Goal: Task Accomplishment & Management: Use online tool/utility

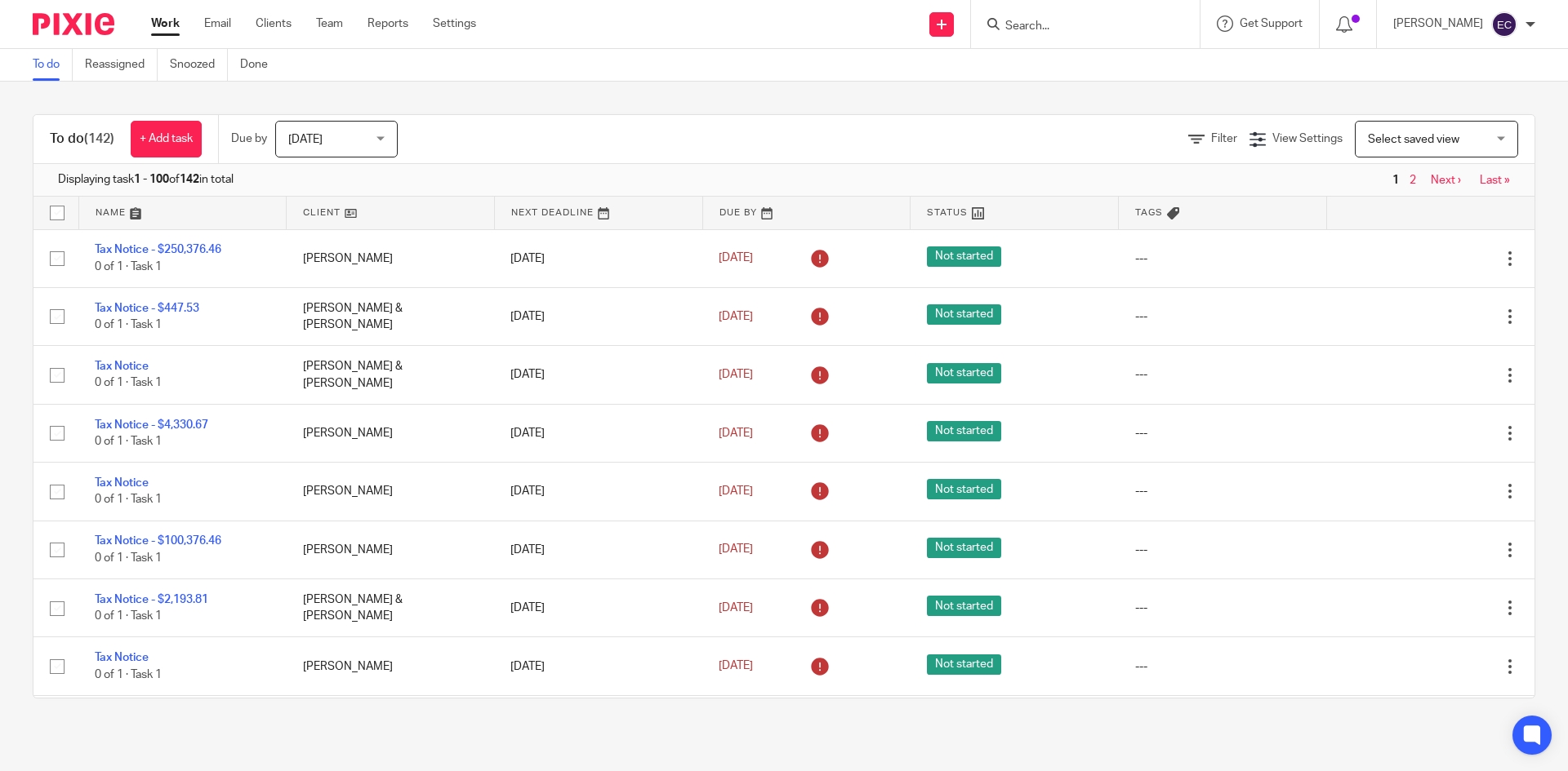
click at [1003, 26] on input "Search" at bounding box center [1076, 26] width 147 height 15
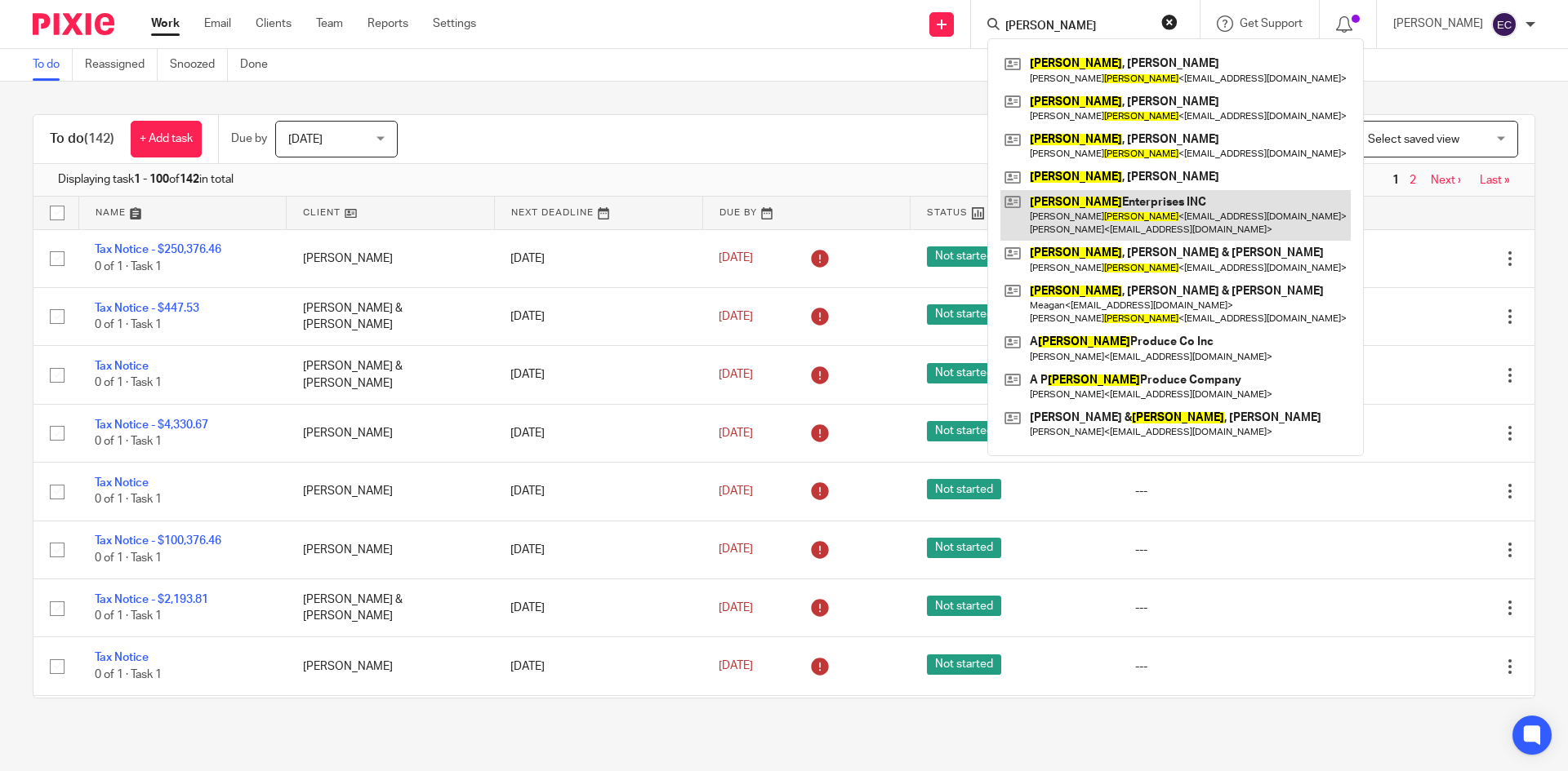
type input "gurda"
click at [1094, 215] on link at bounding box center [1176, 214] width 350 height 50
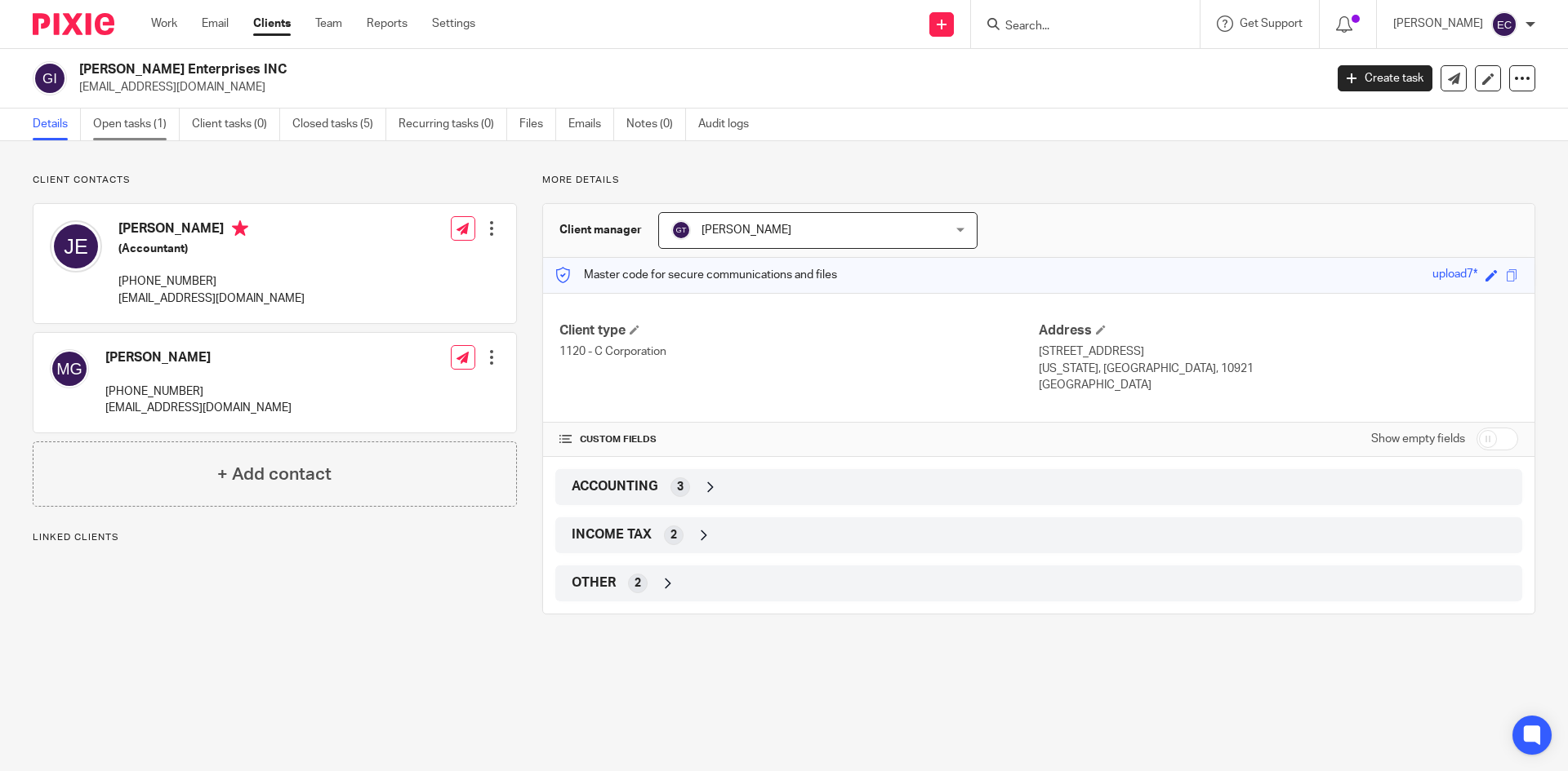
click at [124, 130] on link "Open tasks (1)" at bounding box center [136, 124] width 87 height 32
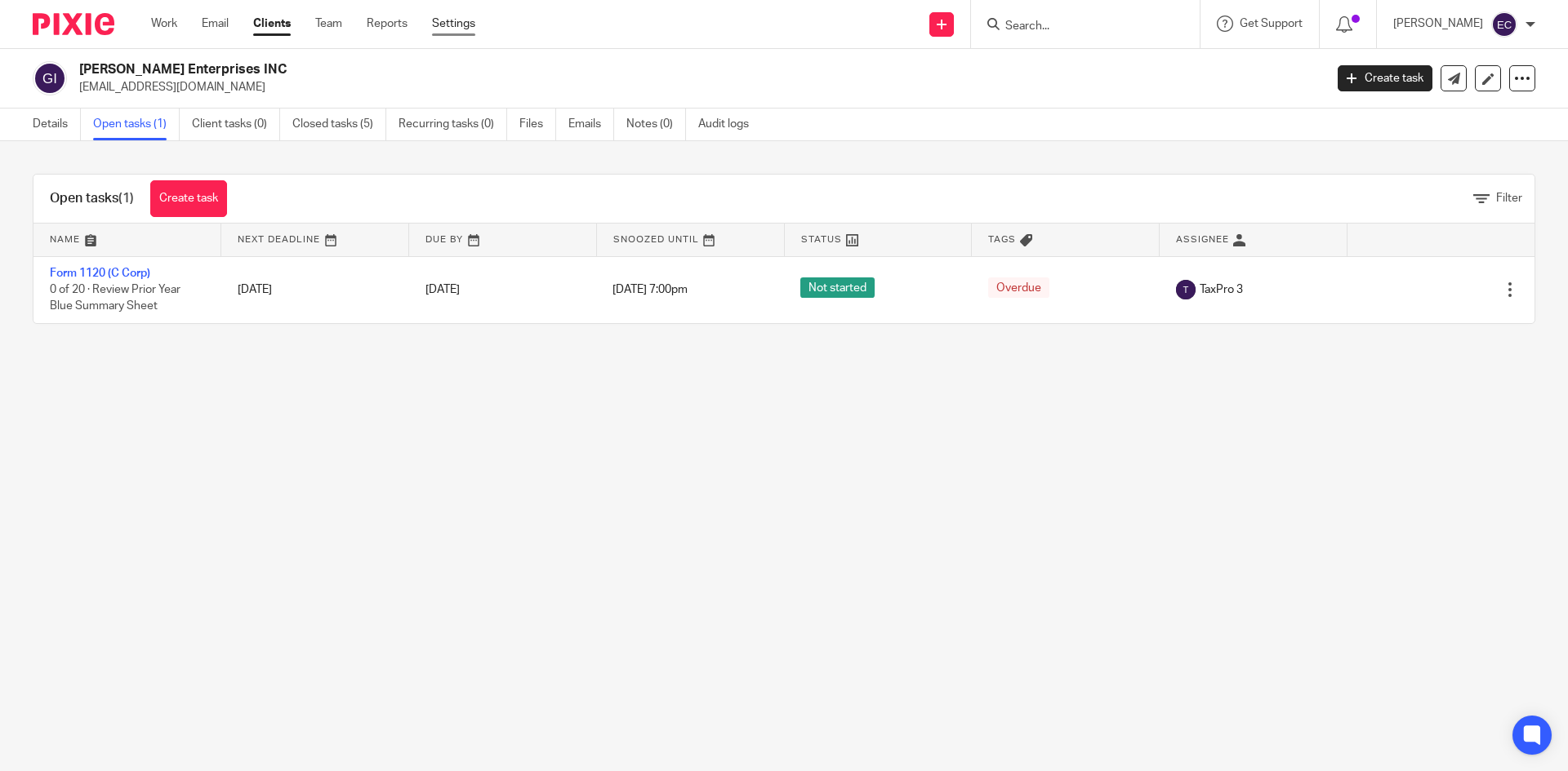
click at [438, 26] on link "Settings" at bounding box center [453, 24] width 43 height 16
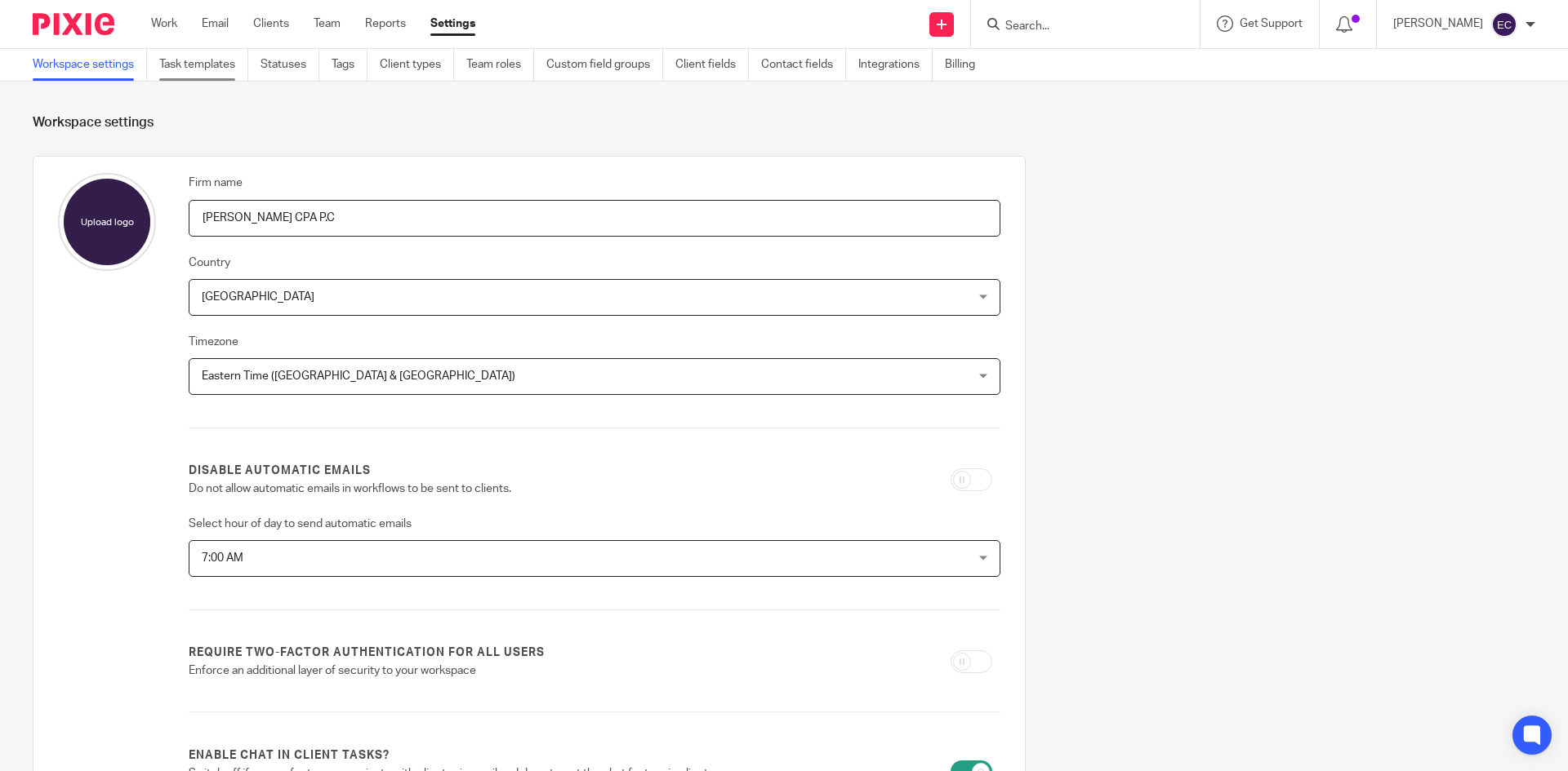
click at [187, 63] on link "Task templates" at bounding box center [204, 65] width 89 height 32
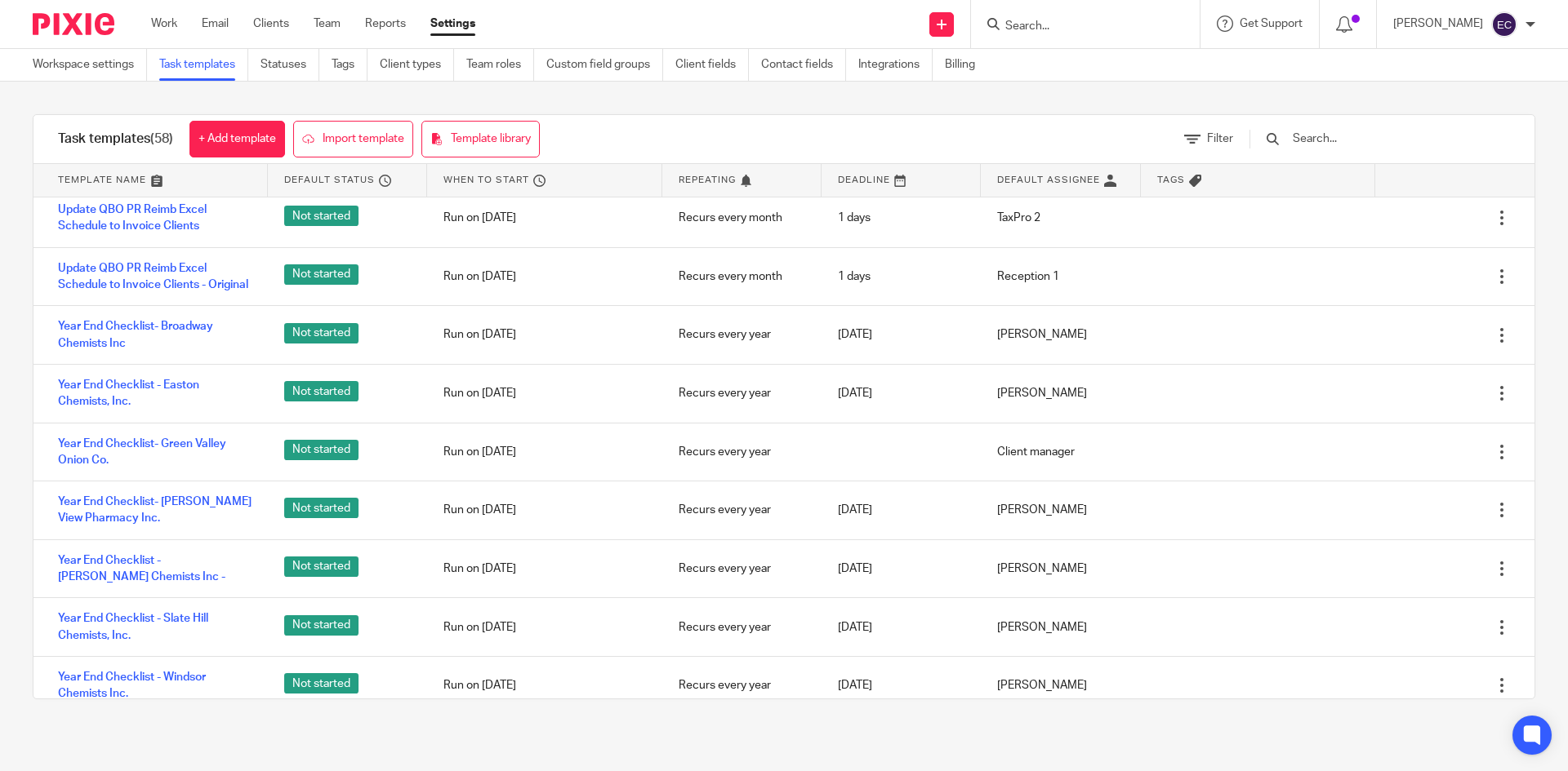
scroll to position [2697, 0]
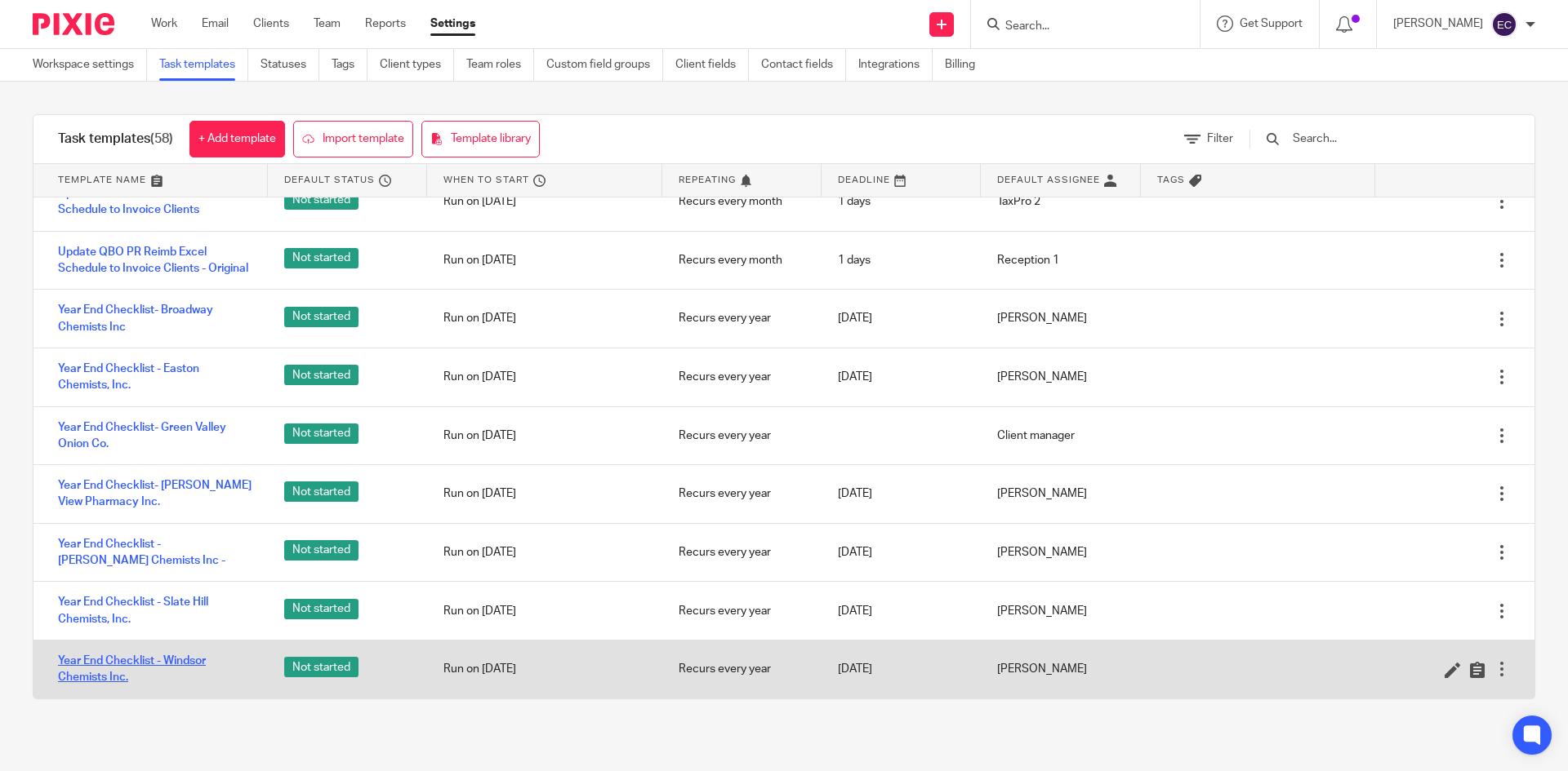
click at [151, 660] on link "Year End Checklist - Windsor Chemists Inc." at bounding box center [155, 670] width 193 height 34
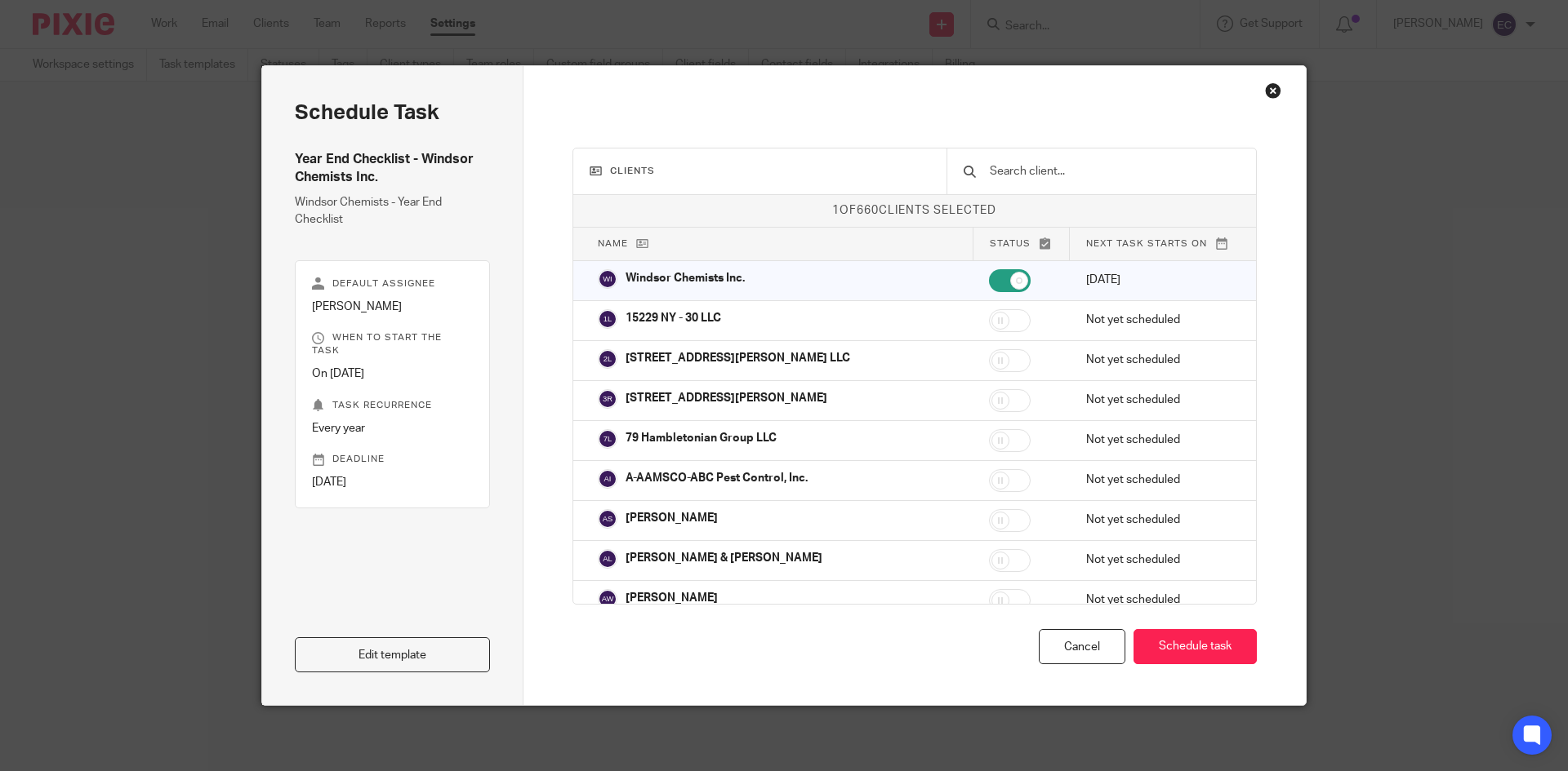
click at [1265, 91] on div "Close this dialog window" at bounding box center [1273, 90] width 16 height 16
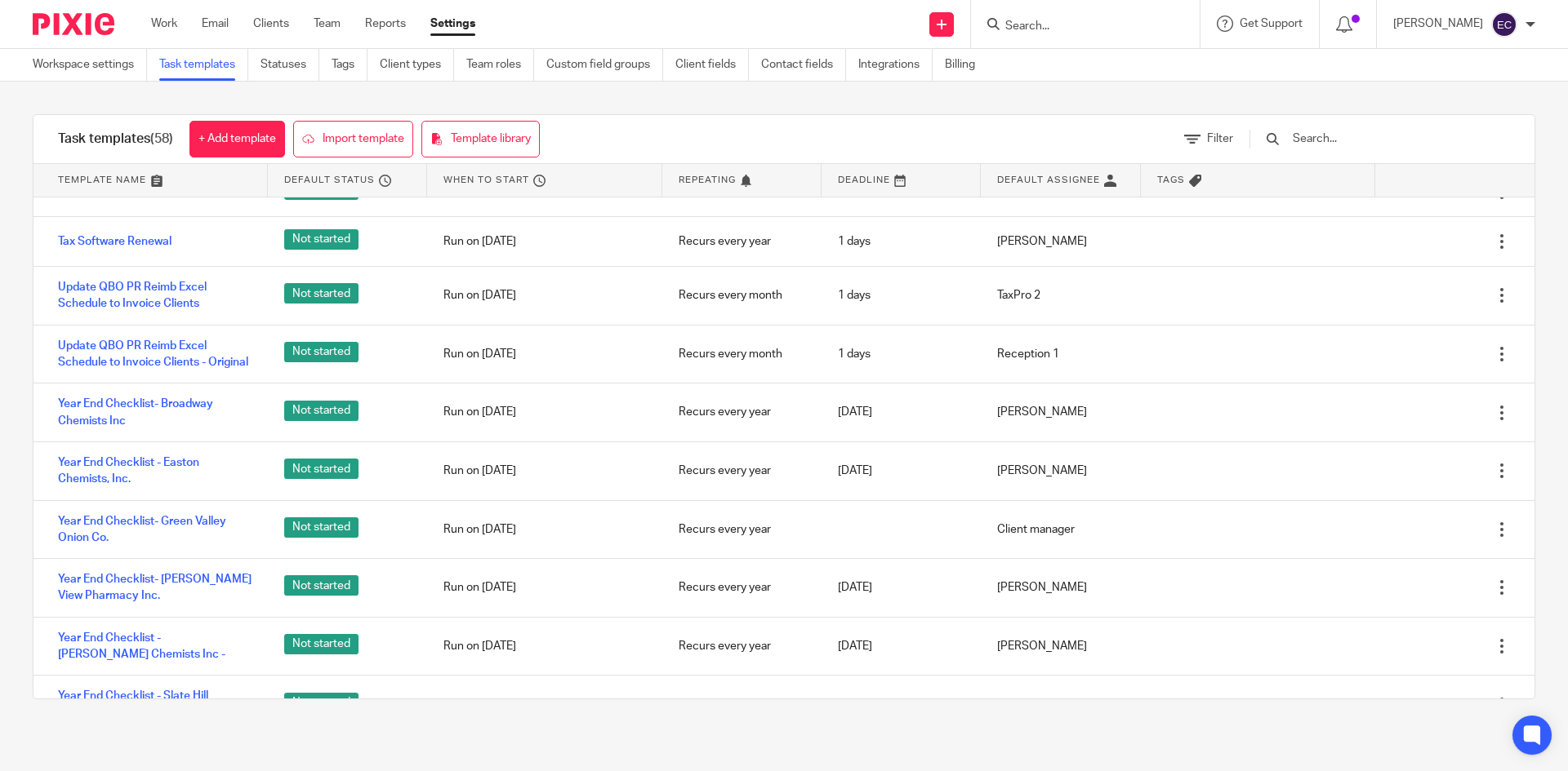
scroll to position [2697, 0]
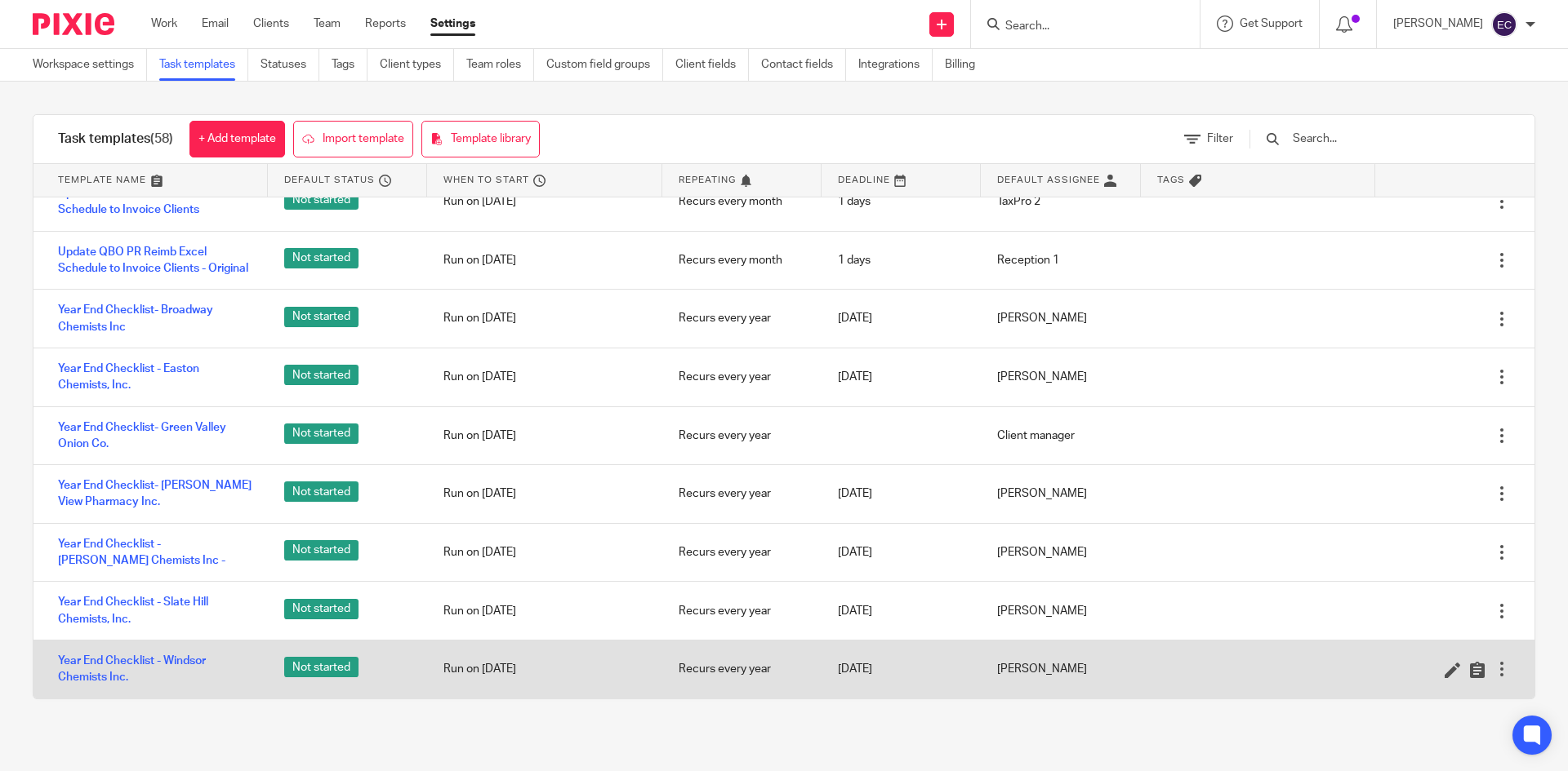
click at [1493, 673] on div at bounding box center [1501, 670] width 16 height 16
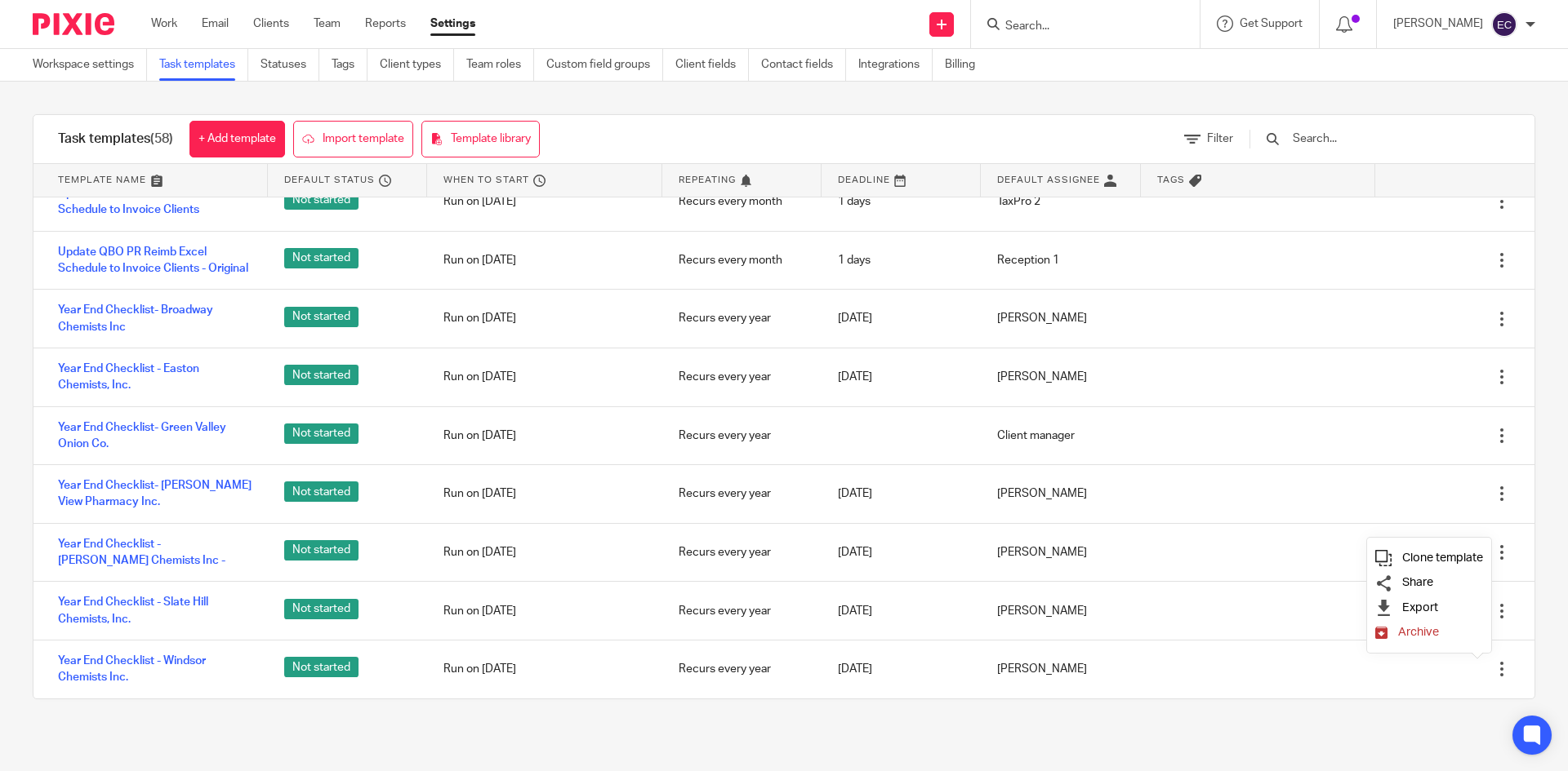
click at [1445, 555] on span "Clone template" at bounding box center [1442, 557] width 81 height 12
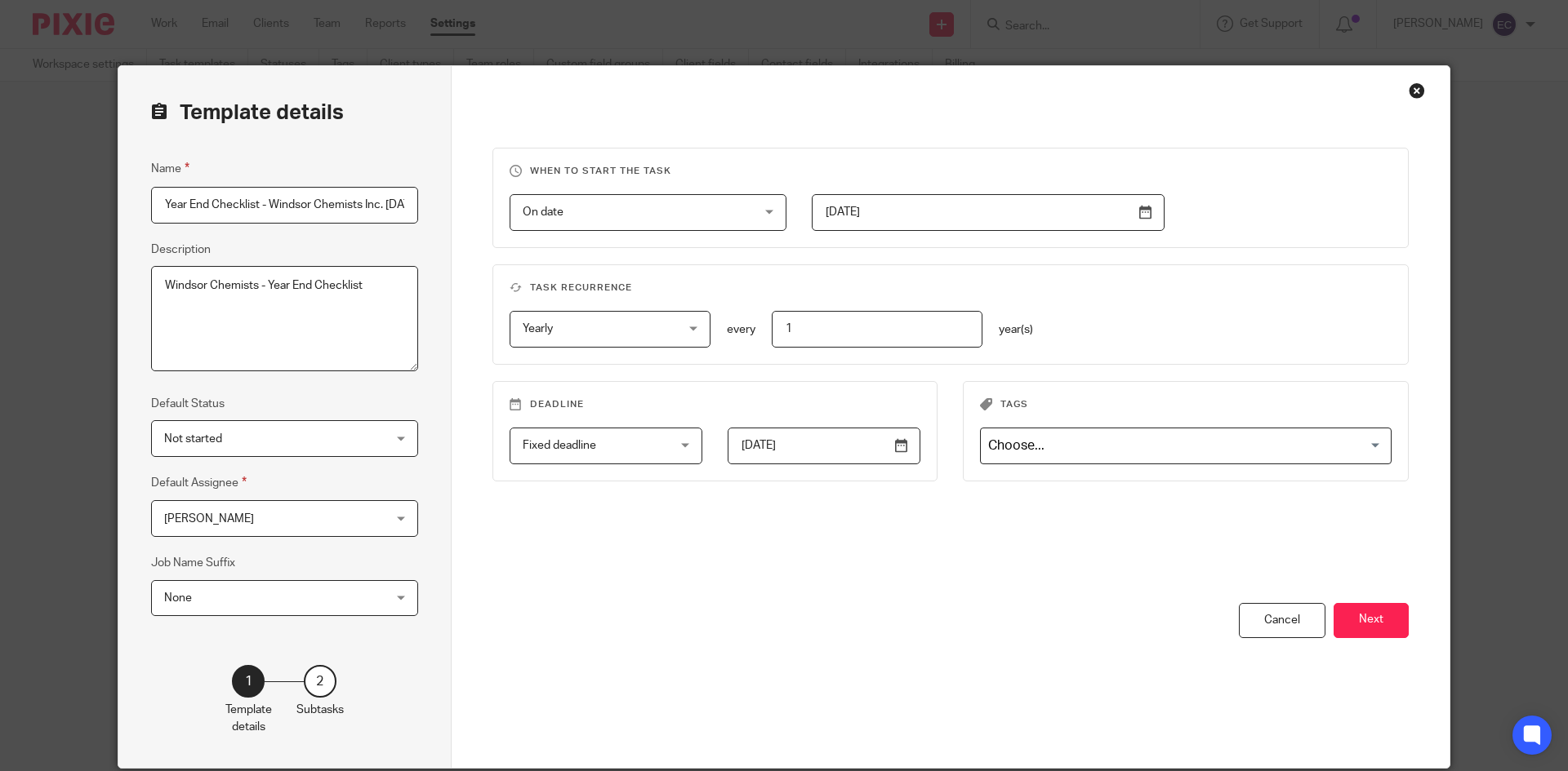
scroll to position [0, 45]
drag, startPoint x: 220, startPoint y: 206, endPoint x: 420, endPoint y: 203, distance: 200.0
click at [419, 203] on div "Template details Name Year End Checklist - Windsor Chemists Inc. 2025-08-10 Des…" at bounding box center [285, 416] width 333 height 702
type input "Year End Checklist - [PERSON_NAME] Enterprises Inc"
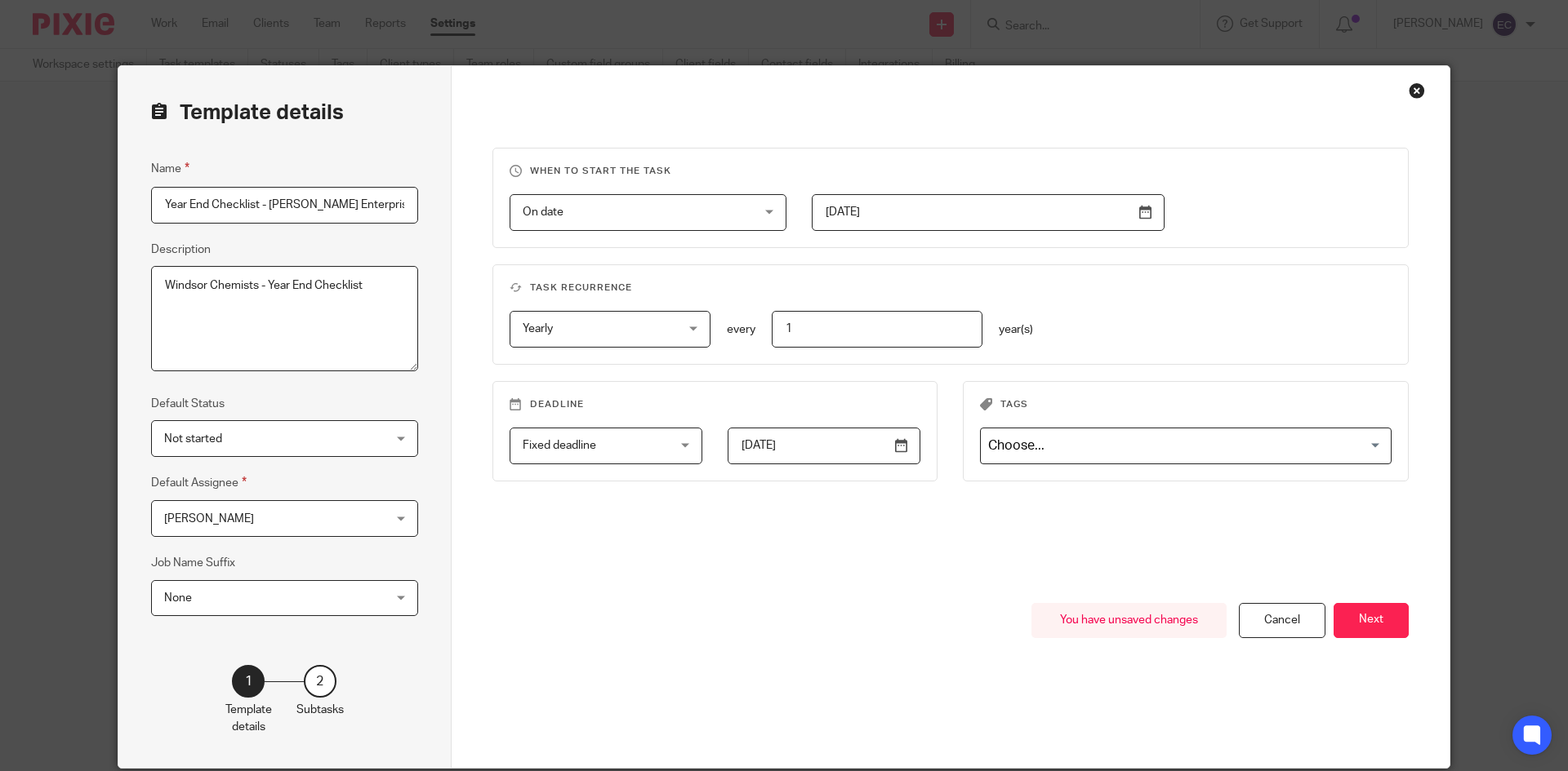
drag, startPoint x: 252, startPoint y: 288, endPoint x: 153, endPoint y: 308, distance: 101.0
click at [153, 308] on textarea "Windsor Chemists - Year End Checklist" at bounding box center [285, 319] width 267 height 106
type textarea "[PERSON_NAME] Enterprises Inc - Year End Checklist"
click at [396, 516] on div "Guillermo Trejo Guillermo Trejo" at bounding box center [285, 518] width 267 height 36
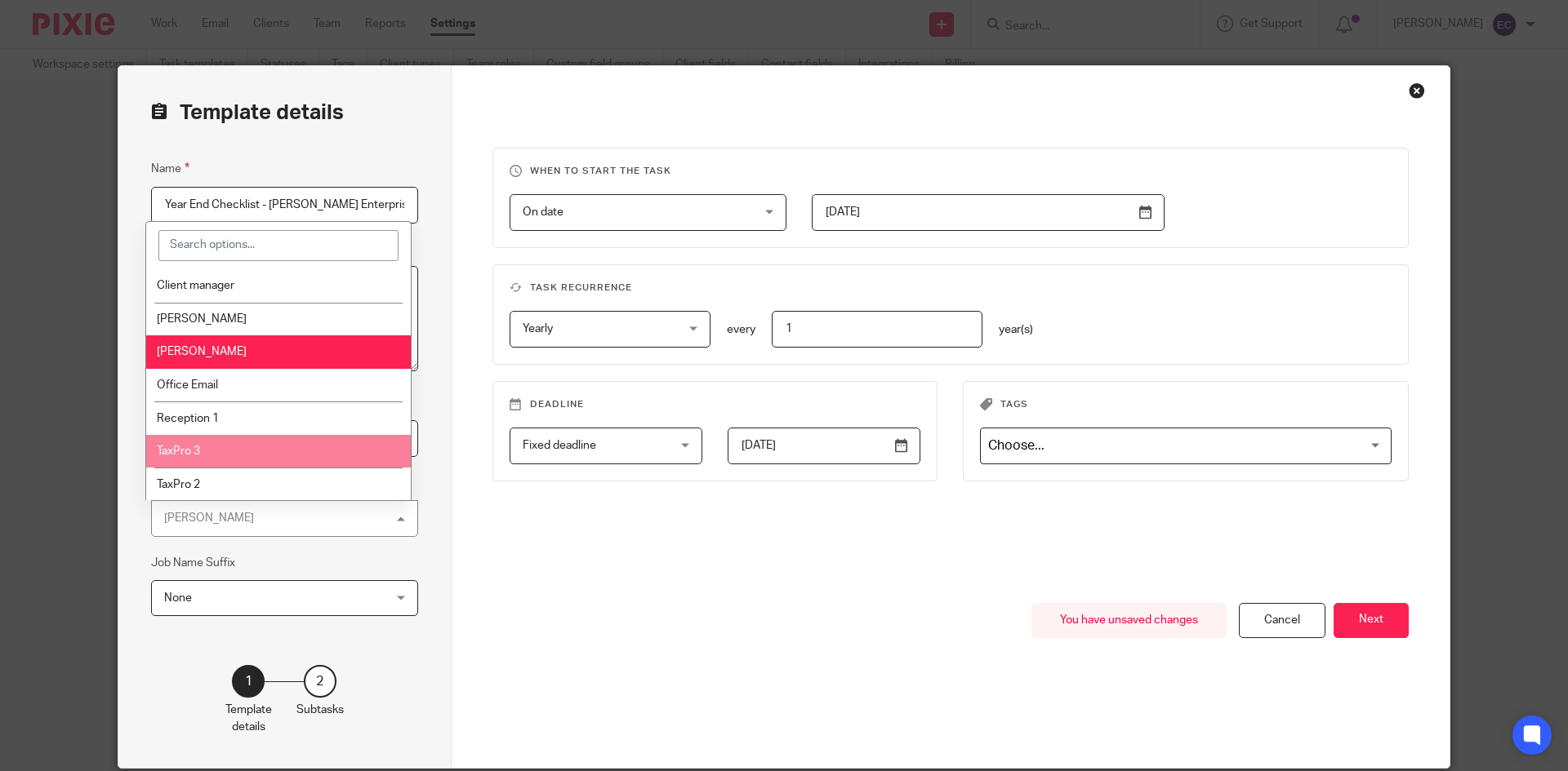
click at [380, 462] on li "TaxPro 3" at bounding box center [278, 452] width 266 height 34
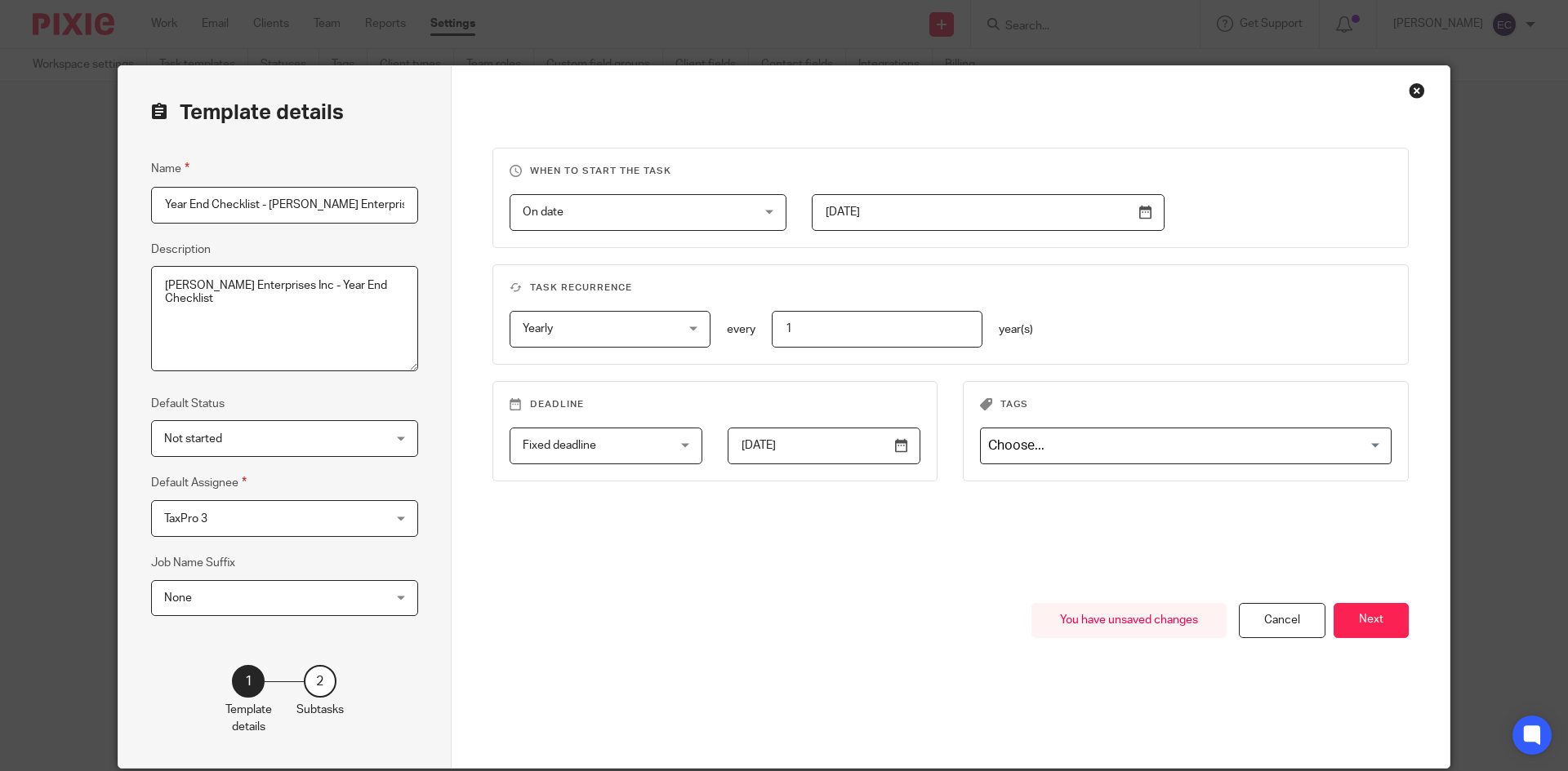
click at [763, 211] on div "On date On date" at bounding box center [647, 213] width 277 height 36
click at [899, 275] on fieldset "Task recurrence Yearly Yearly No repeat Weekly Monthly Yearly yearly every 1 ye…" at bounding box center [950, 315] width 917 height 100
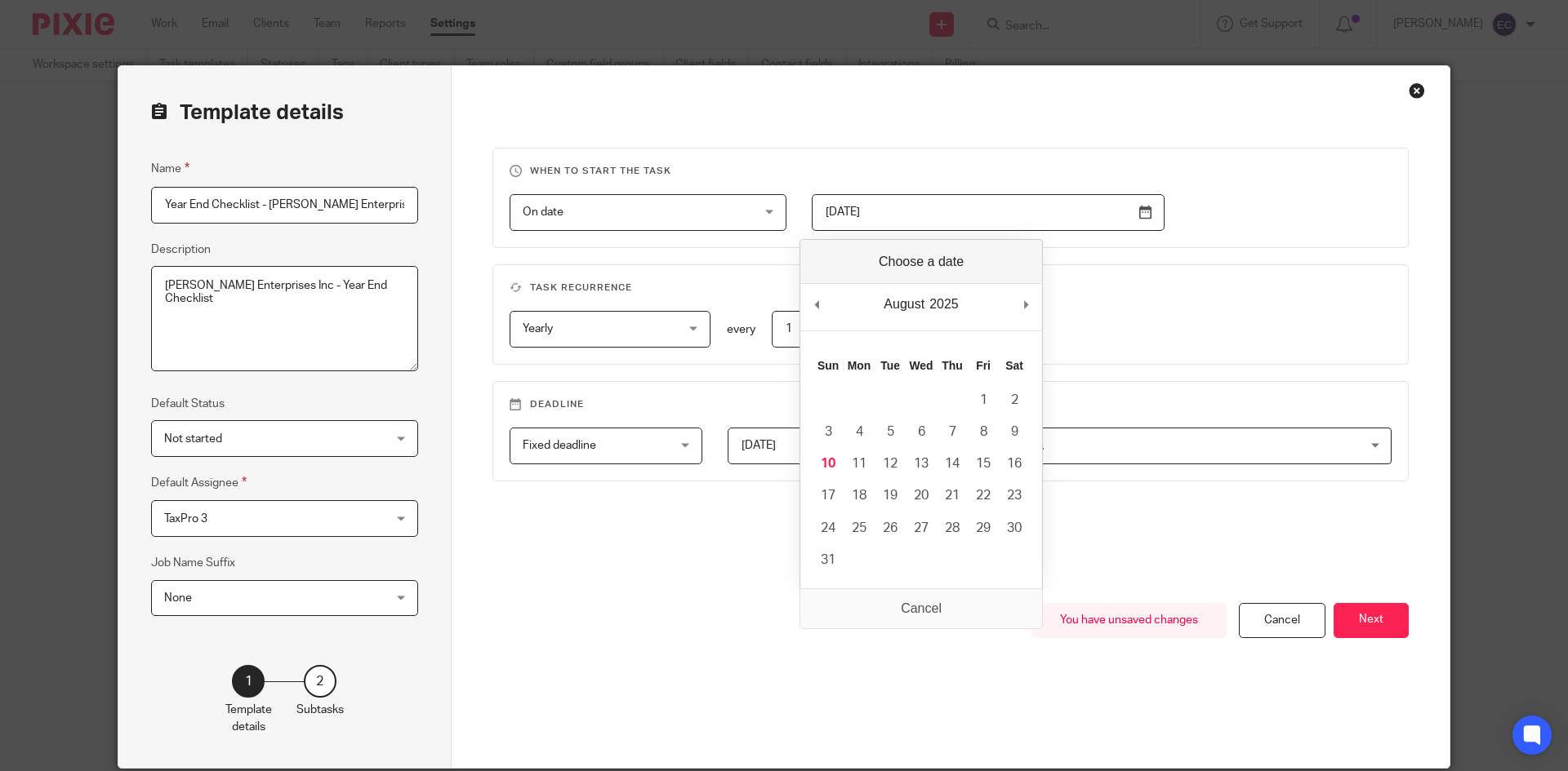
click at [1140, 215] on input "2025-02-01" at bounding box center [988, 213] width 352 height 36
type input "2025-08-11"
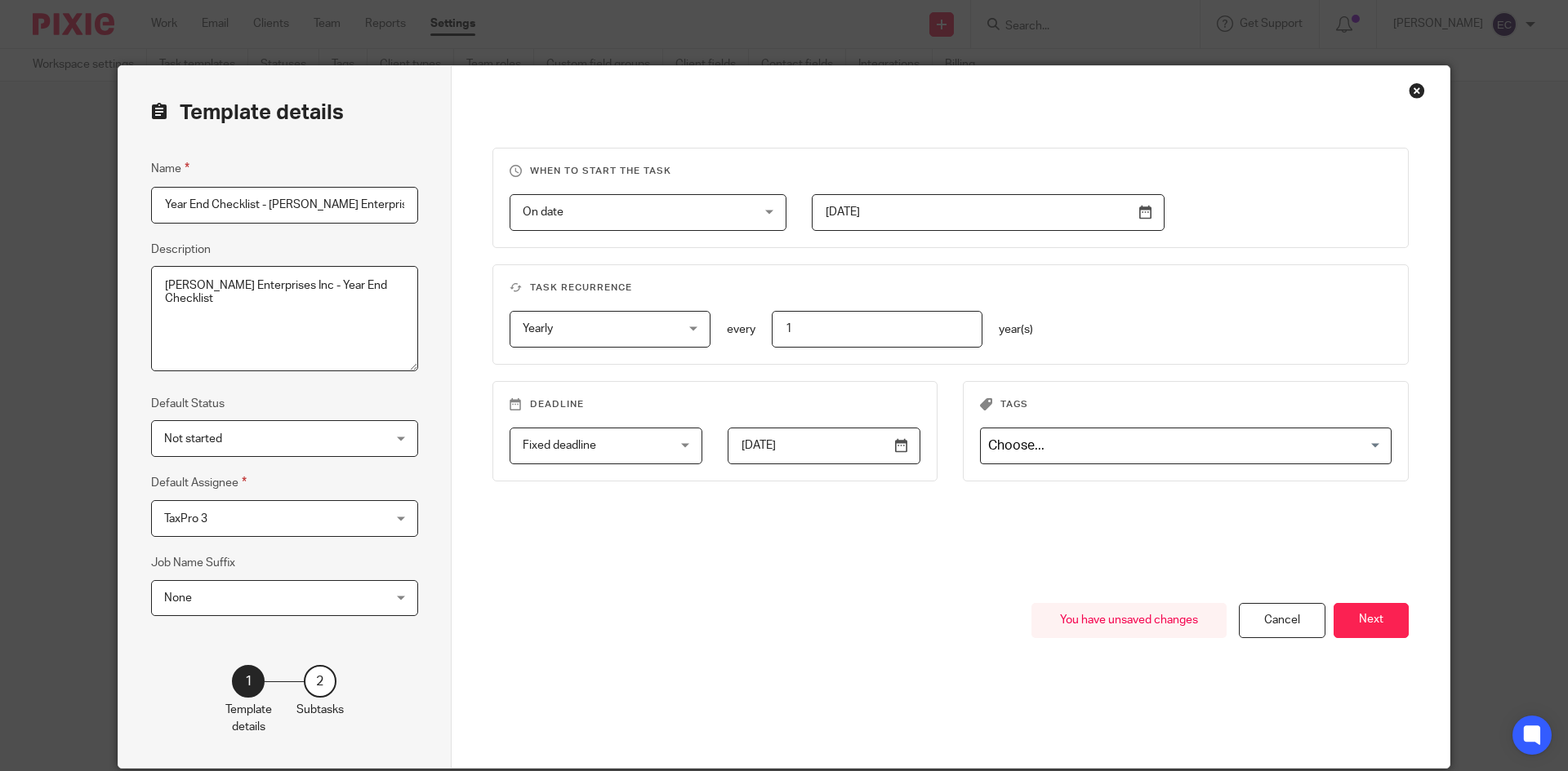
click at [1139, 214] on input "2025-08-11" at bounding box center [988, 213] width 352 height 36
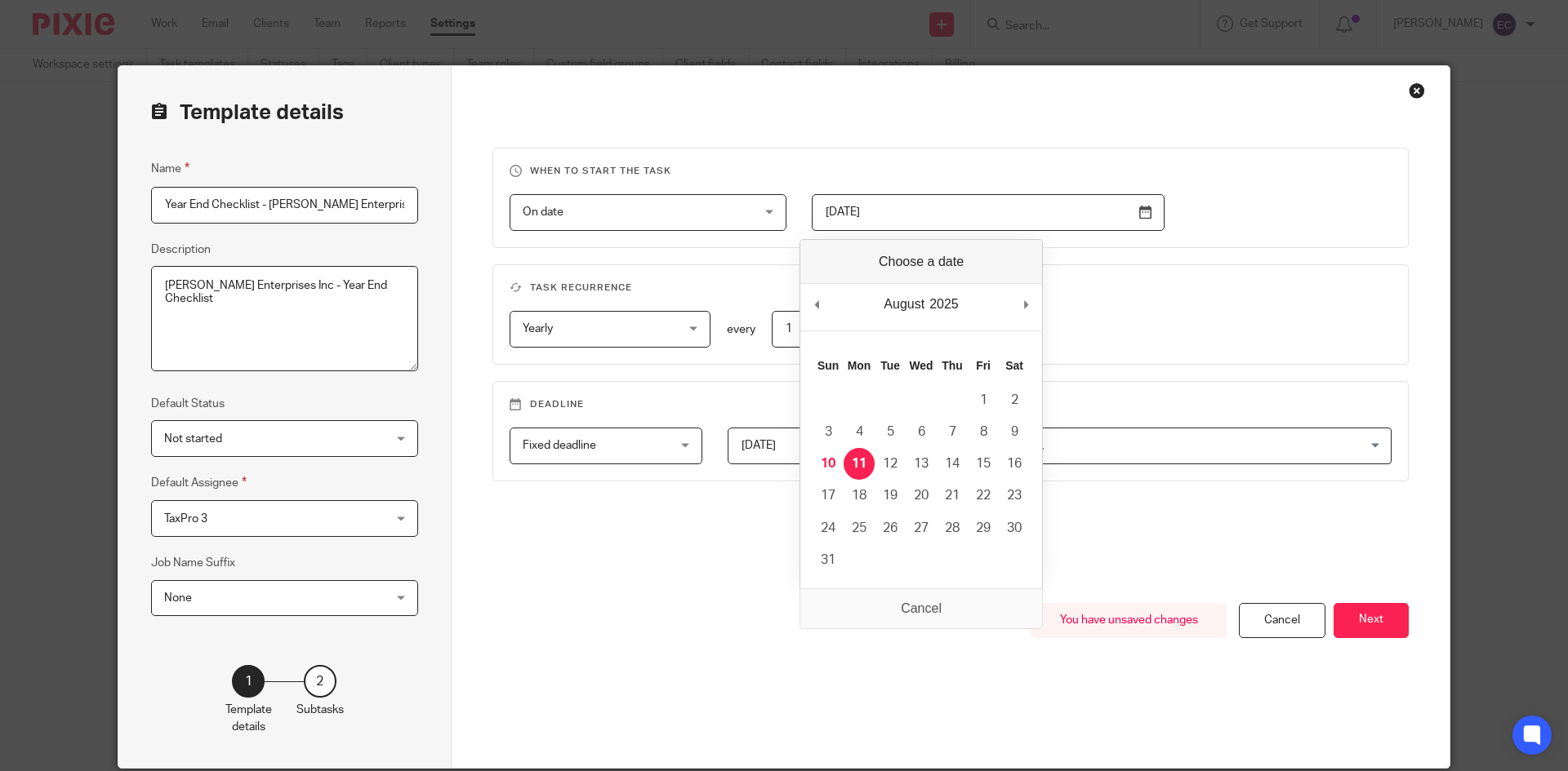
click at [1139, 214] on input "2025-08-11" at bounding box center [988, 213] width 352 height 36
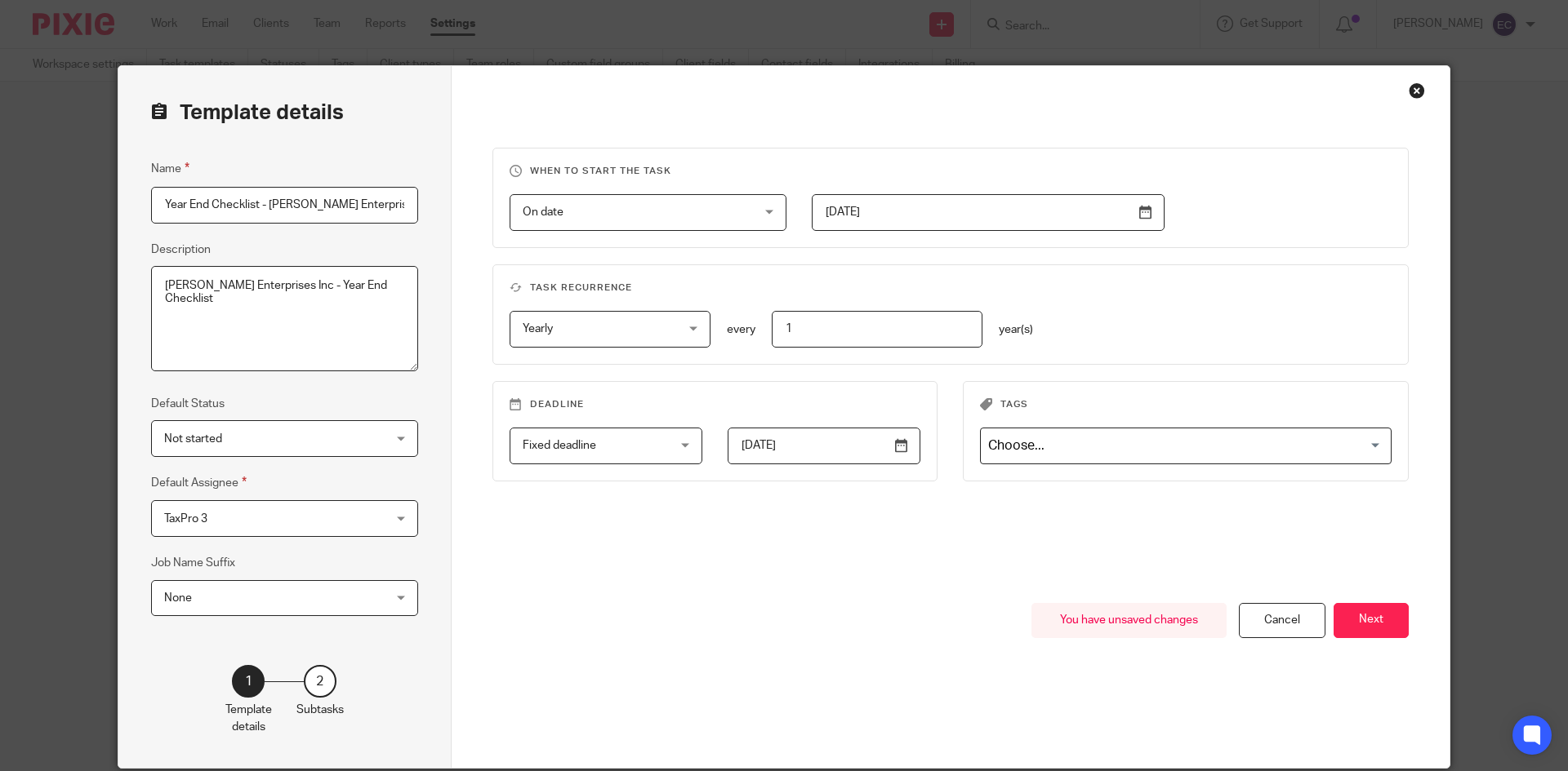
click at [1190, 206] on div "On date On date Disable On date Week day Month day On client date field JobTemp…" at bounding box center [937, 213] width 908 height 36
click at [678, 443] on div "Fixed deadline Fixed deadline" at bounding box center [605, 446] width 193 height 36
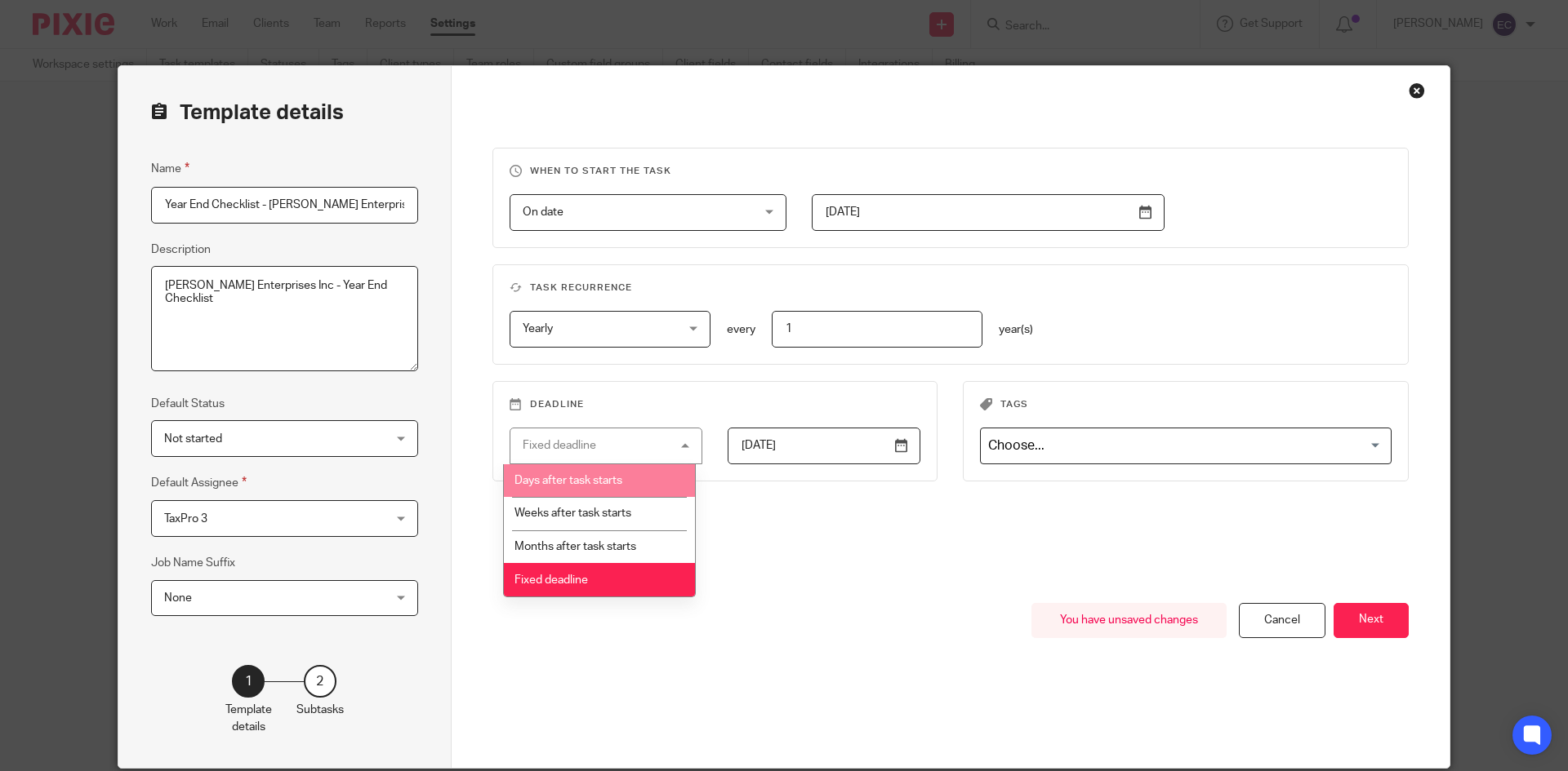
click at [606, 482] on span "Days after task starts" at bounding box center [569, 481] width 108 height 12
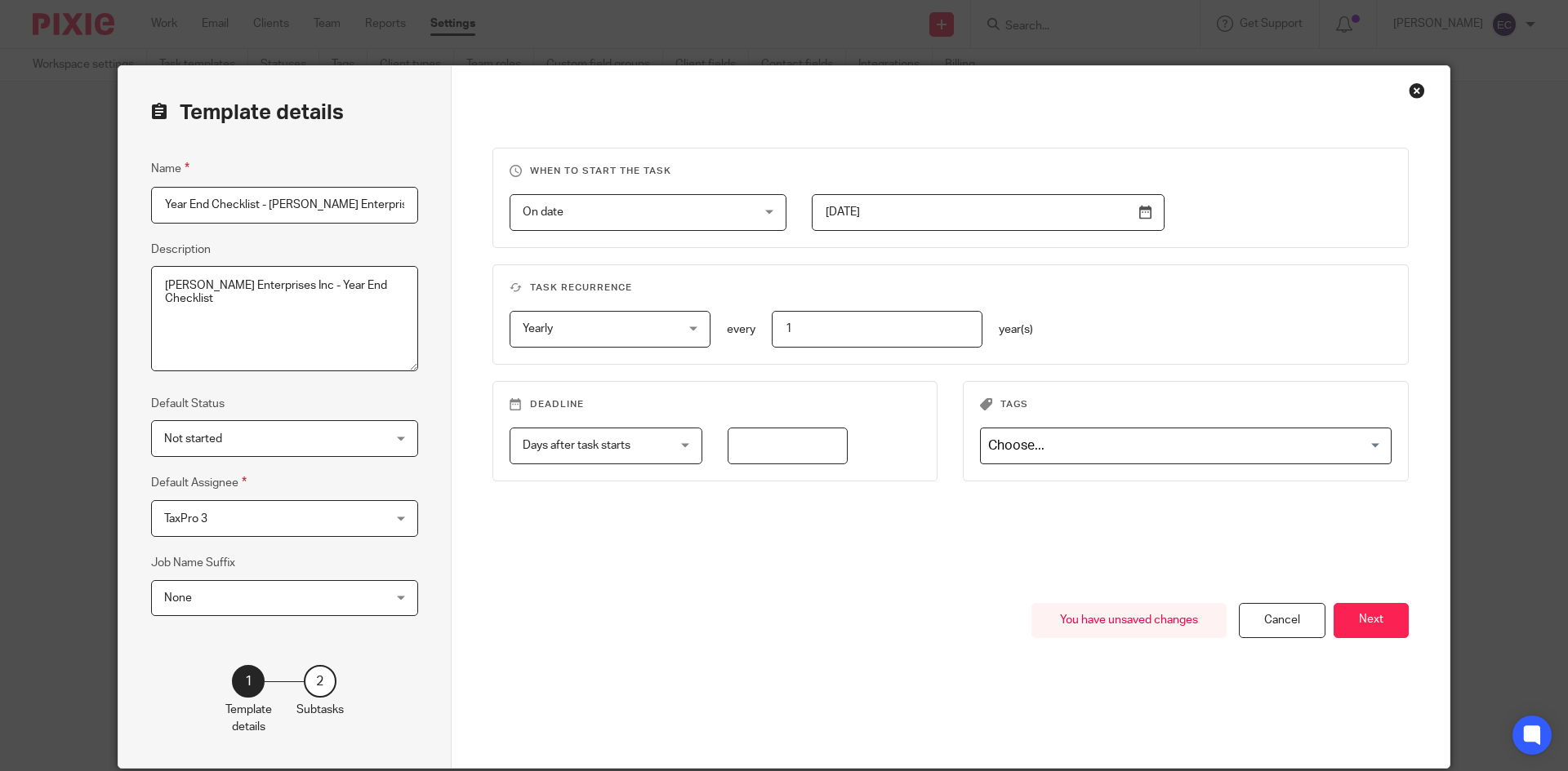
click at [758, 447] on input "number" at bounding box center [788, 446] width 120 height 36
type input "5"
type input "3"
click at [1218, 339] on div "Yearly Yearly No repeat Weekly Monthly Yearly yearly every 1 year(s)" at bounding box center [937, 329] width 908 height 36
click at [1363, 618] on button "Next" at bounding box center [1371, 620] width 75 height 35
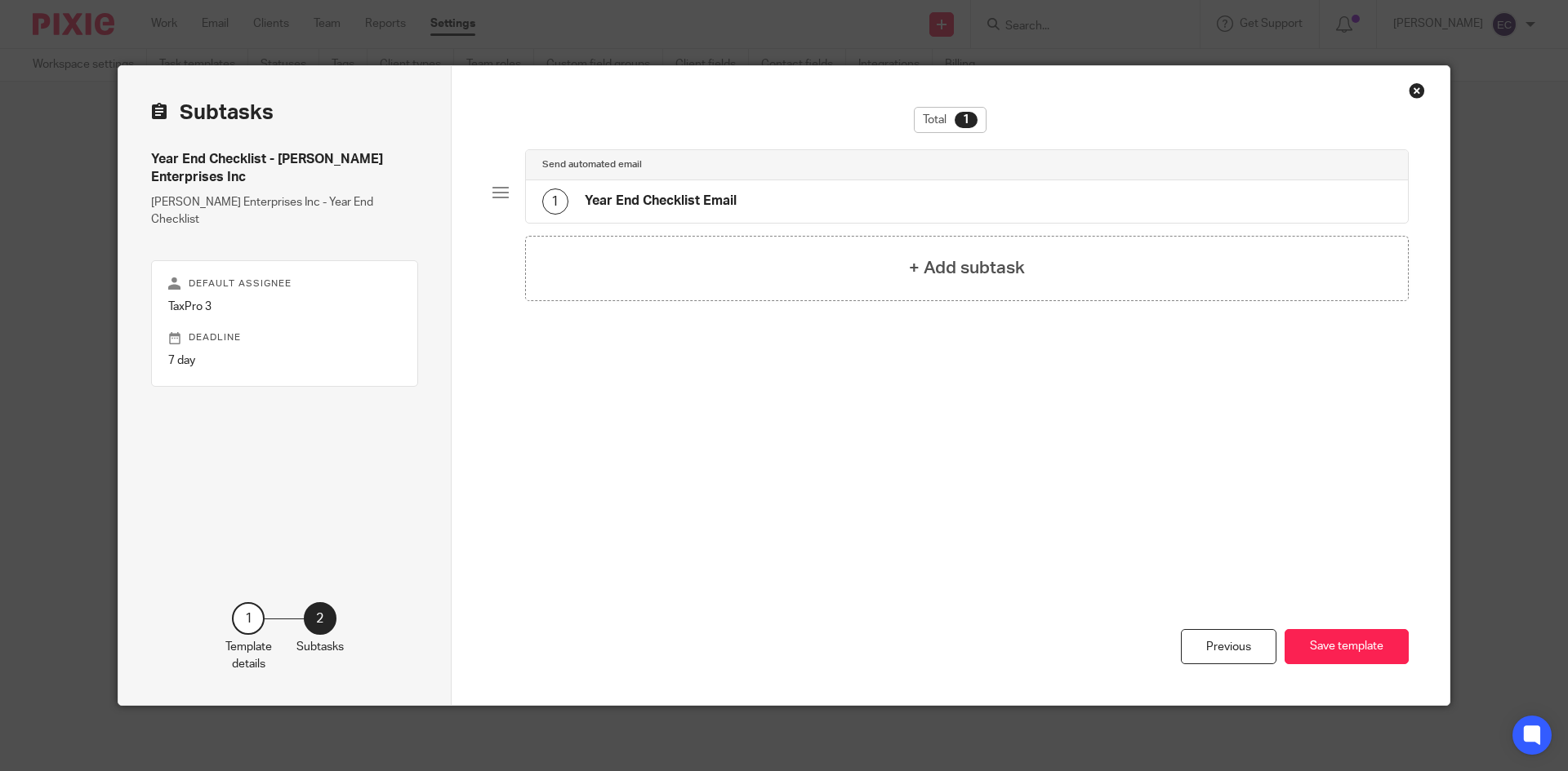
click at [662, 203] on h4 "Year End Checklist Email" at bounding box center [661, 201] width 152 height 17
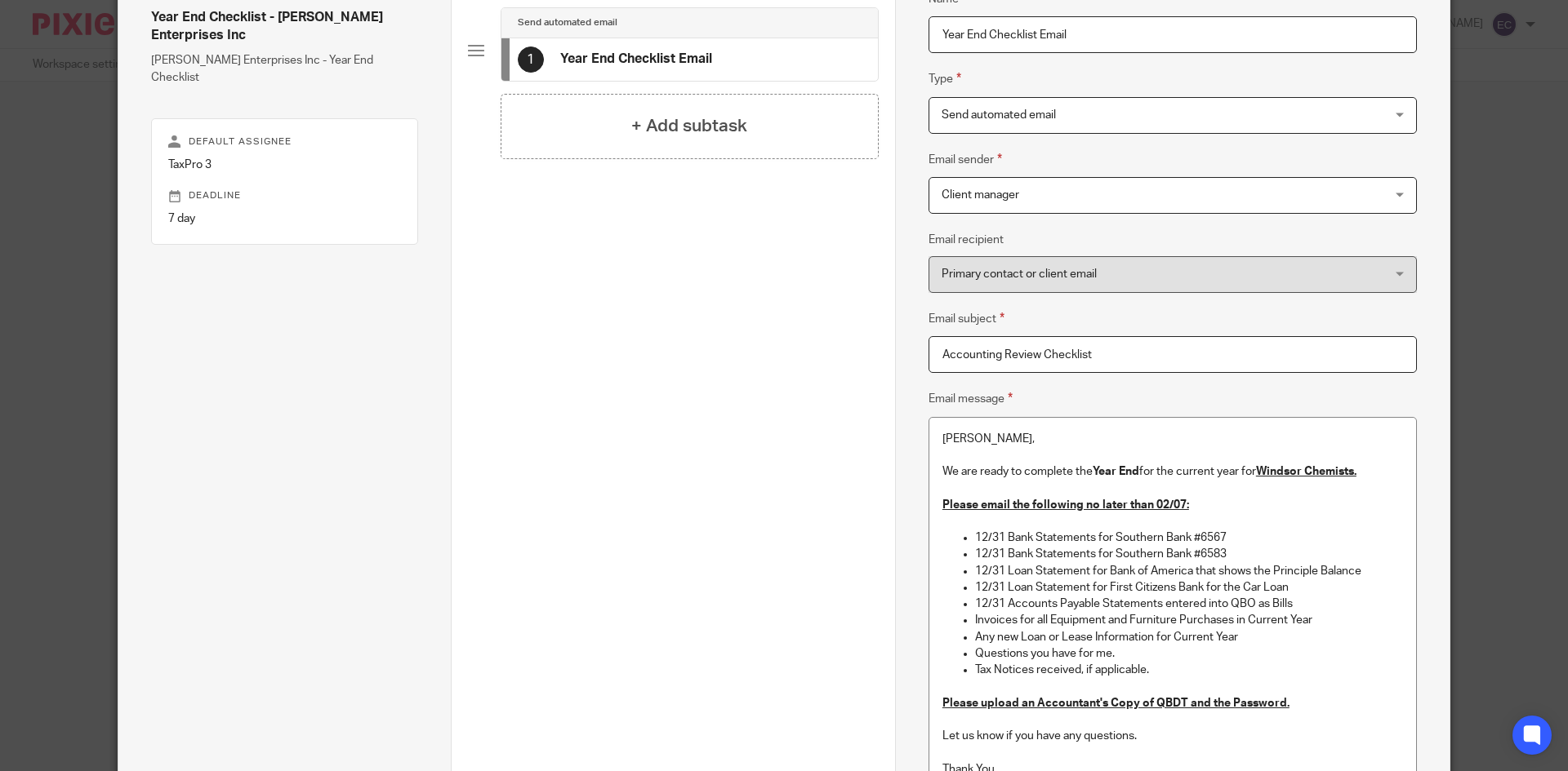
scroll to position [143, 0]
click at [1392, 193] on div "Client manager Client manager" at bounding box center [1172, 193] width 488 height 36
click at [1431, 190] on div "Name Year End Checklist Email Type Send automated email Send automated email In…" at bounding box center [1171, 484] width 554 height 1122
click at [1396, 270] on div "Primary contact or client email Primary contact or client email" at bounding box center [1172, 273] width 488 height 36
drag, startPoint x: 1033, startPoint y: 353, endPoint x: 895, endPoint y: 354, distance: 138.0
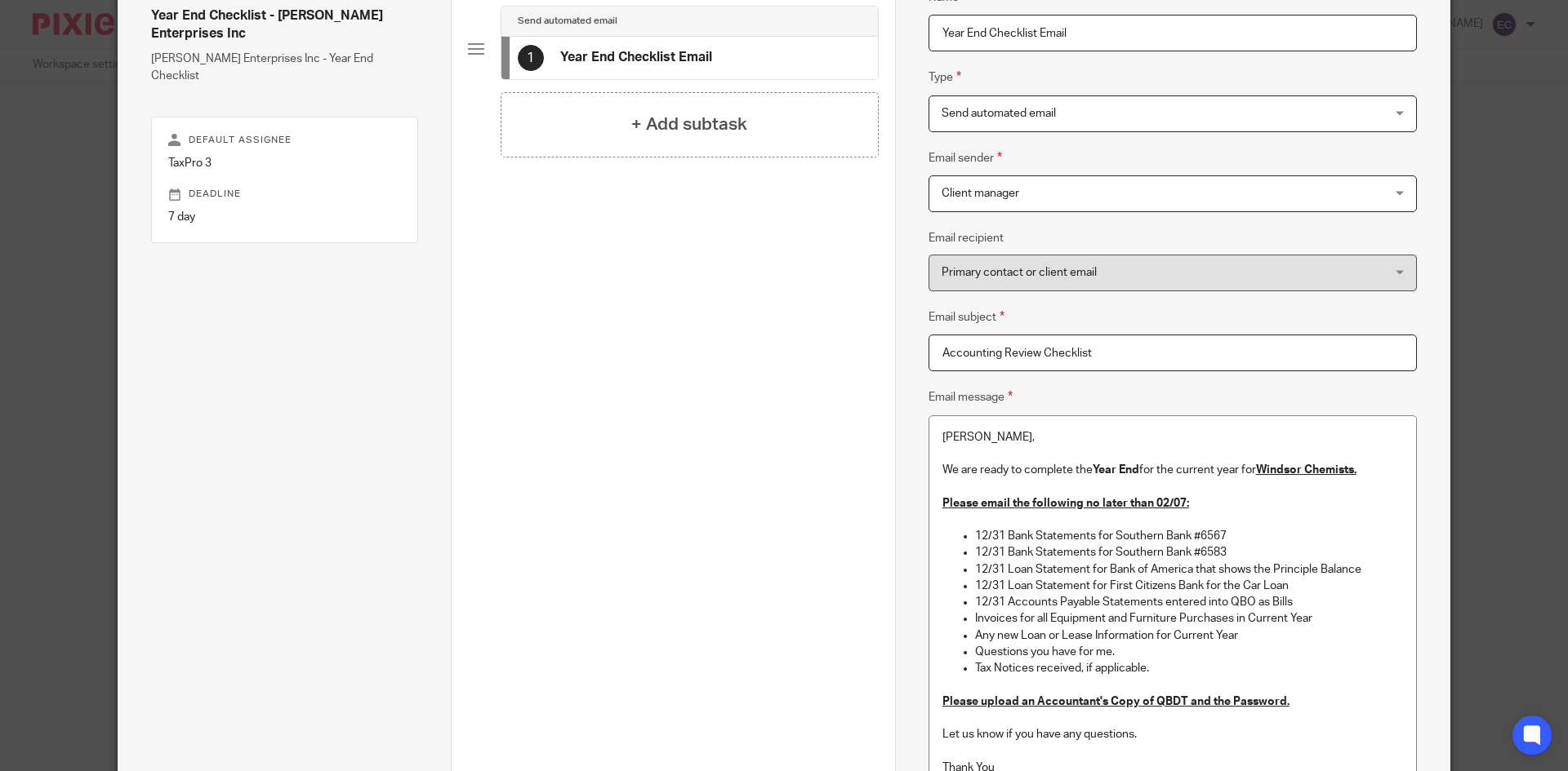
click at [895, 355] on div "Name Year End Checklist Email Type Send automated email Send automated email In…" at bounding box center [1171, 484] width 554 height 1122
type input "Year End Checklist"
click at [1501, 339] on div "Template details Name Year End Checklist - Gurda Enterprises Inc Description Wi…" at bounding box center [784, 385] width 1568 height 771
click at [1393, 191] on div "Client manager Client manager" at bounding box center [1172, 193] width 488 height 36
click at [1423, 200] on div "Name Year End Checklist Email Type Send automated email Send automated email In…" at bounding box center [1171, 484] width 554 height 1122
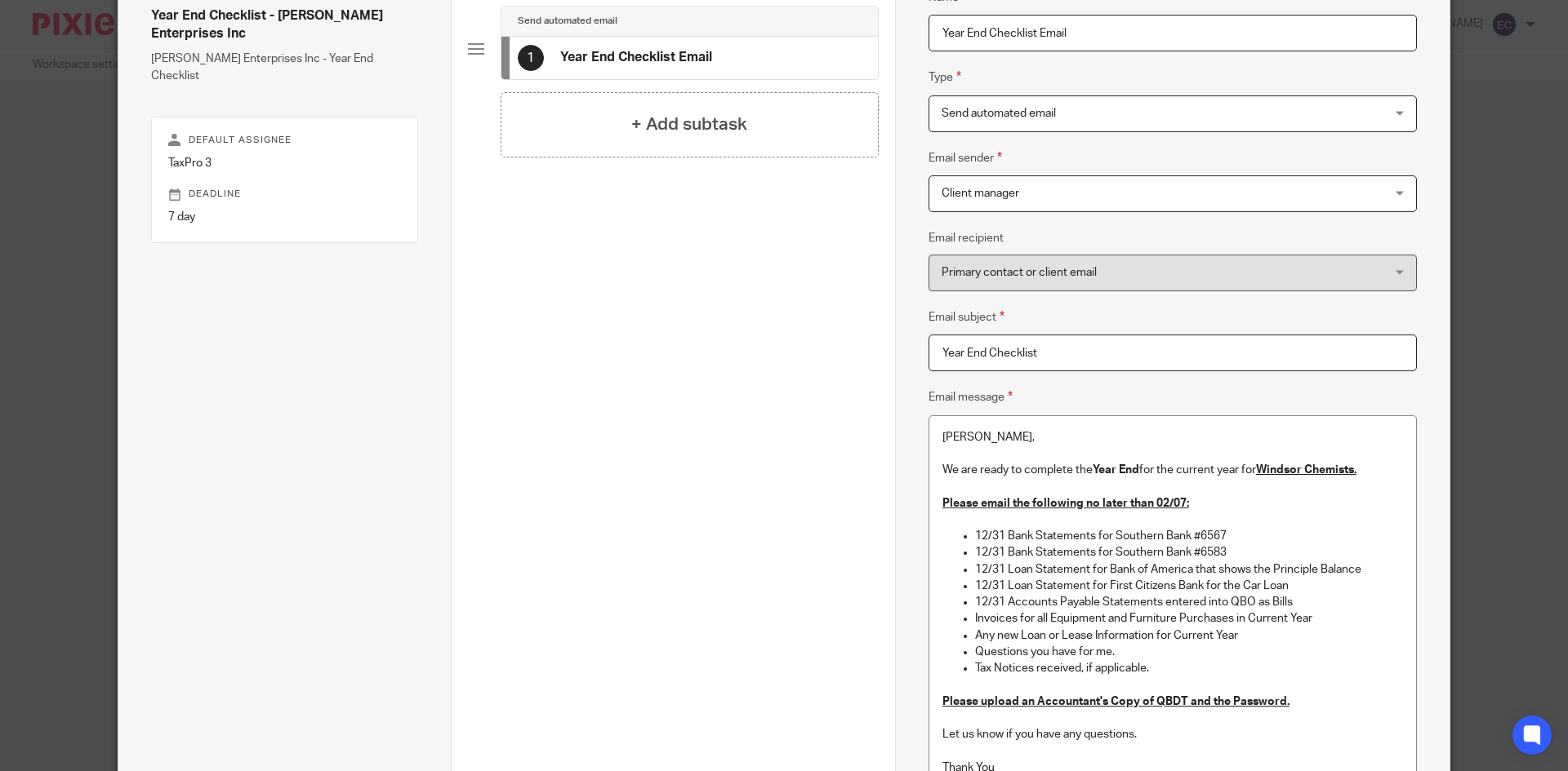
click at [1395, 117] on div "Send automated email Send automated email" at bounding box center [1172, 114] width 488 height 36
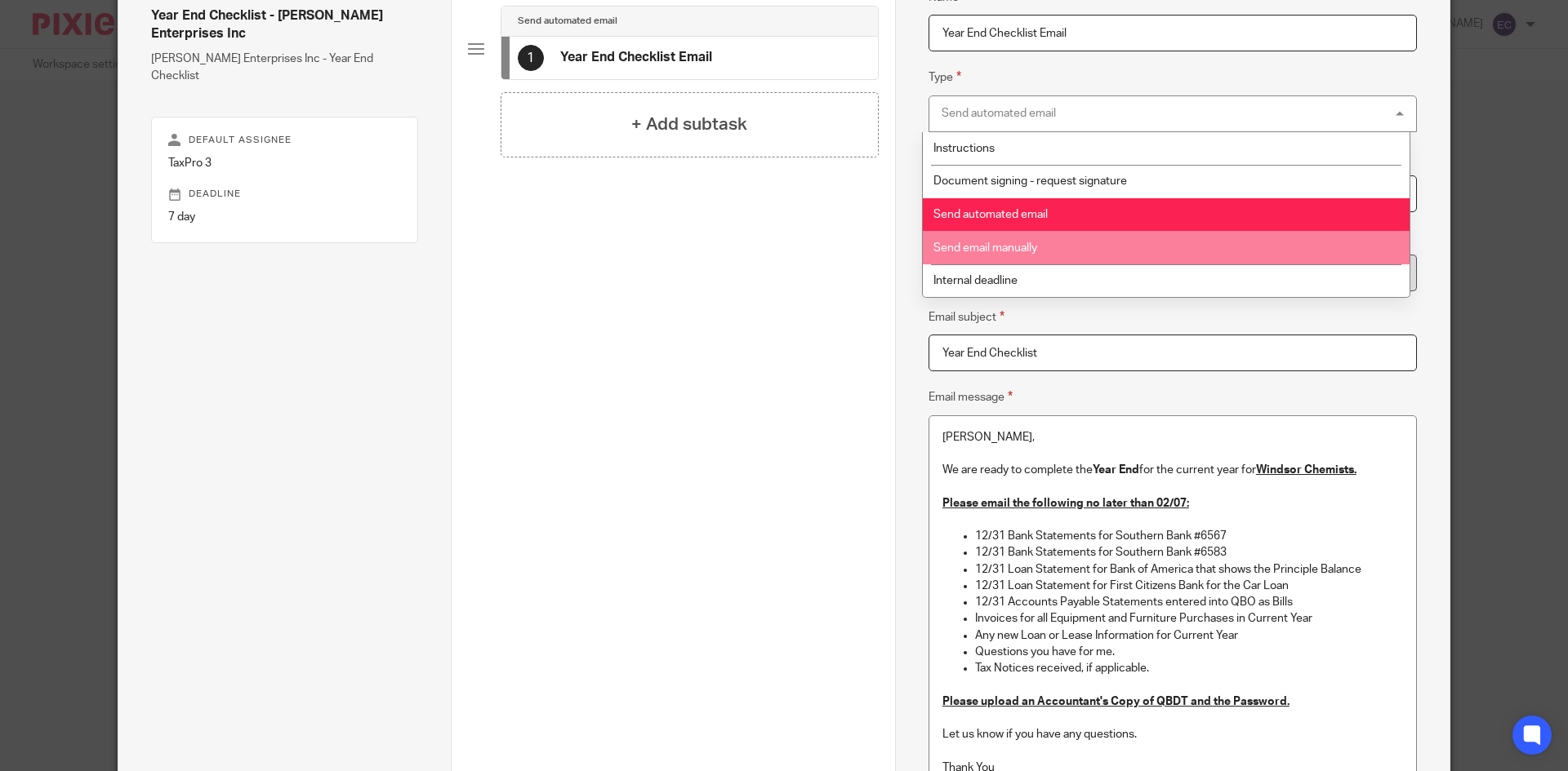
click at [956, 252] on span "Send email manually" at bounding box center [986, 248] width 104 height 12
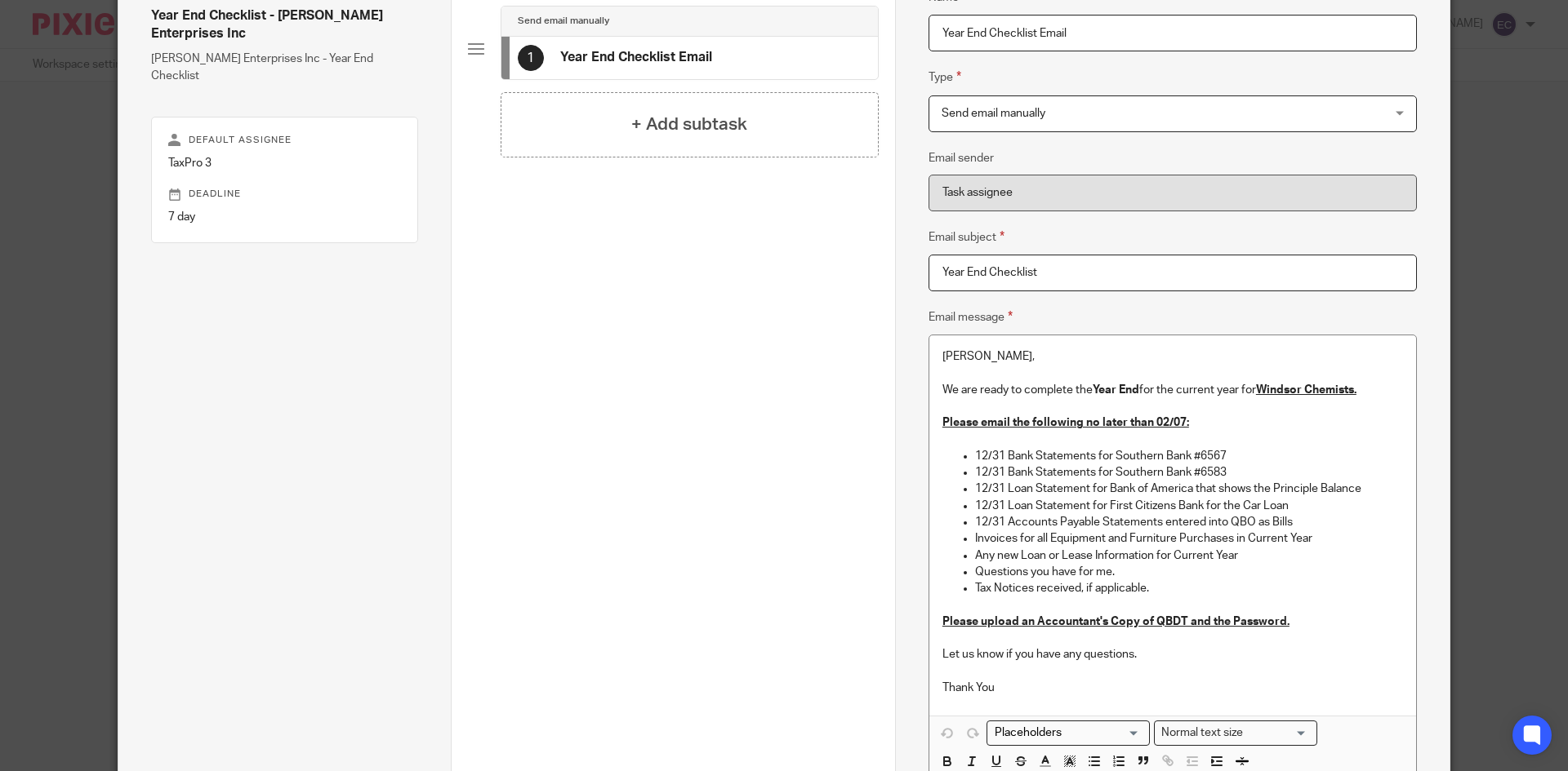
click at [1500, 182] on div "Template details Name Year End Checklist - Gurda Enterprises Inc Description Wi…" at bounding box center [784, 385] width 1568 height 771
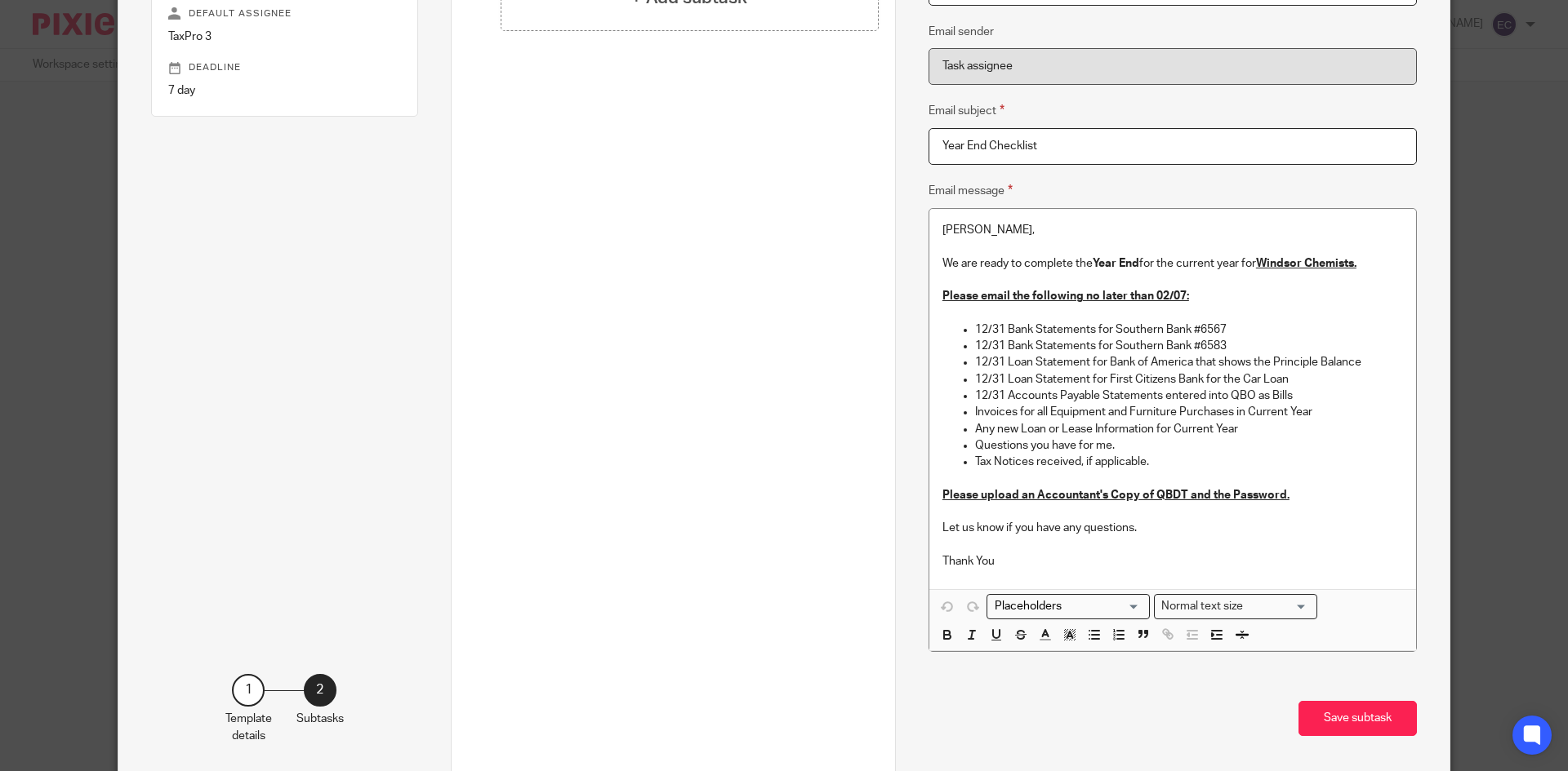
scroll to position [285, 0]
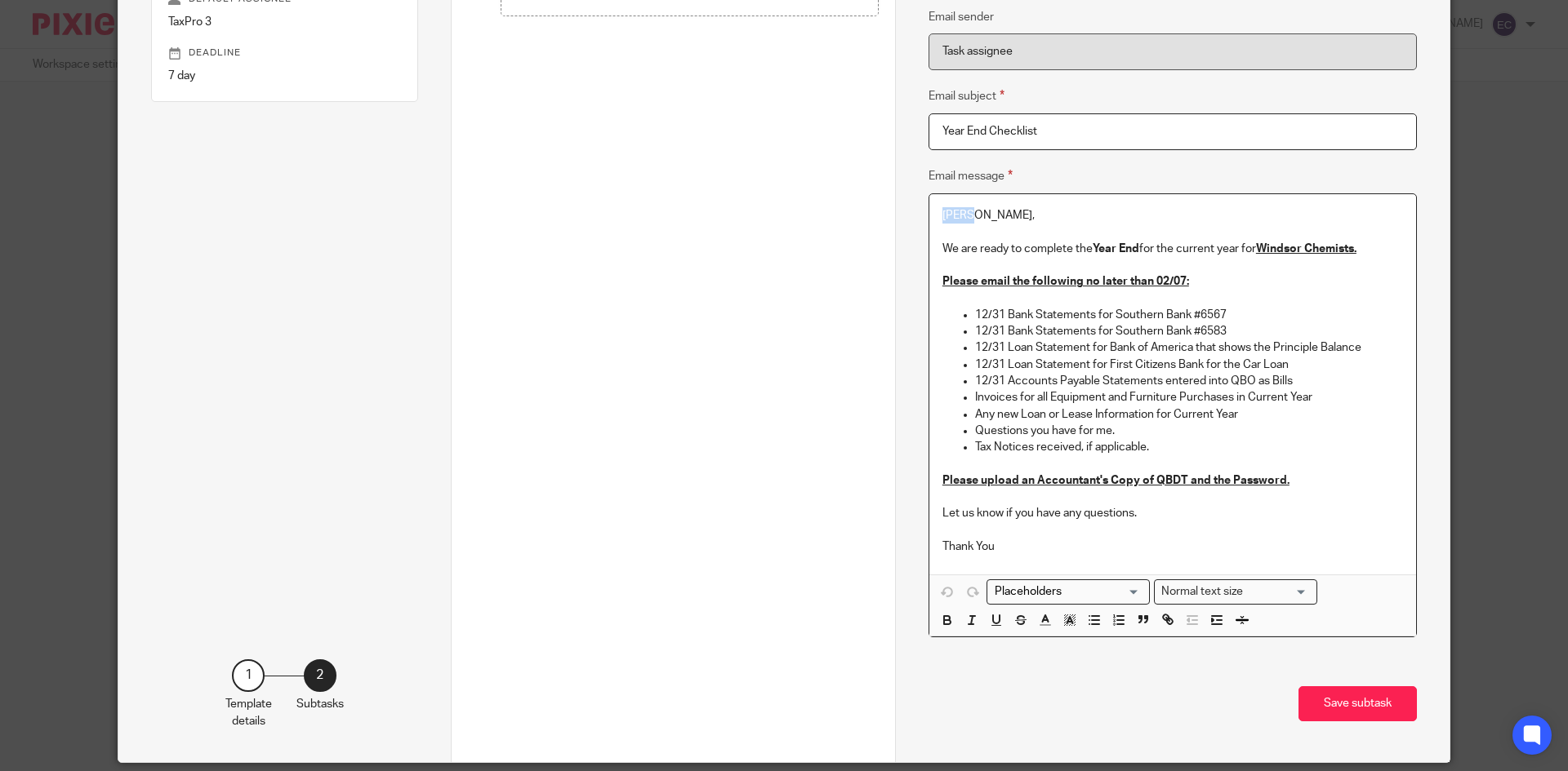
drag, startPoint x: 935, startPoint y: 214, endPoint x: 966, endPoint y: 220, distance: 31.6
click at [966, 220] on div "Raghu, We are ready to complete the Year End for the current year for Windsor C…" at bounding box center [1172, 384] width 486 height 380
drag, startPoint x: 1256, startPoint y: 251, endPoint x: 1354, endPoint y: 247, distance: 98.1
click at [1354, 246] on p "We are ready to complete the Year End for the current year for Windsor Chemists." at bounding box center [1172, 249] width 461 height 16
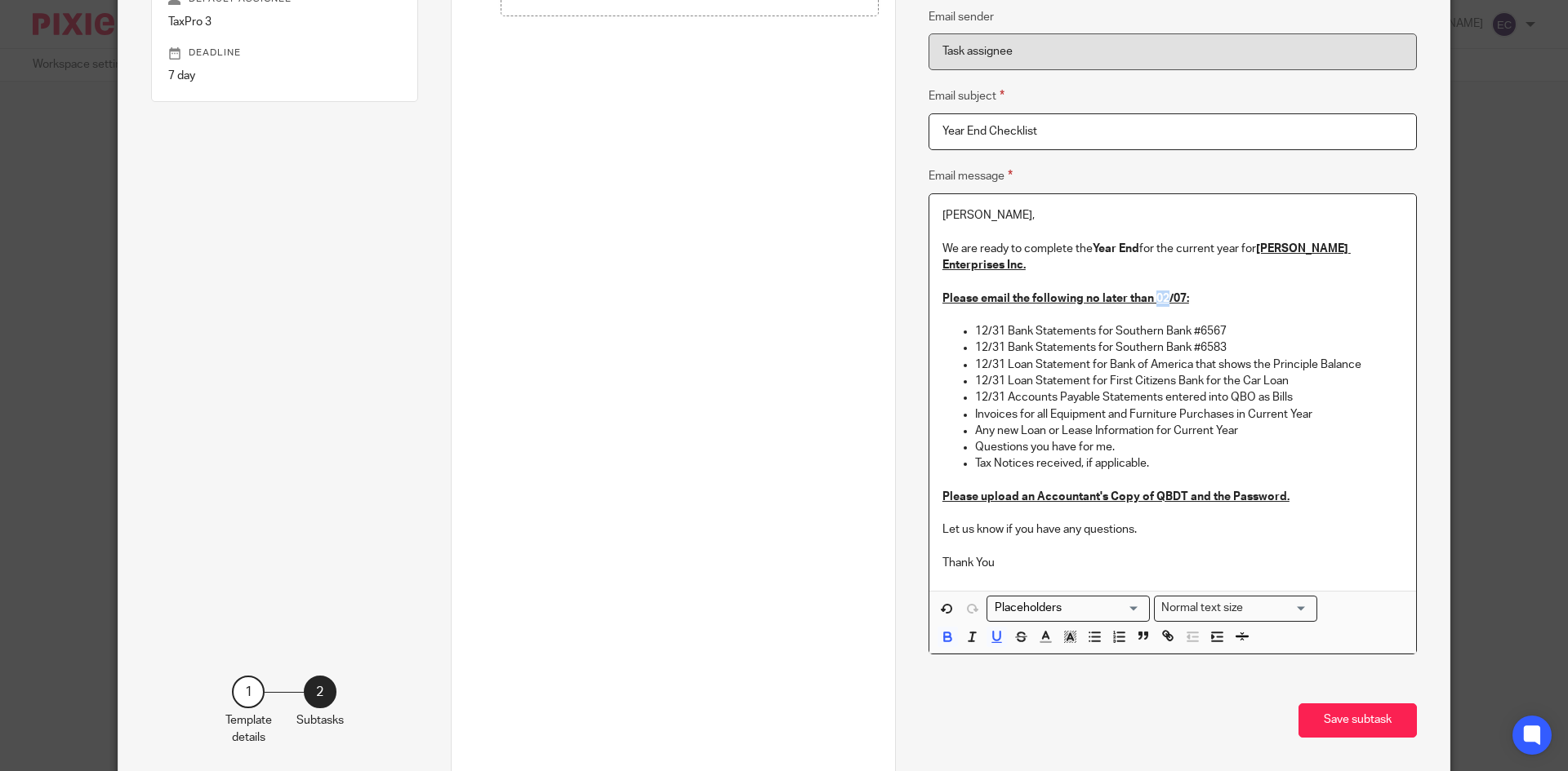
drag, startPoint x: 1148, startPoint y: 282, endPoint x: 1158, endPoint y: 281, distance: 10.0
click at [1158, 293] on u "Please email the following no later than 02/07:" at bounding box center [1065, 298] width 246 height 12
drag, startPoint x: 1145, startPoint y: 281, endPoint x: 1178, endPoint y: 284, distance: 33.1
click at [1178, 293] on u "Please email the following no later than 02/07:" at bounding box center [1065, 298] width 246 height 12
drag, startPoint x: 971, startPoint y: 314, endPoint x: 996, endPoint y: 316, distance: 25.1
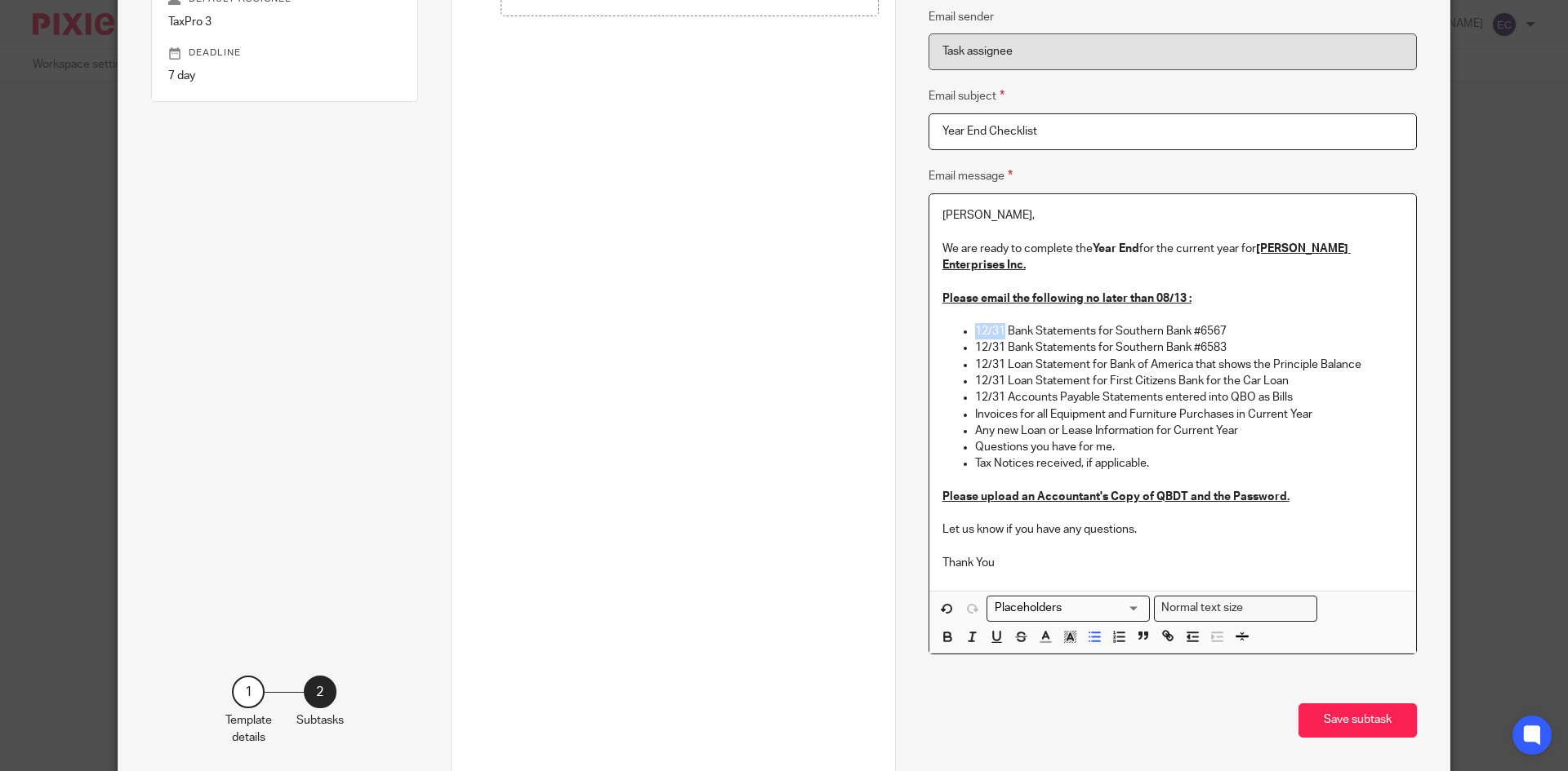
click at [996, 323] on p "12/31 Bank Statements for Southern Bank #6567" at bounding box center [1188, 331] width 428 height 16
drag, startPoint x: 1171, startPoint y: 309, endPoint x: 1243, endPoint y: 312, distance: 72.1
click at [1243, 323] on p "3/1/24 to 2/28/25 Bank Statements for Southern Bank #6567" at bounding box center [1188, 331] width 428 height 16
drag, startPoint x: 1225, startPoint y: 315, endPoint x: 1258, endPoint y: 316, distance: 33.0
click at [1258, 323] on p "3/1/24 to 2/28/25 Bank Statements for KeyBank #6567" at bounding box center [1188, 331] width 428 height 16
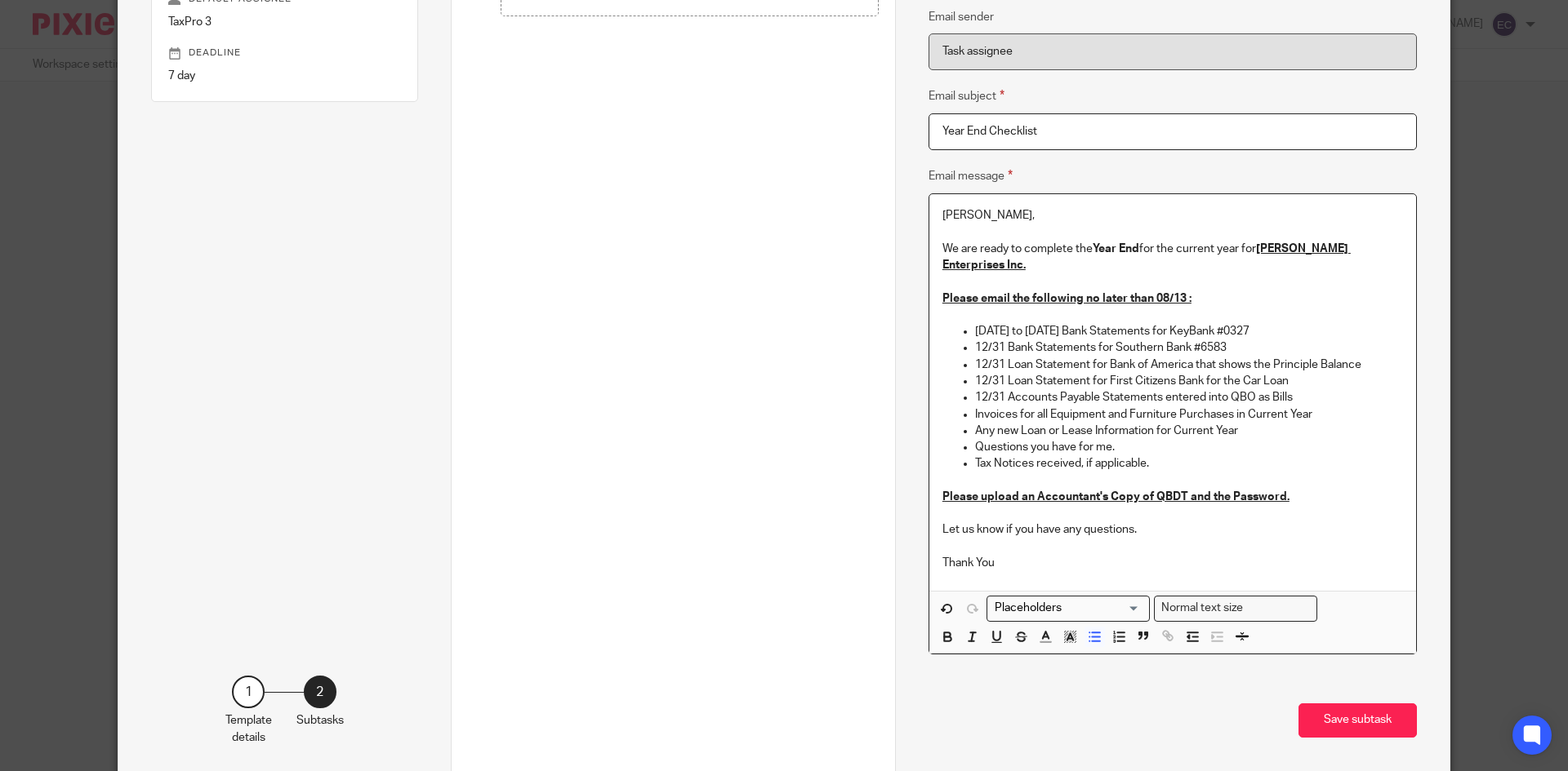
click at [1225, 323] on p "3/1/24 to 2/28/25 Bank Statements for KeyBank #0327" at bounding box center [1188, 331] width 428 height 16
drag, startPoint x: 969, startPoint y: 331, endPoint x: 1303, endPoint y: 339, distance: 334.1
click at [1269, 341] on ul "3/1/24 to 2/28/25 Bank Statements for KeyBank # 0327 12/31 Bank Statements for …" at bounding box center [1172, 397] width 461 height 149
click at [1260, 339] on p "12/31 Bank Statements for Southern Bank #6583" at bounding box center [1188, 348] width 428 height 16
drag, startPoint x: 970, startPoint y: 331, endPoint x: 1224, endPoint y: 332, distance: 254.0
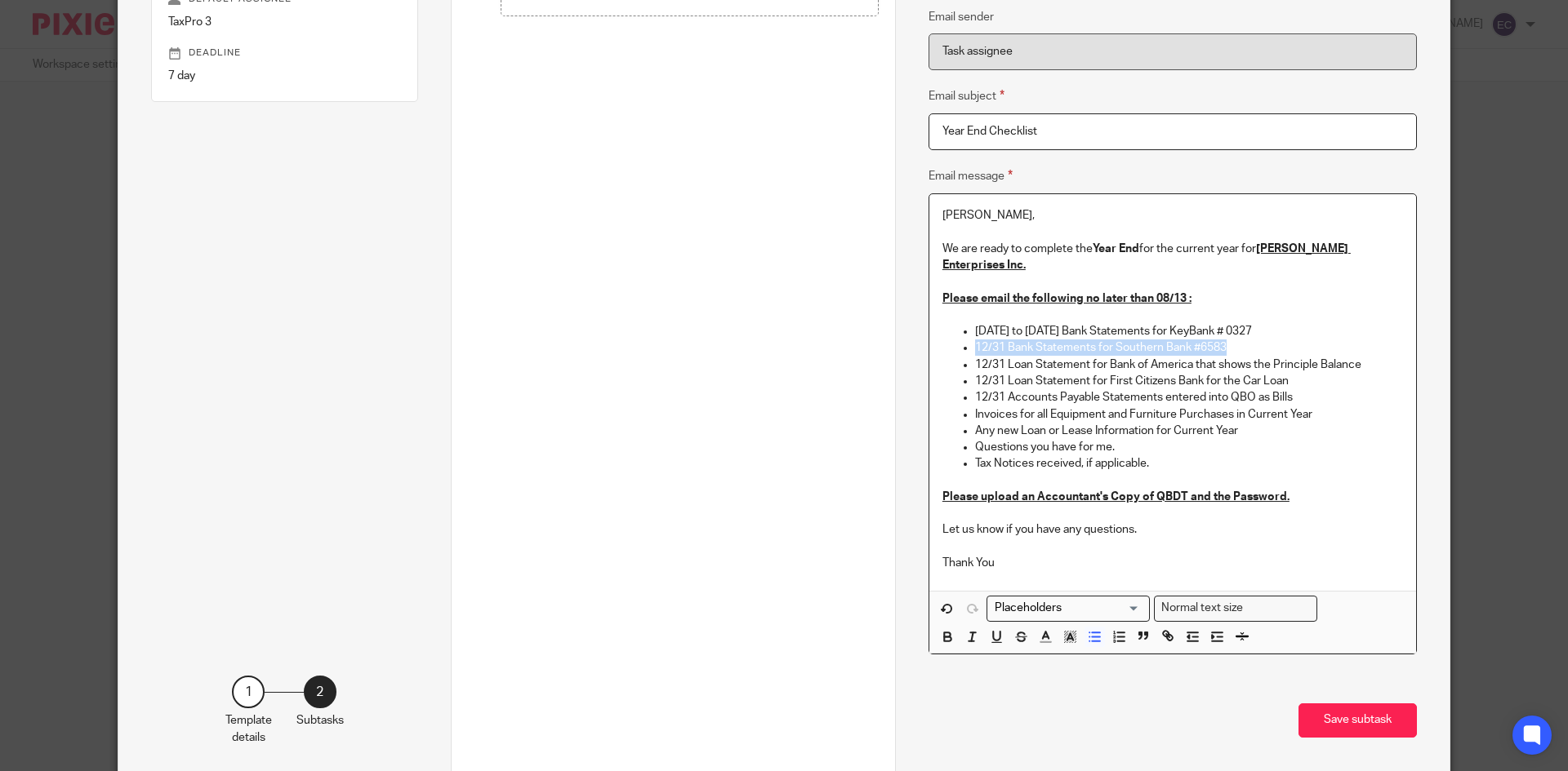
click at [1224, 339] on p "12/31 Bank Statements for Southern Bank #6583" at bounding box center [1188, 348] width 428 height 16
drag, startPoint x: 968, startPoint y: 318, endPoint x: 1228, endPoint y: 306, distance: 260.3
click at [1260, 323] on p "3/1/24 to 2/28/25 Bank Statements for KeyBank # 0327" at bounding box center [1188, 331] width 428 height 16
copy p "3/1/24 to 2/28/25 Bank Statements for KeyBank # 0327"
drag, startPoint x: 970, startPoint y: 330, endPoint x: 1220, endPoint y: 329, distance: 250.0
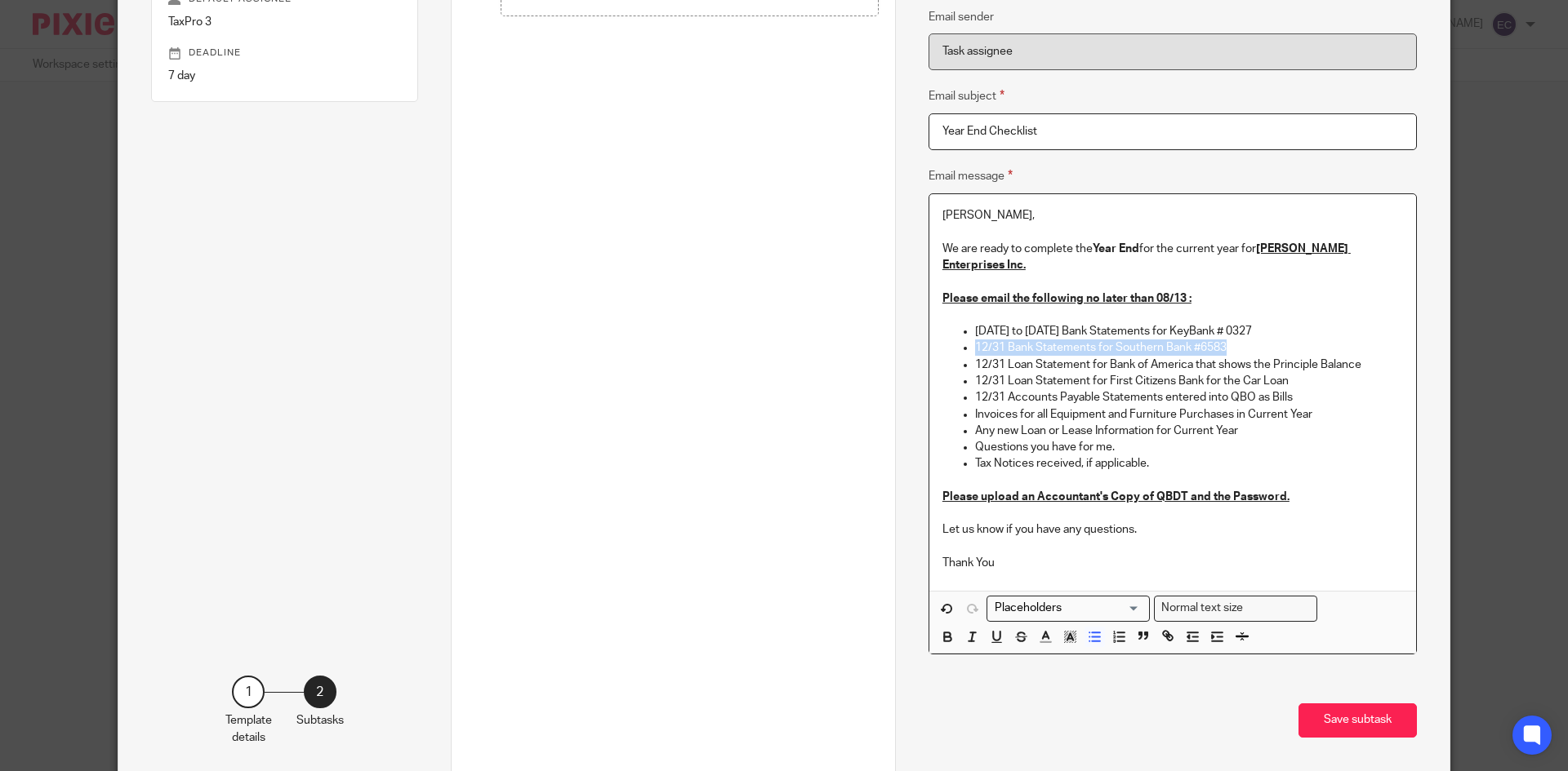
click at [1220, 339] on p "12/31 Bank Statements for Southern Bank #6583" at bounding box center [1188, 348] width 428 height 16
drag, startPoint x: 1062, startPoint y: 328, endPoint x: 1149, endPoint y: 327, distance: 87.0
click at [1149, 339] on p "3/1/24 to 2/28/25 Bank Statements for KeyBank # 0327" at bounding box center [1188, 348] width 428 height 16
click at [969, 348] on ul "3/1/24 to 2/28/25 Bank Statements for KeyBank # 0327 3/1/24 to 2/28/25 Check St…" at bounding box center [1172, 397] width 461 height 149
drag, startPoint x: 969, startPoint y: 348, endPoint x: 988, endPoint y: 347, distance: 19.0
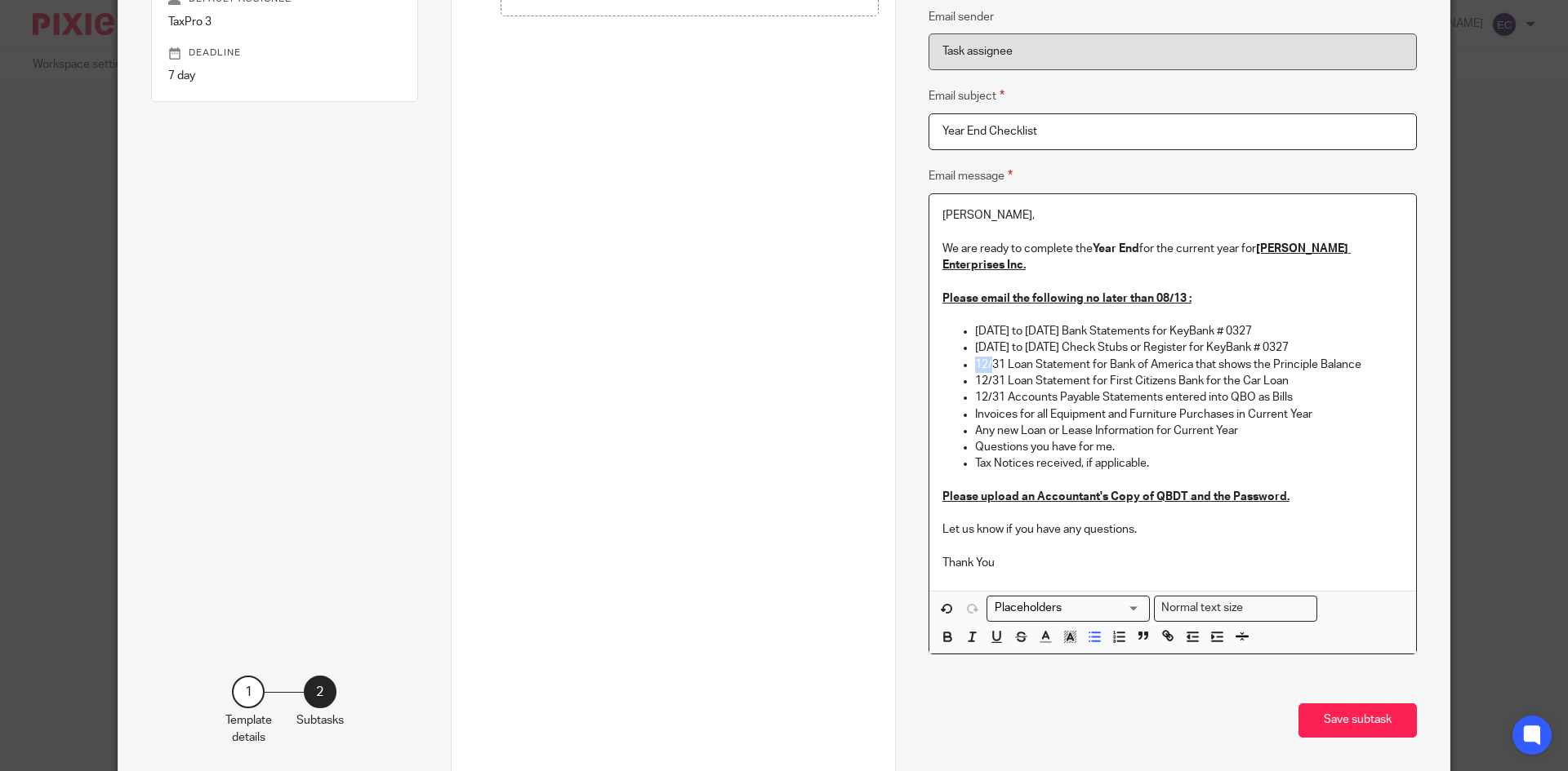
click at [988, 357] on p "12/31 Loan Statement for Bank of America that shows the Principle Balance" at bounding box center [1188, 365] width 428 height 16
drag, startPoint x: 972, startPoint y: 328, endPoint x: 1307, endPoint y: 331, distance: 335.0
click at [1307, 339] on p "3/1/24 to 2/28/25 Check Stubs or Register for KeyBank # 0327" at bounding box center [1188, 348] width 428 height 16
copy p "3/1/24 to 2/28/25 Check Stubs or Register for KeyBank # 0327"
drag, startPoint x: 972, startPoint y: 350, endPoint x: 1361, endPoint y: 349, distance: 389.0
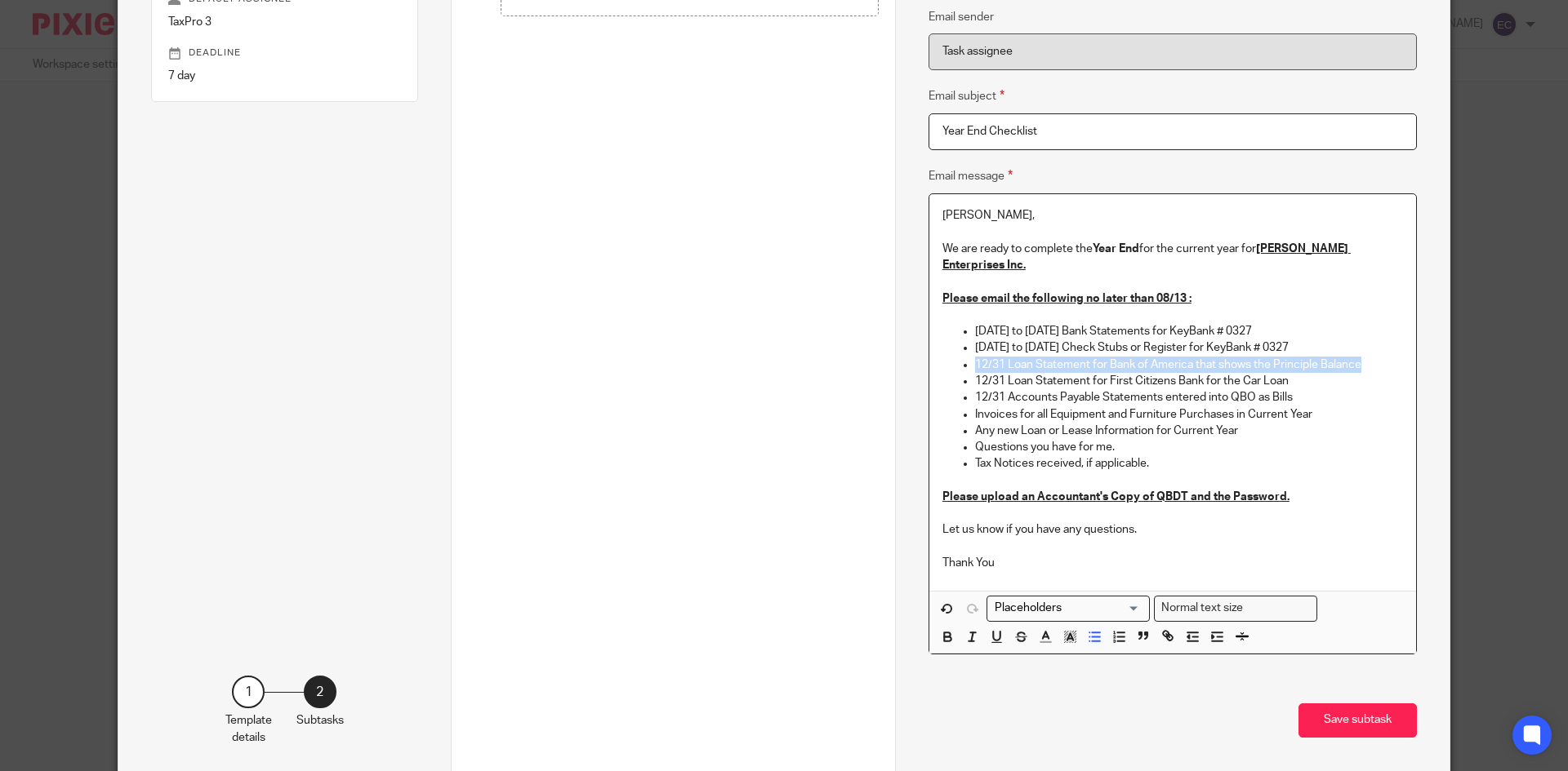
click at [1361, 357] on p "12/31 Loan Statement for Bank of America that shows the Principle Balance" at bounding box center [1188, 365] width 428 height 16
click at [1342, 373] on p "12/31 Loan Statement for First Citizens Bank for the Car Loan" at bounding box center [1188, 381] width 428 height 16
drag, startPoint x: 1062, startPoint y: 349, endPoint x: 1202, endPoint y: 351, distance: 140.0
click at [1202, 357] on p "3/1/24 to 2/28/25 Check Stubs or Register for KeyBank # 0327" at bounding box center [1188, 365] width 428 height 16
drag, startPoint x: 1243, startPoint y: 347, endPoint x: 1282, endPoint y: 352, distance: 39.3
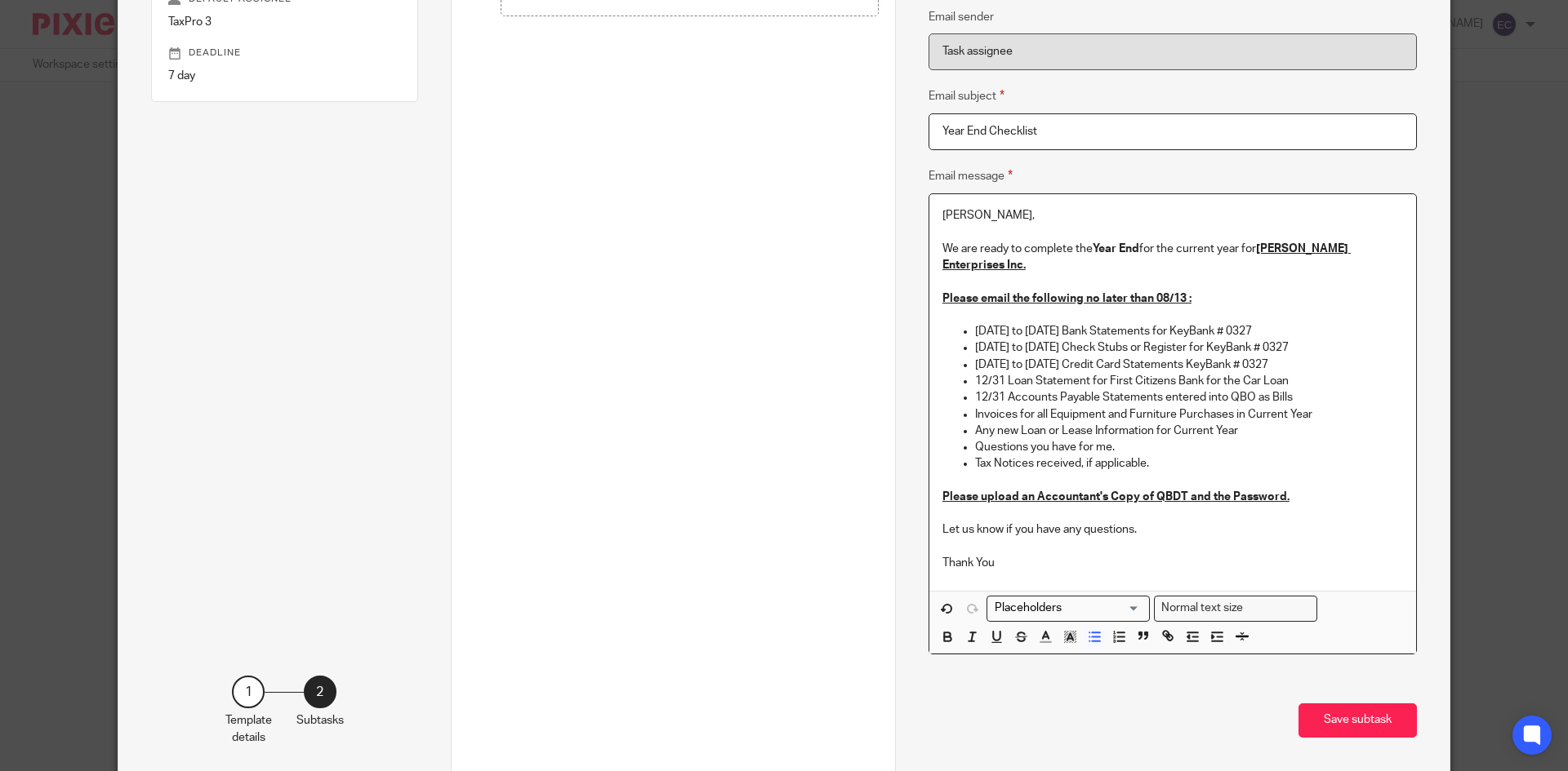
click at [1282, 357] on p "3/1/24 to 2/28/25 Credit Card Statements KeyBank # 0327" at bounding box center [1188, 365] width 428 height 16
drag, startPoint x: 971, startPoint y: 363, endPoint x: 1294, endPoint y: 376, distance: 323.3
click at [1294, 376] on ul "3/1/24 to 2/28/25 Bank Statements for KeyBank # 0327 3/1/24 to 2/28/25 Check St…" at bounding box center [1172, 397] width 461 height 149
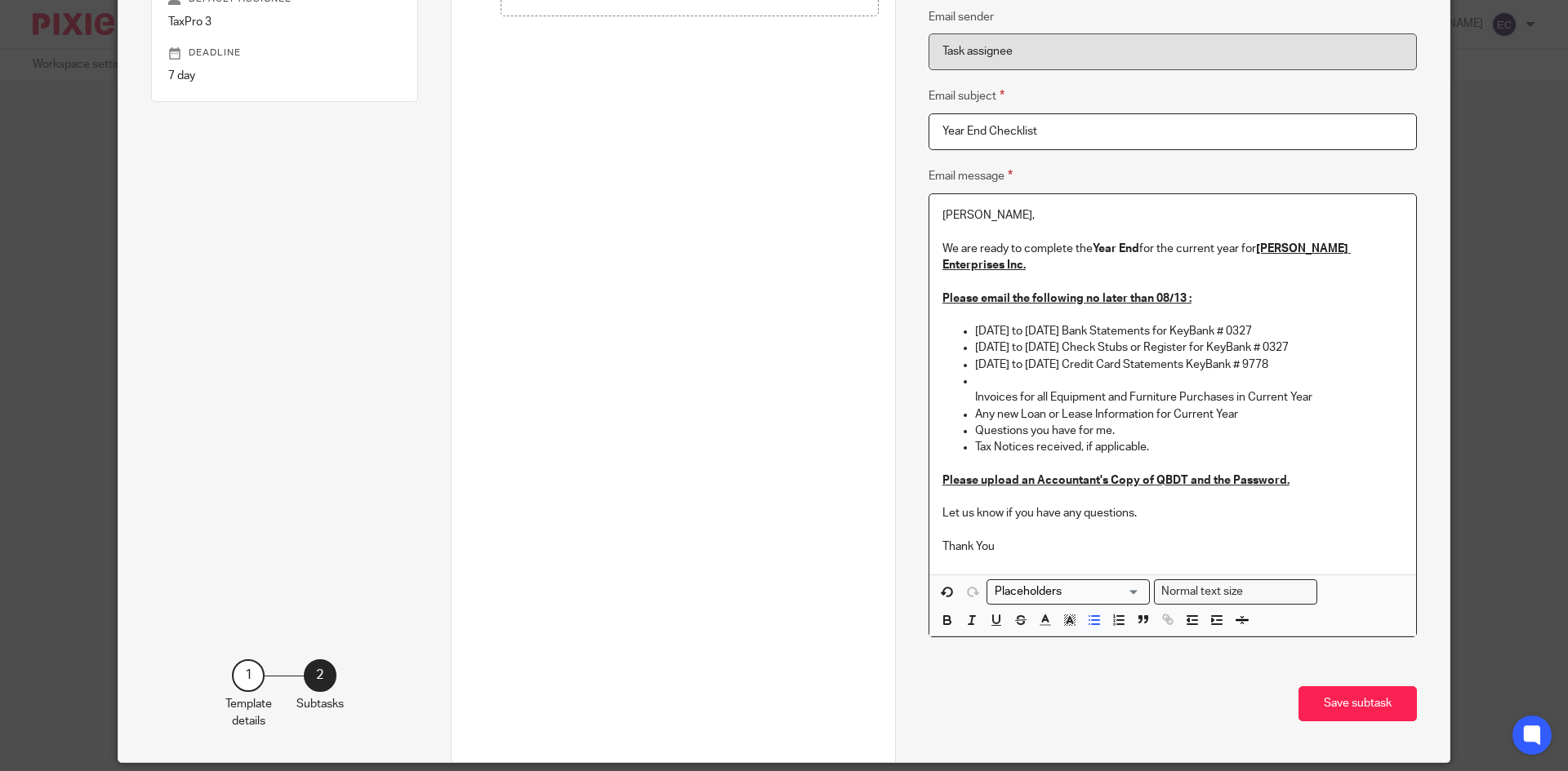
drag, startPoint x: 957, startPoint y: 366, endPoint x: 968, endPoint y: 367, distance: 11.0
click at [975, 373] on li "Invoices for all Equipment and Furniture Purchases in Current Year" at bounding box center [1188, 390] width 428 height 34
click at [956, 366] on ul "3/1/24 to 2/28/25 Bank Statements for KeyBank # 0327 3/1/24 to 2/28/25 Check St…" at bounding box center [1172, 389] width 461 height 132
click at [975, 390] on p "Invoices for all Equipment and Furniture Purchases in Current Year" at bounding box center [1188, 398] width 428 height 16
click at [975, 373] on li "Invoices for all Equipment and Furniture Purchases in Current Year" at bounding box center [1188, 390] width 428 height 34
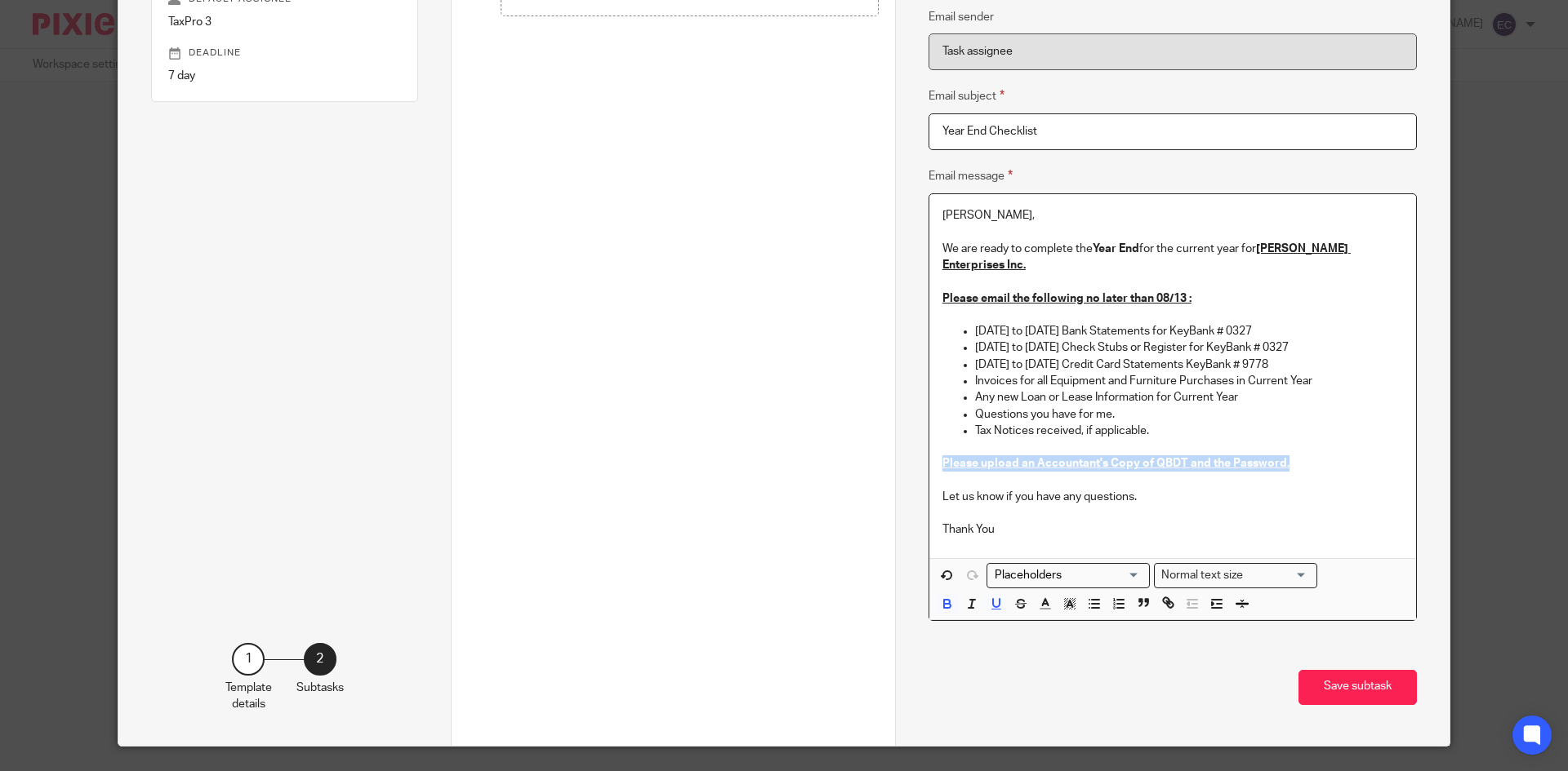
drag, startPoint x: 936, startPoint y: 446, endPoint x: 1303, endPoint y: 444, distance: 367.0
click at [1303, 455] on p "Please upload an Accountant's Copy of QBDT and the Password." at bounding box center [1172, 464] width 461 height 16
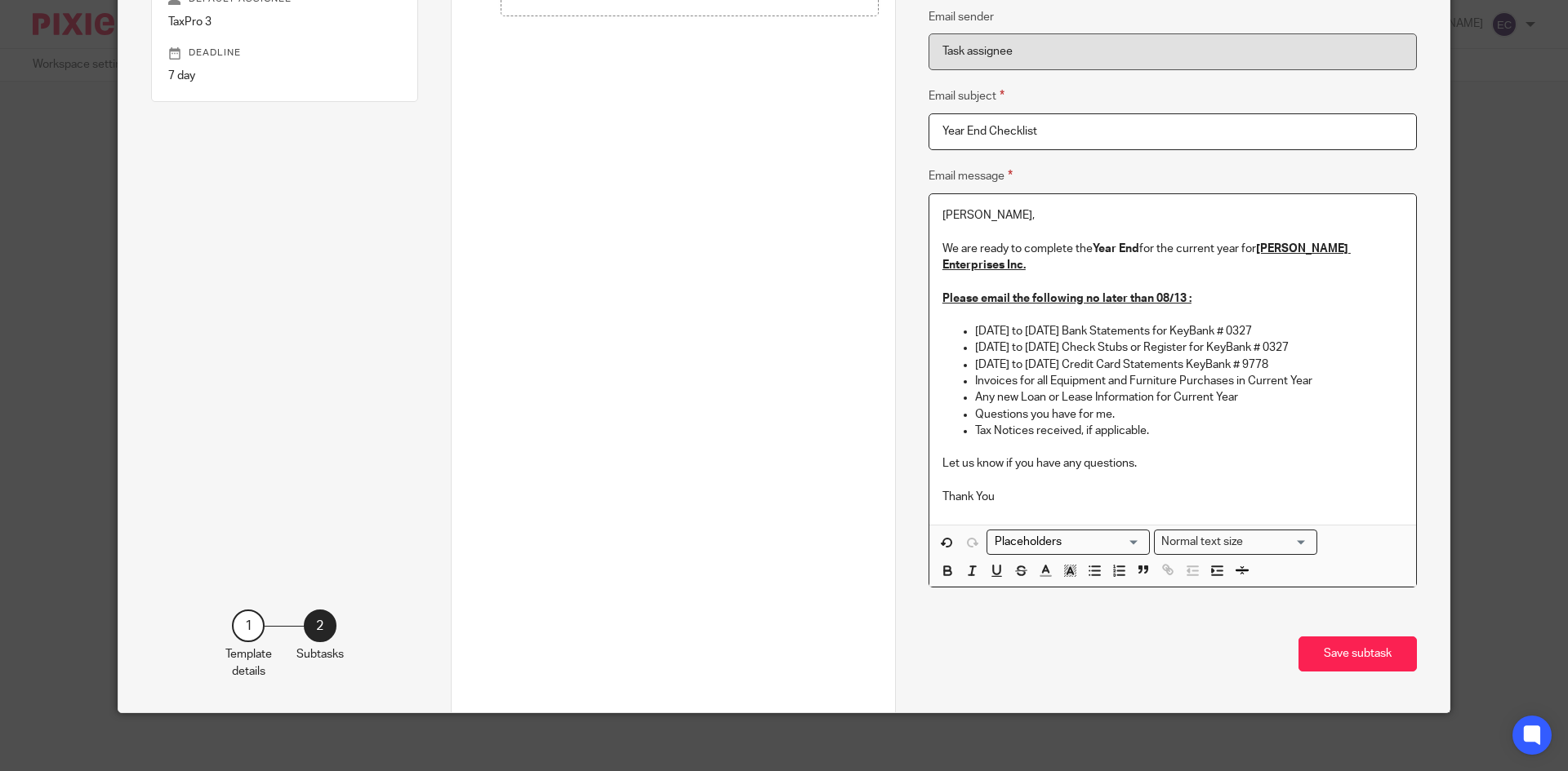
scroll to position [276, 0]
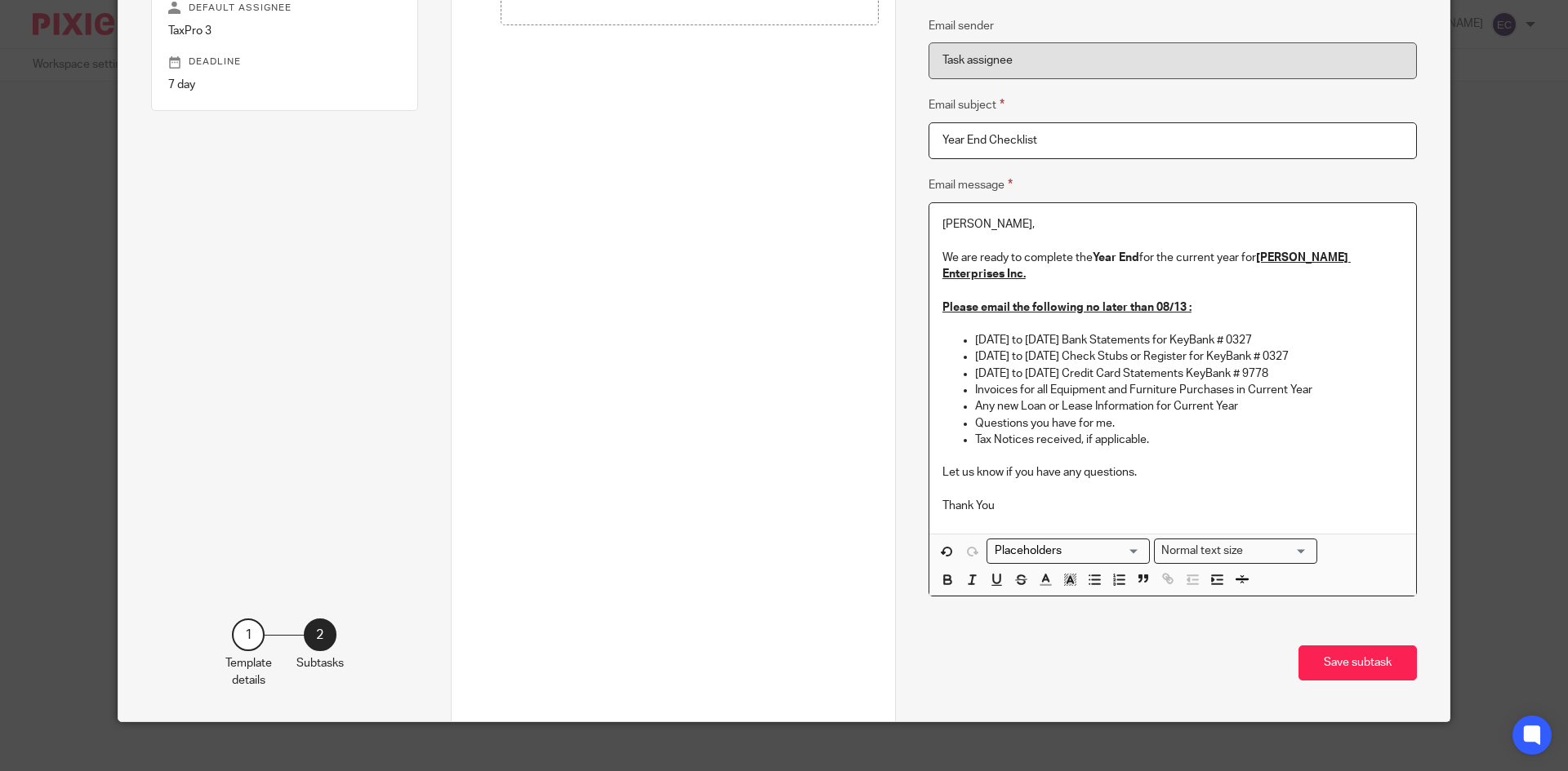
click at [1009, 498] on p "Thank You" at bounding box center [1172, 506] width 461 height 16
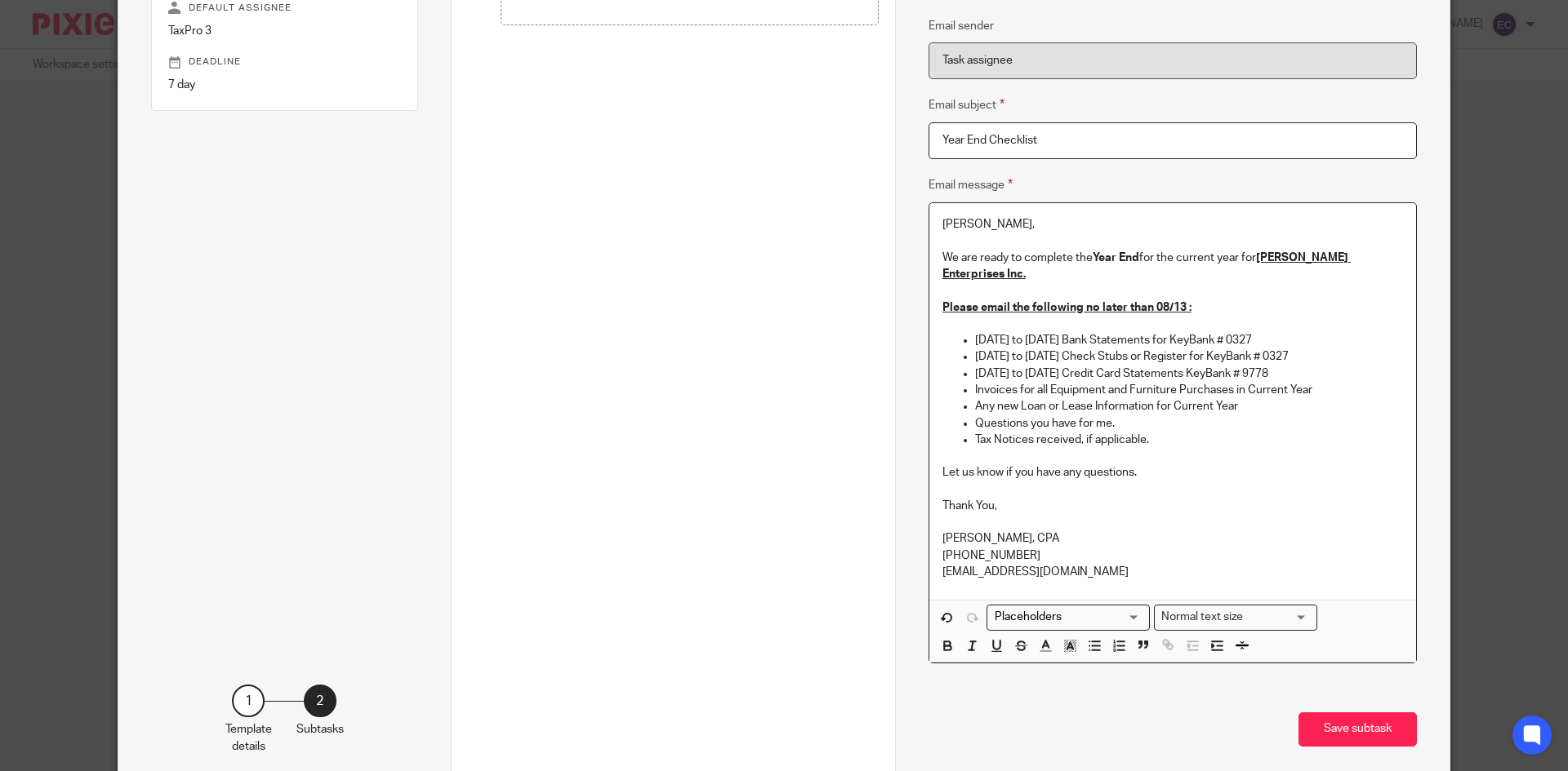
click at [942, 564] on p "Office@erccpa.com" at bounding box center [1172, 572] width 461 height 16
click at [1044, 564] on p "office@erccpa.com" at bounding box center [1172, 572] width 461 height 16
click at [1380, 719] on button "Save subtask" at bounding box center [1357, 730] width 119 height 35
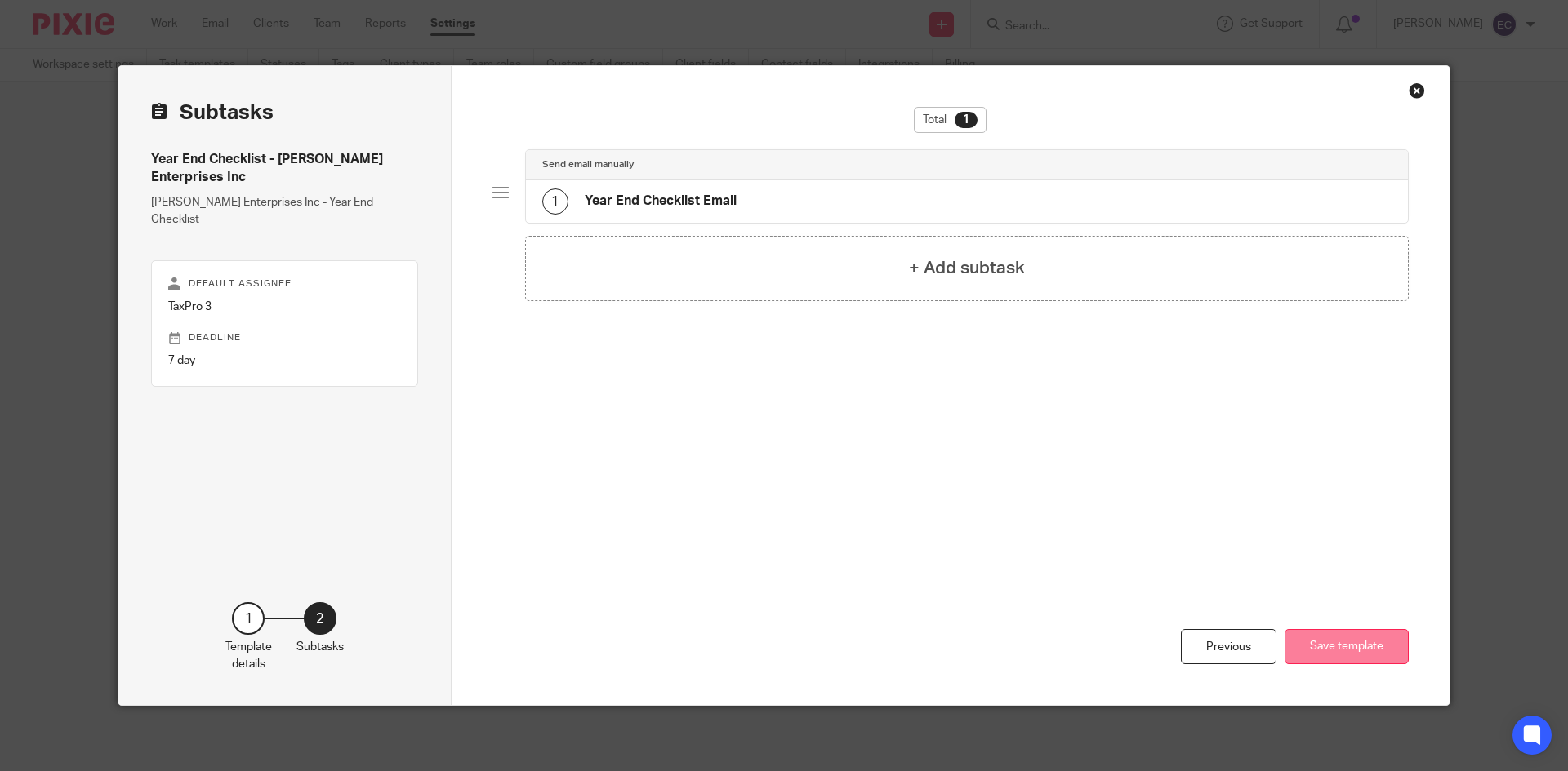
click at [1354, 635] on button "Save template" at bounding box center [1346, 647] width 124 height 35
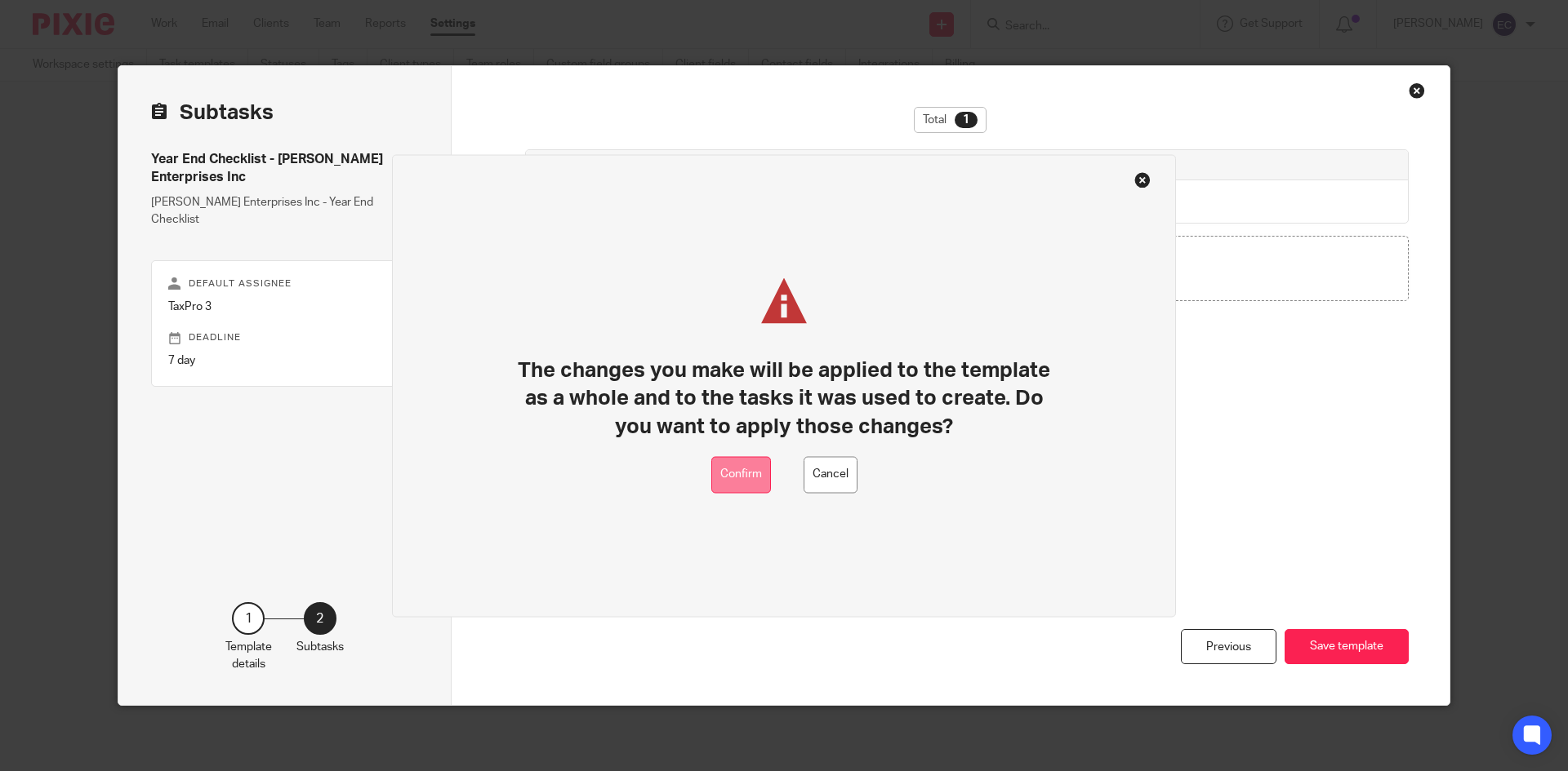
click at [730, 475] on button "Confirm" at bounding box center [740, 474] width 59 height 36
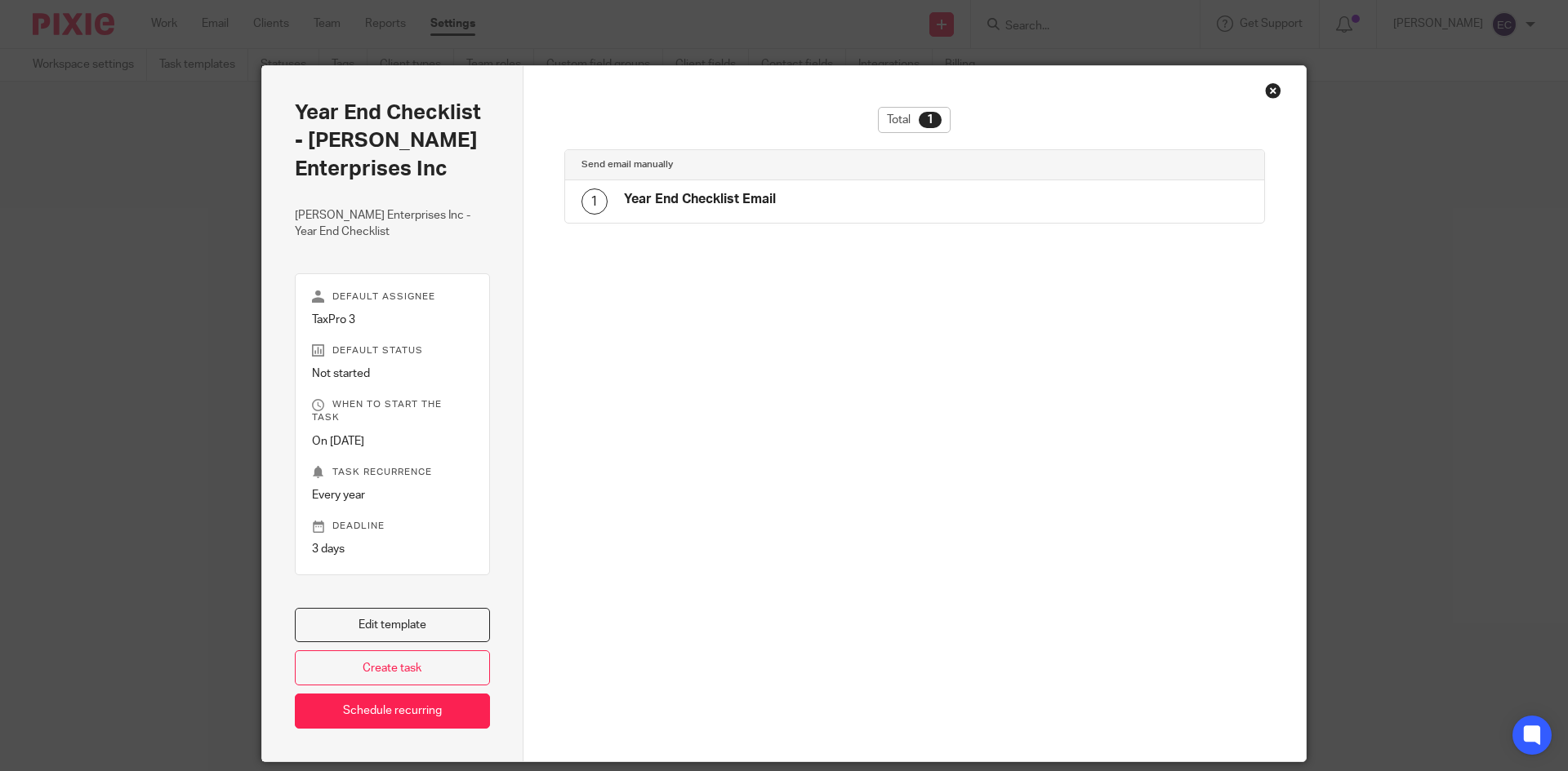
click at [1270, 91] on div "Close this dialog window" at bounding box center [1273, 90] width 16 height 16
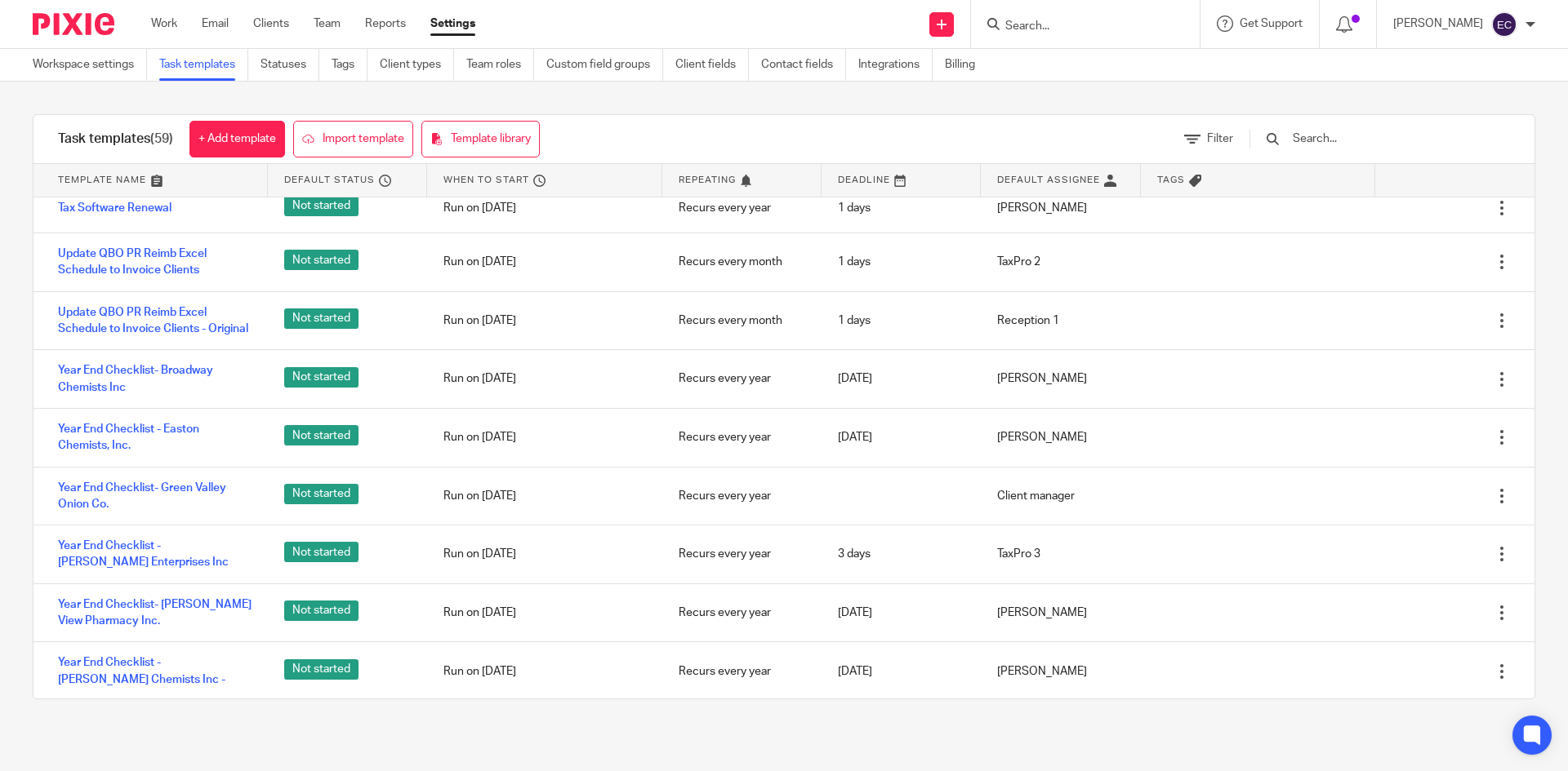
scroll to position [2755, 0]
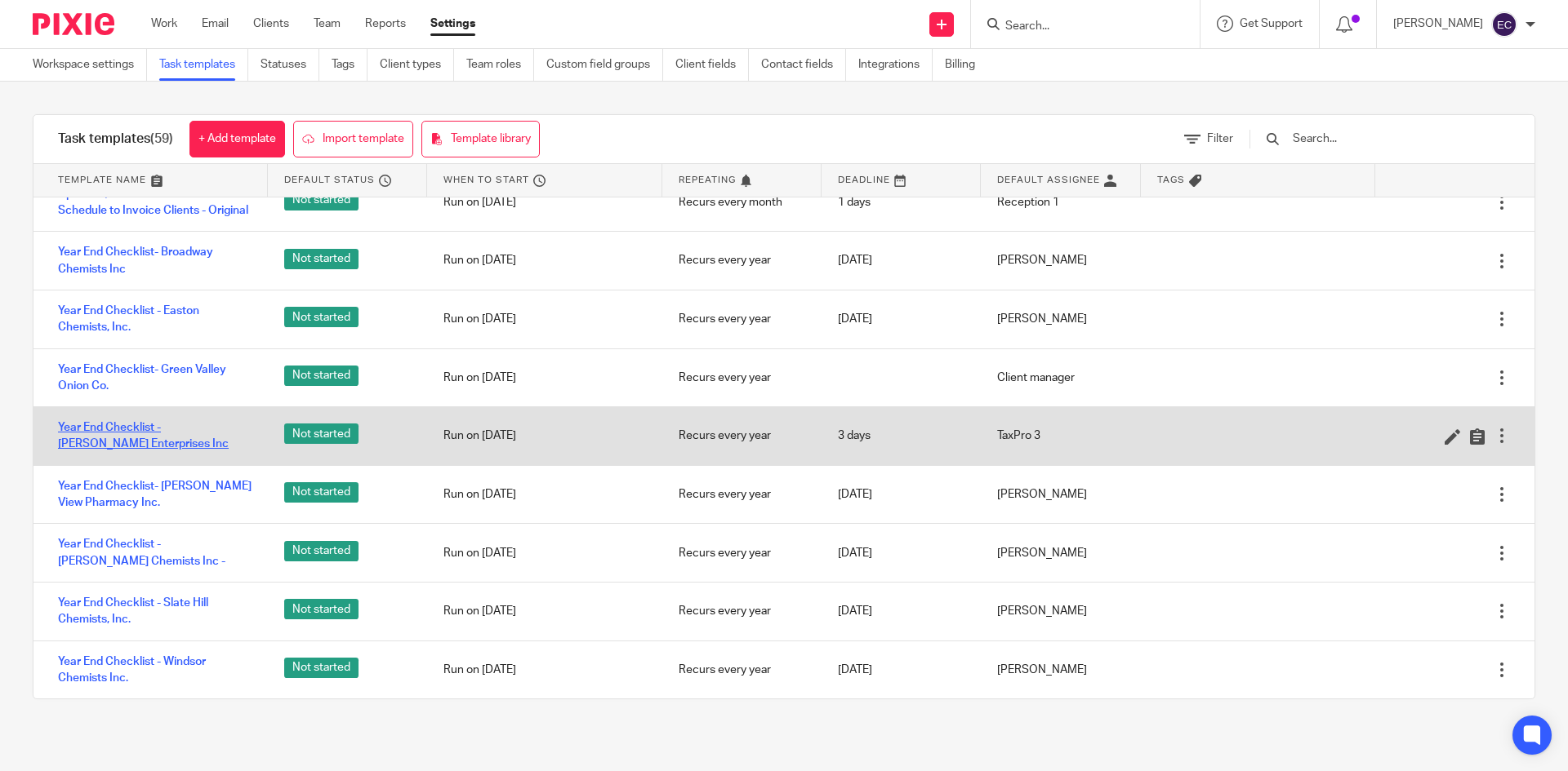
click at [159, 430] on link "Year End Checklist - [PERSON_NAME] Enterprises Inc" at bounding box center [155, 436] width 193 height 34
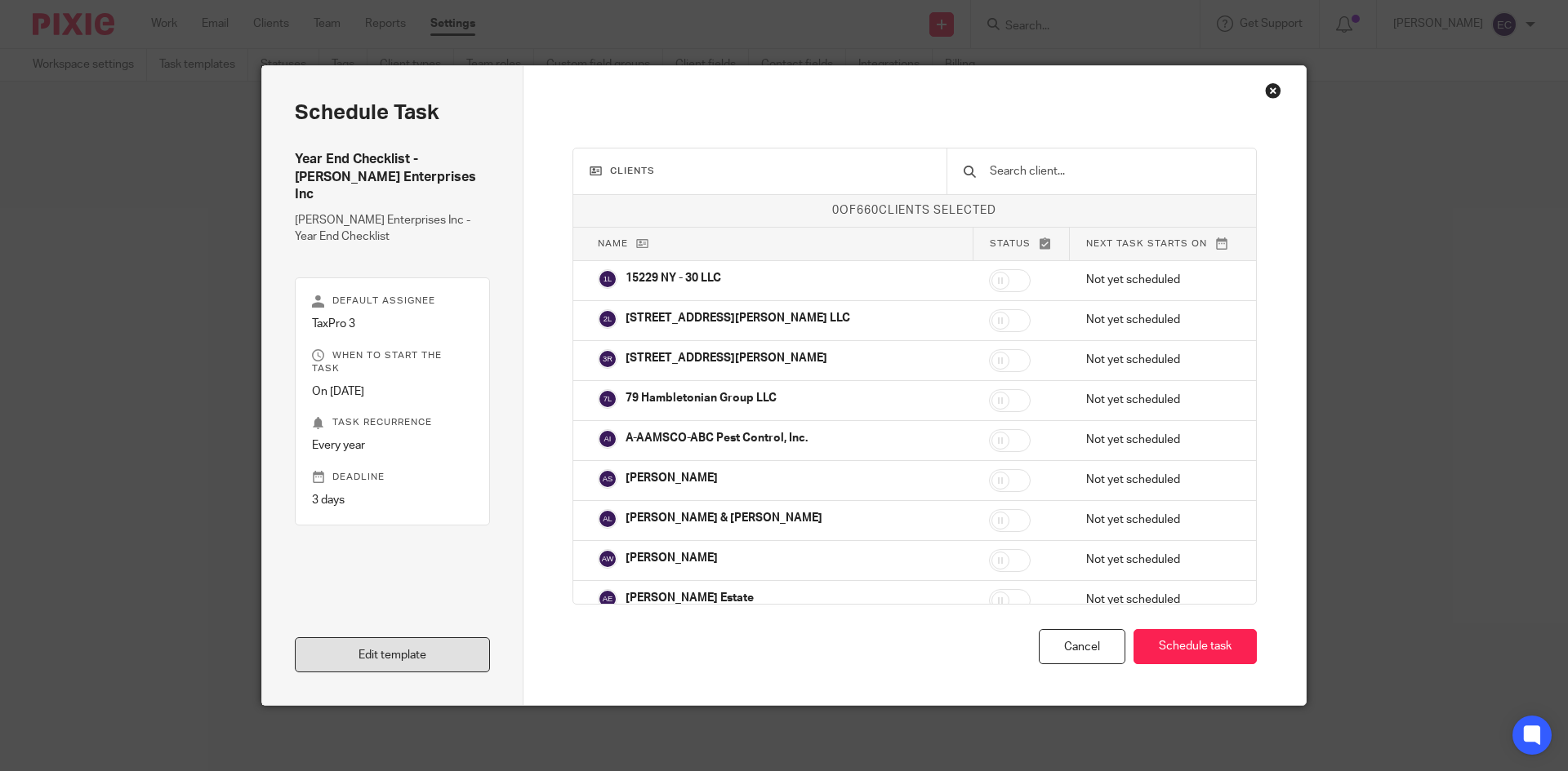
click at [418, 665] on link "Edit template" at bounding box center [392, 655] width 195 height 35
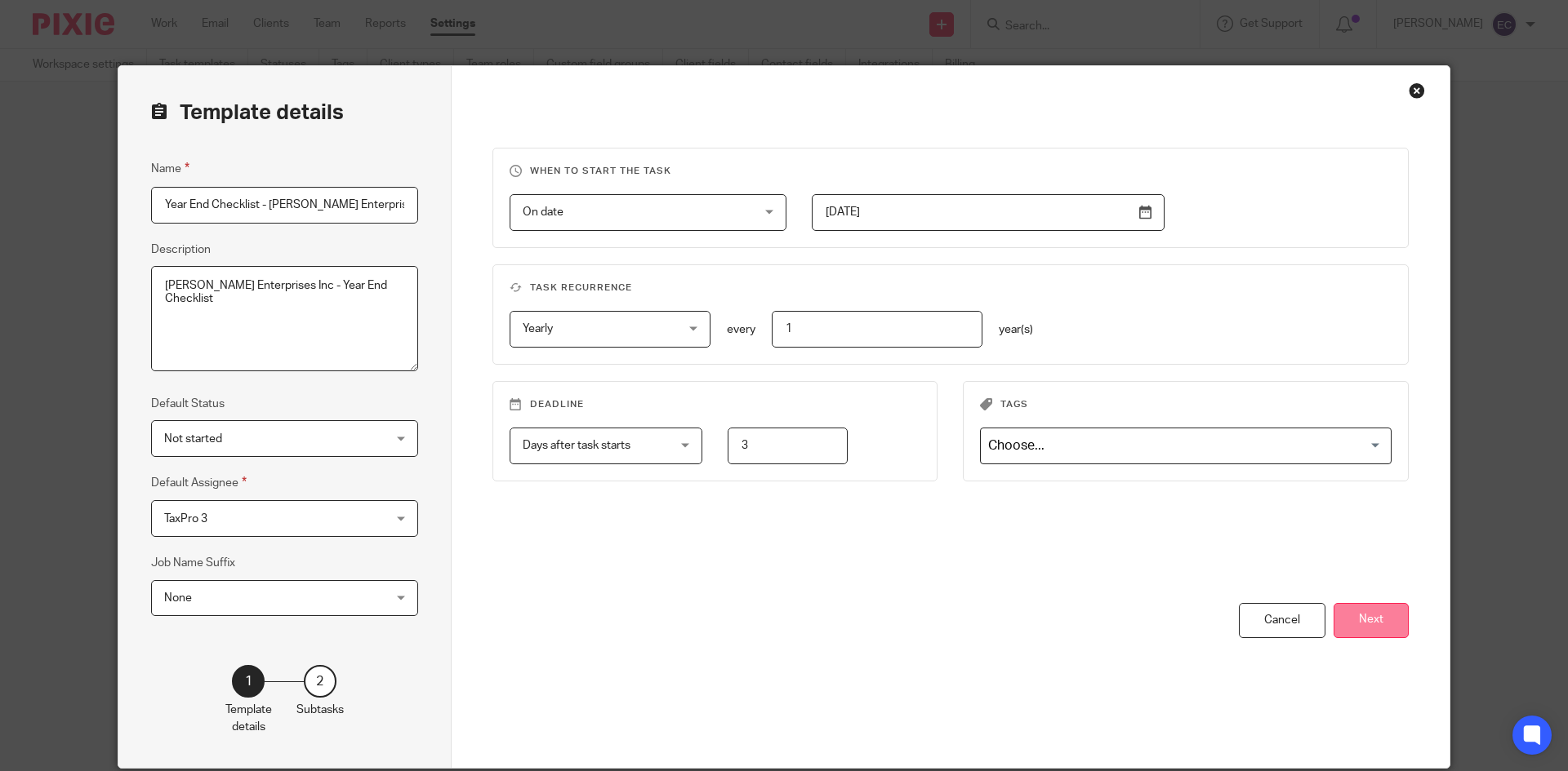
click at [1354, 628] on button "Next" at bounding box center [1371, 620] width 75 height 35
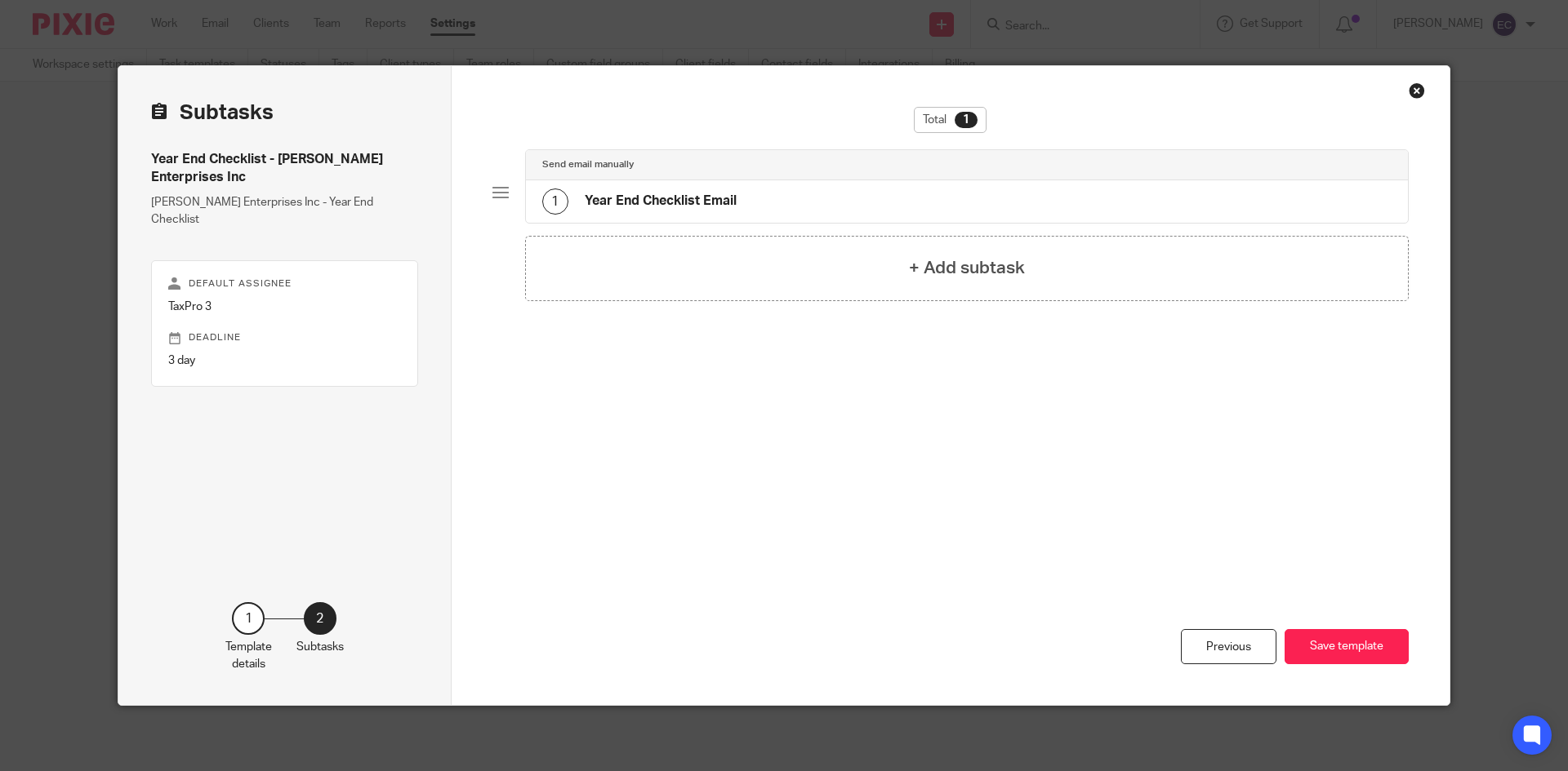
click at [709, 205] on h4 "Year End Checklist Email" at bounding box center [661, 201] width 152 height 17
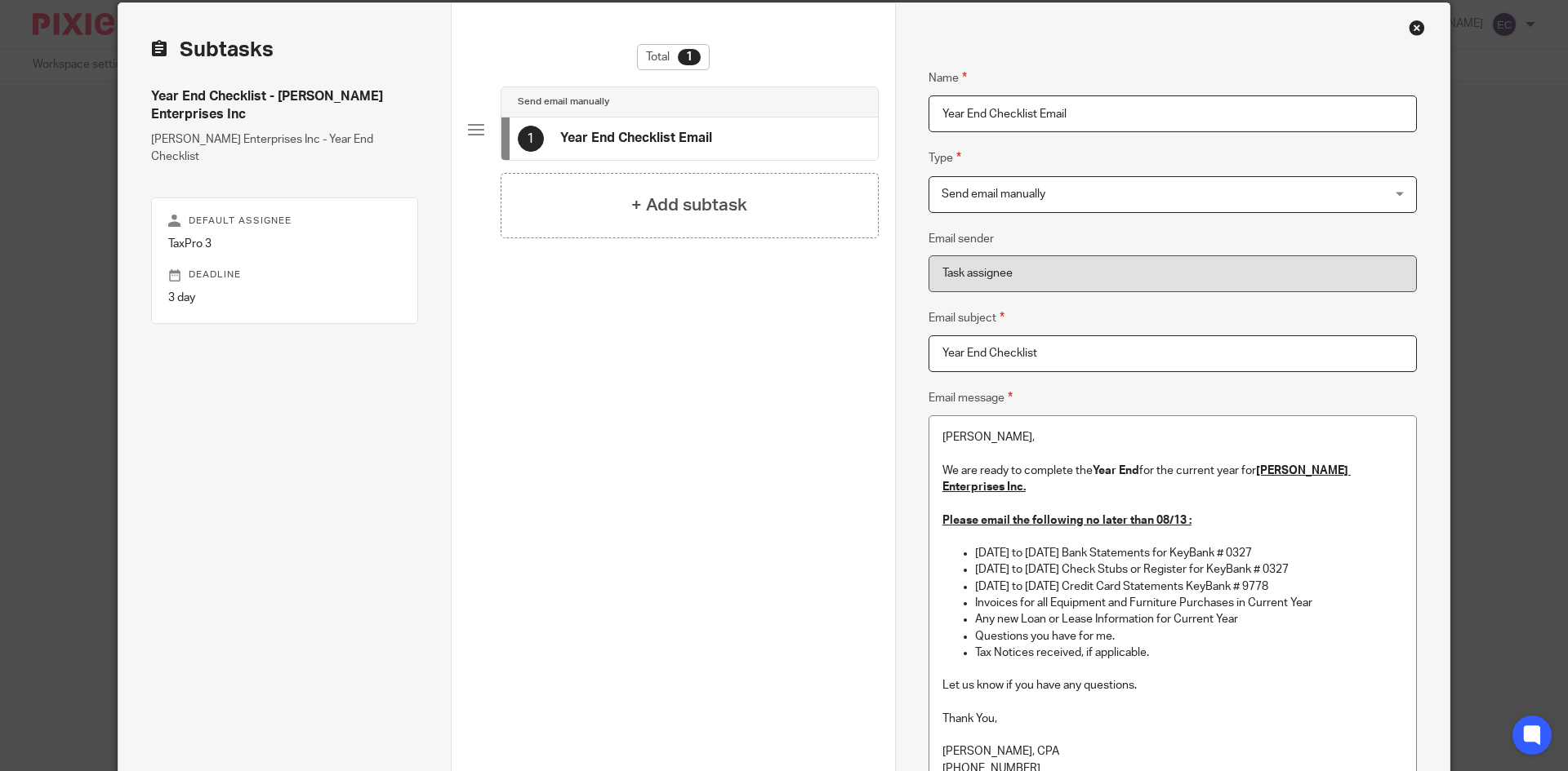
scroll to position [66, 0]
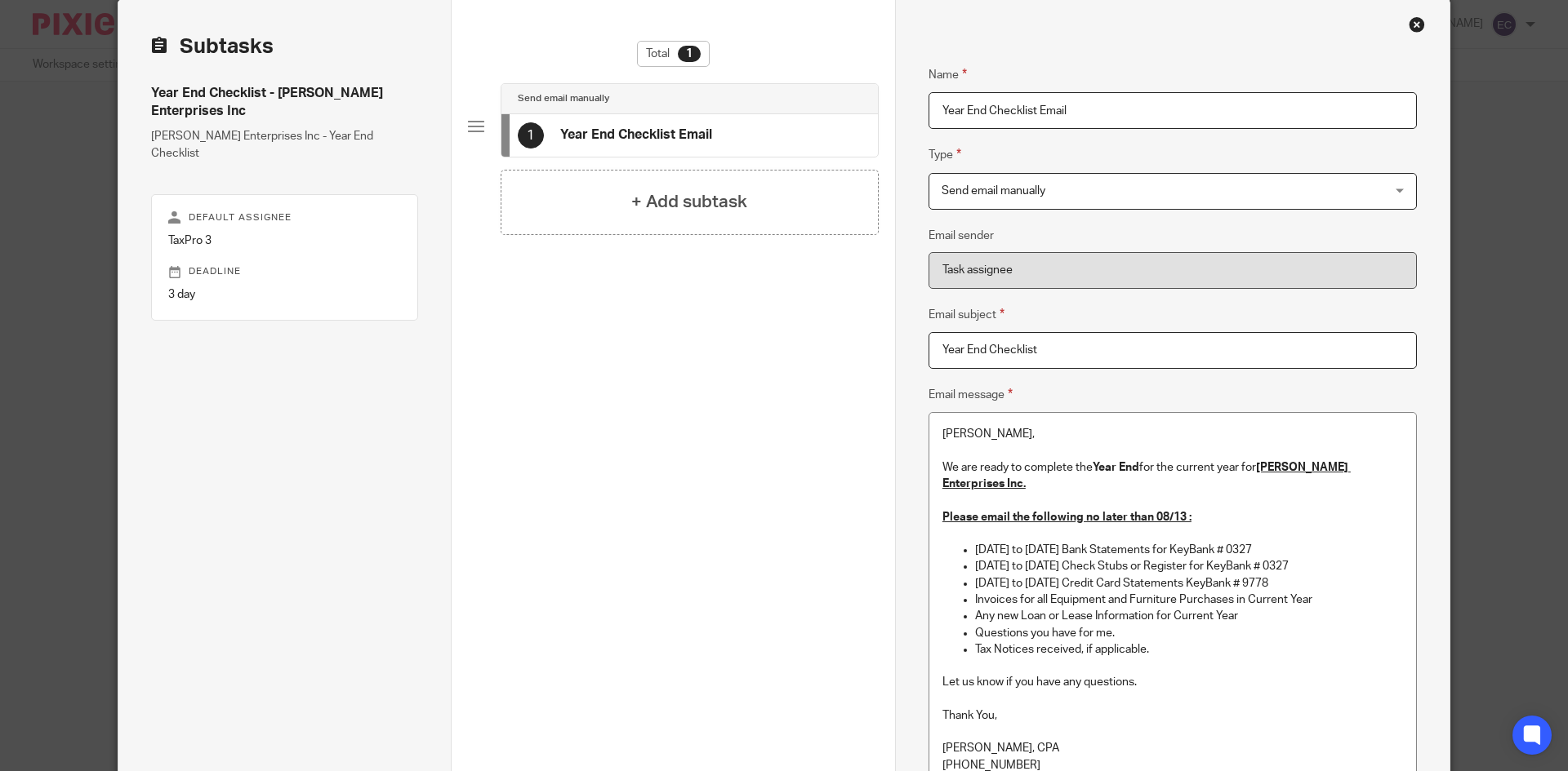
click at [1397, 194] on div "Send email manually Send email manually" at bounding box center [1172, 192] width 488 height 36
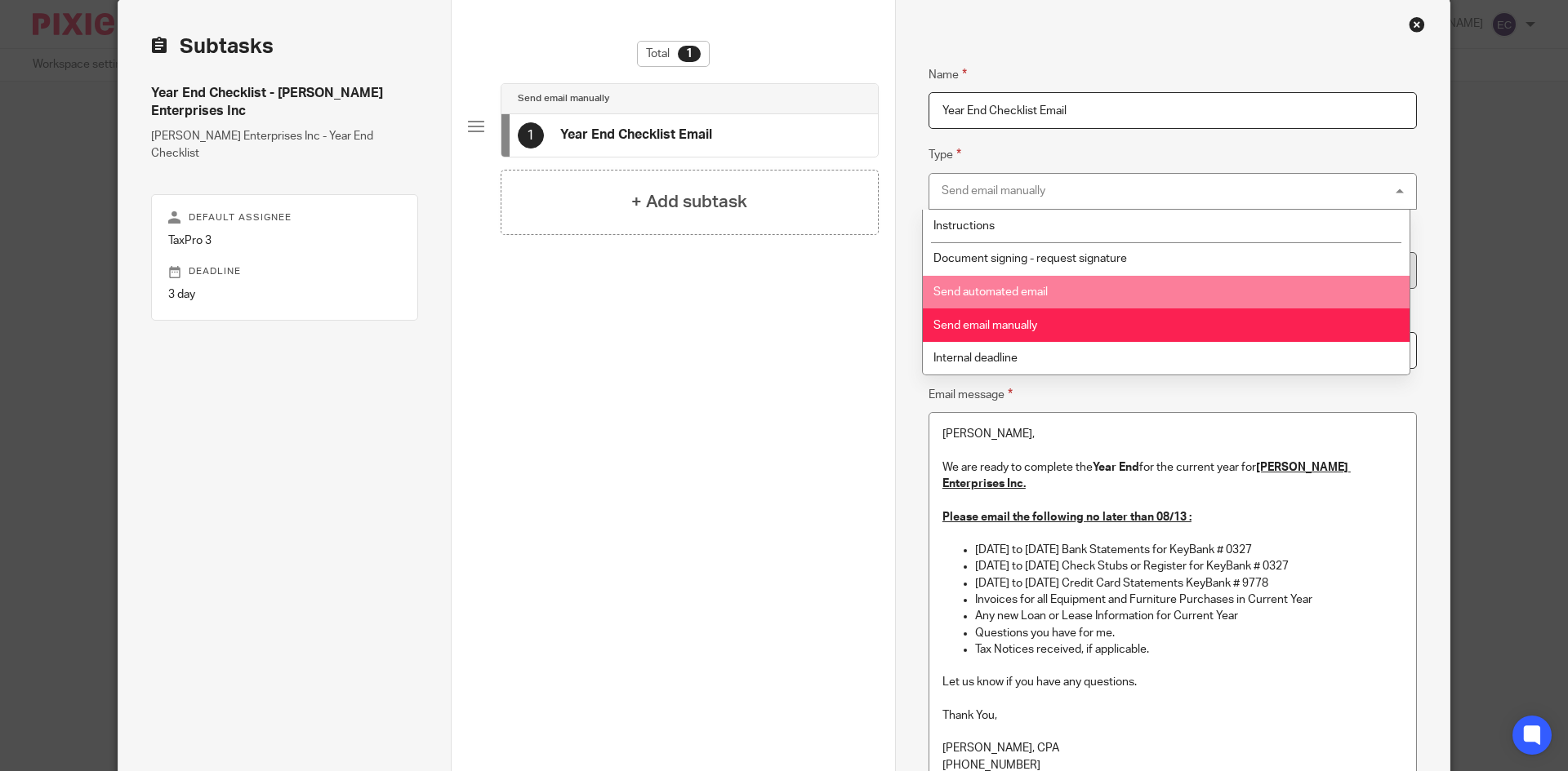
click at [1019, 287] on span "Send automated email" at bounding box center [990, 292] width 114 height 12
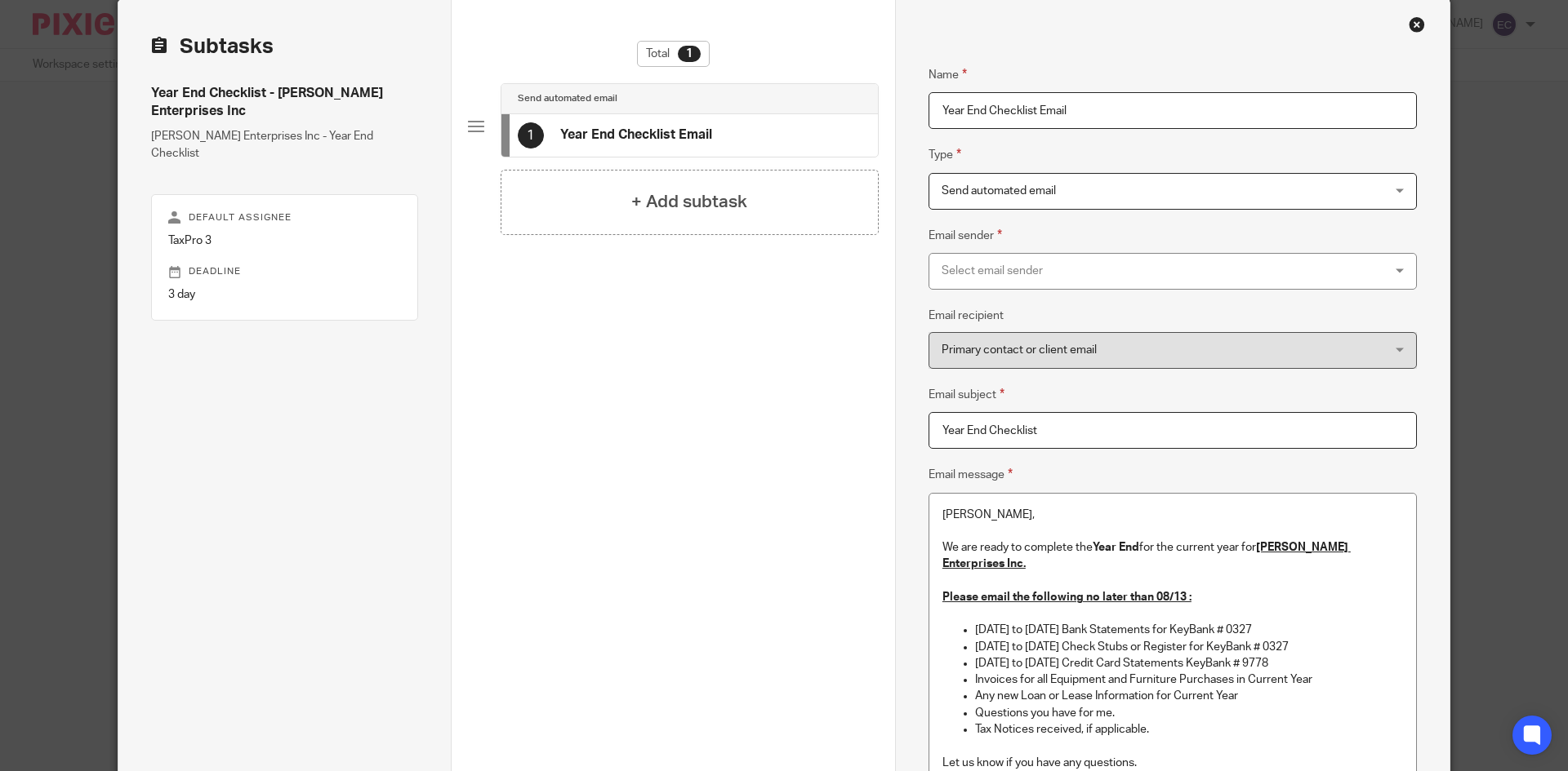
click at [1391, 269] on div "Select email sender" at bounding box center [1172, 271] width 488 height 36
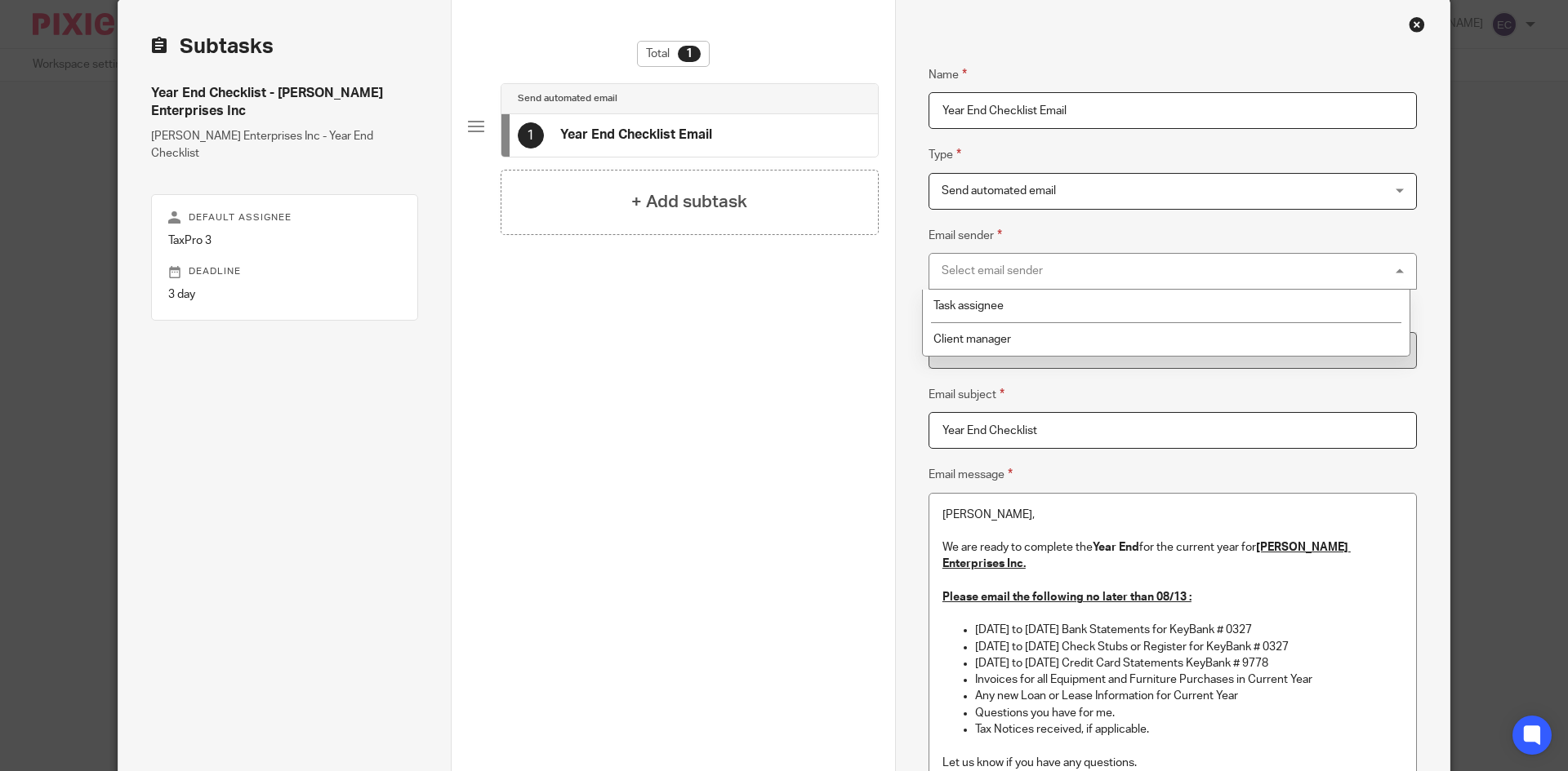
click at [1391, 269] on div "Select email sender" at bounding box center [1172, 271] width 488 height 36
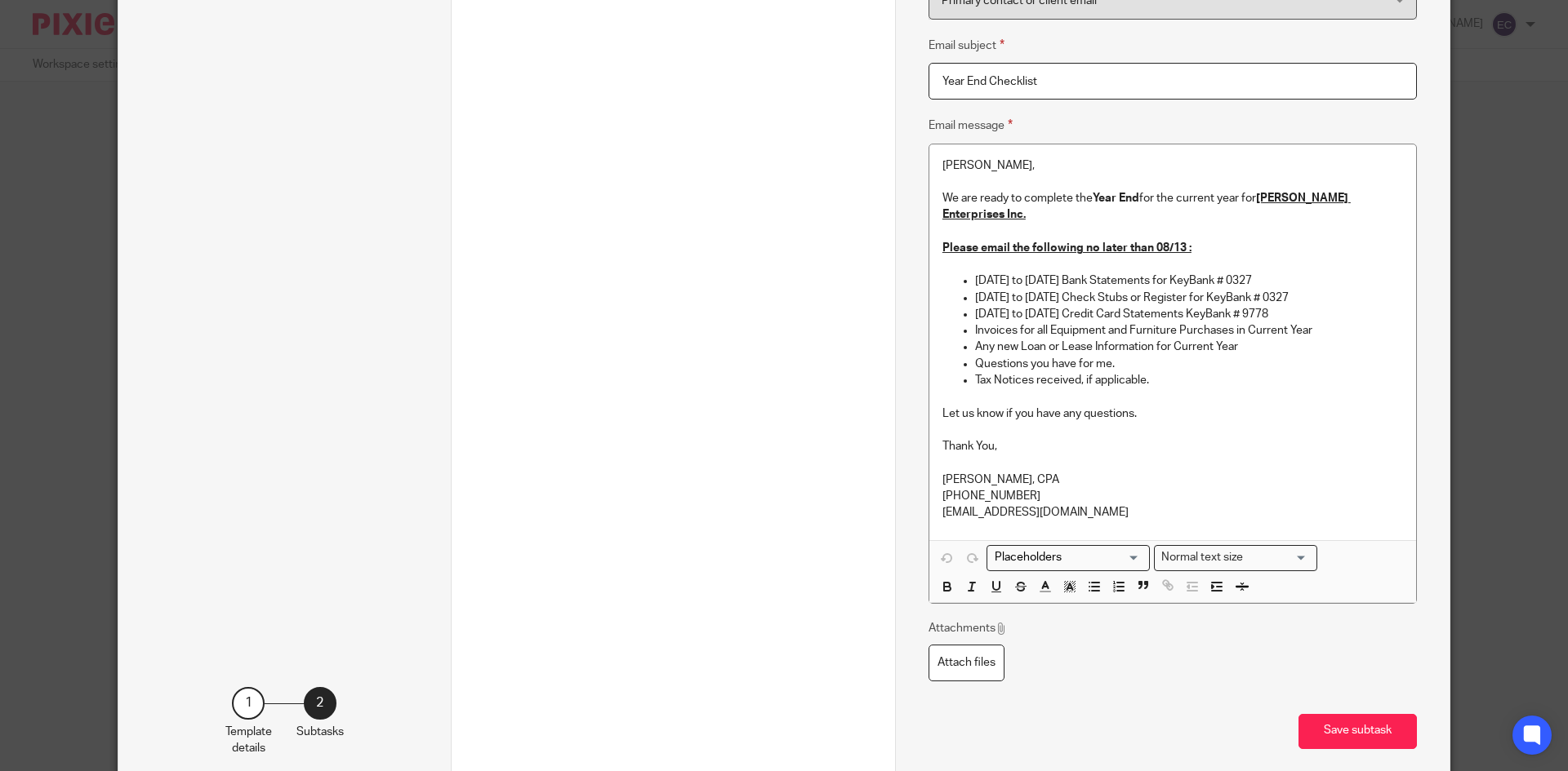
scroll to position [484, 0]
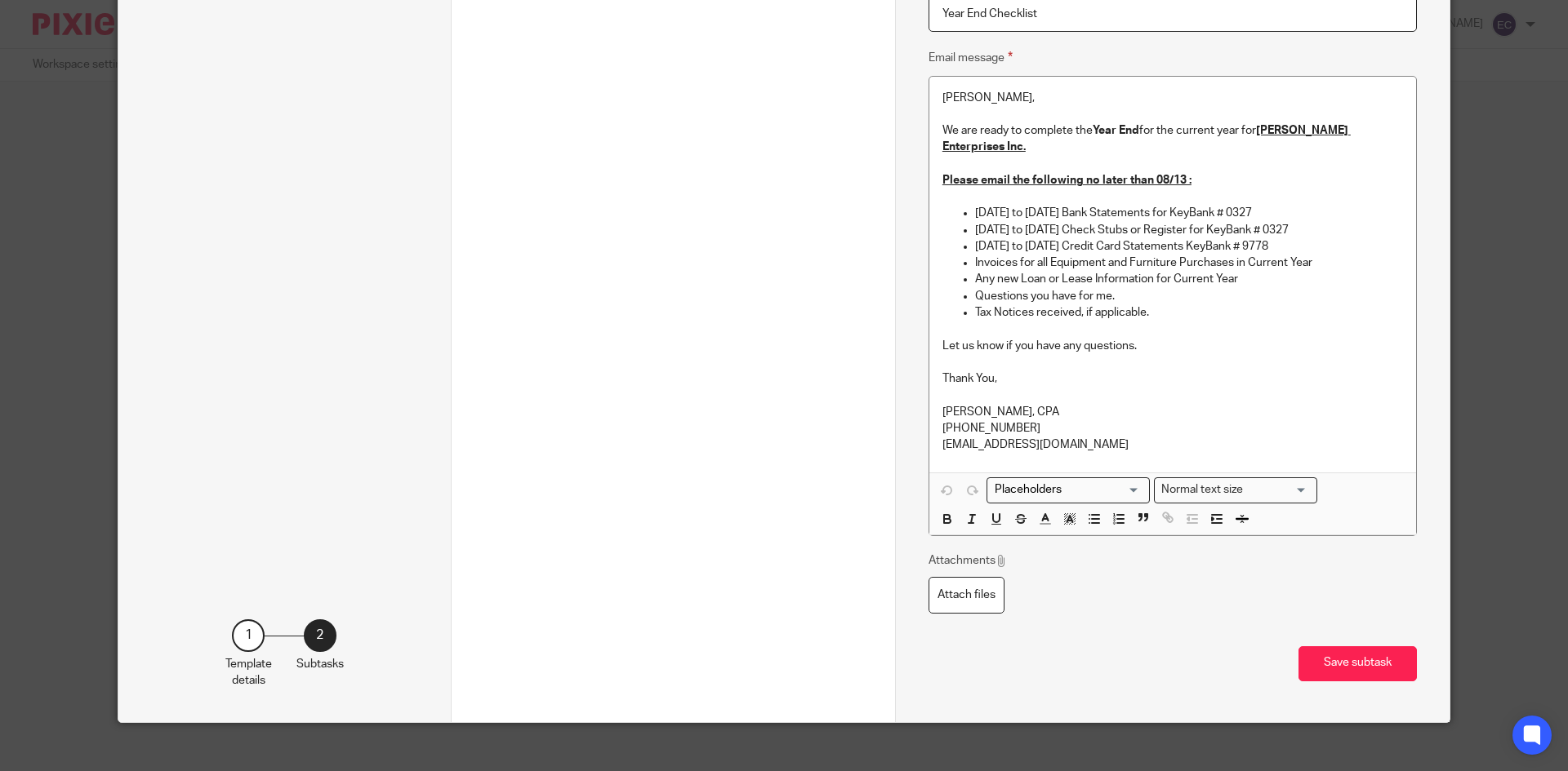
click at [1381, 647] on button "Save subtask" at bounding box center [1357, 664] width 119 height 35
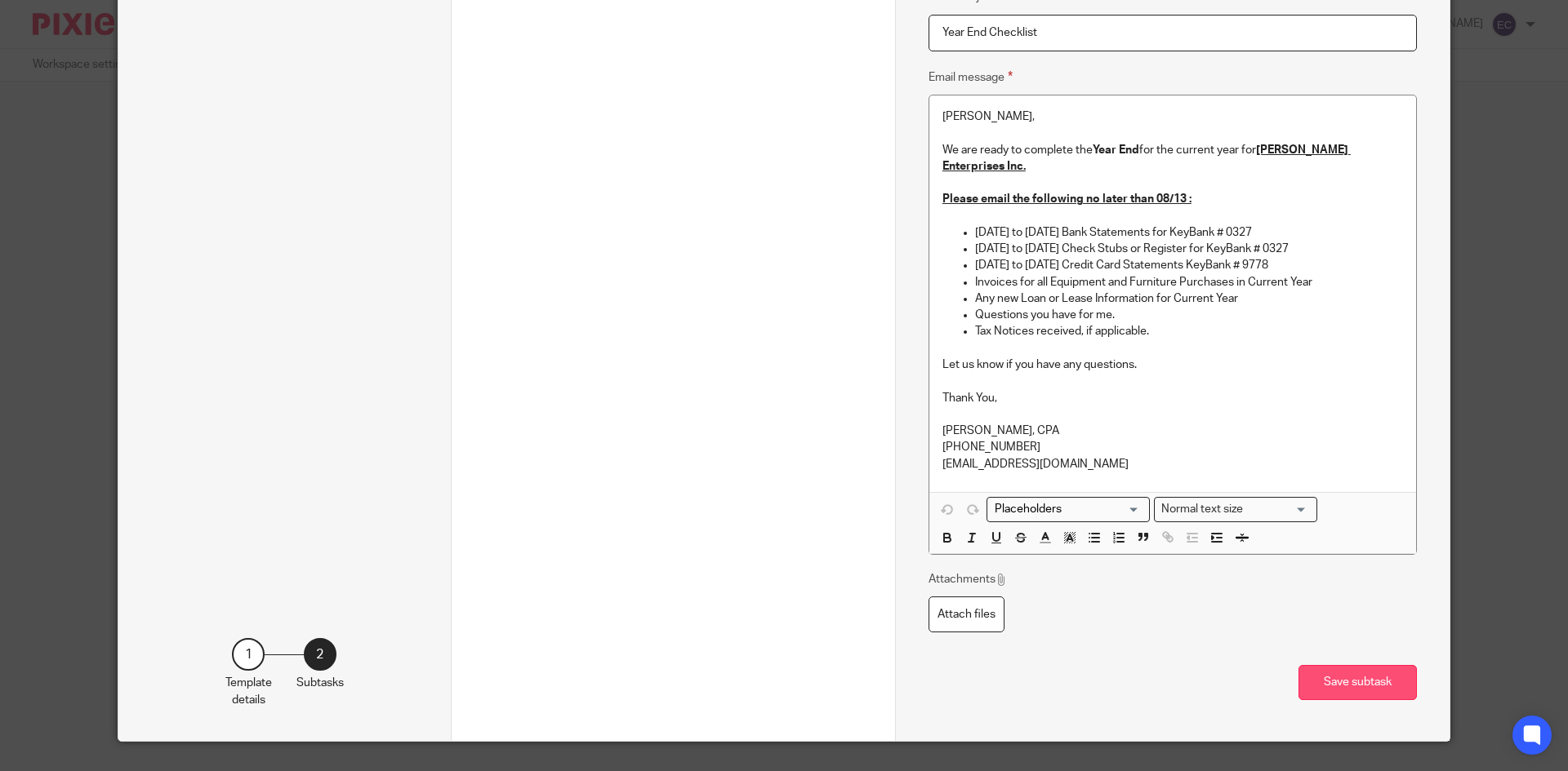
click at [1359, 665] on button "Save subtask" at bounding box center [1357, 682] width 119 height 35
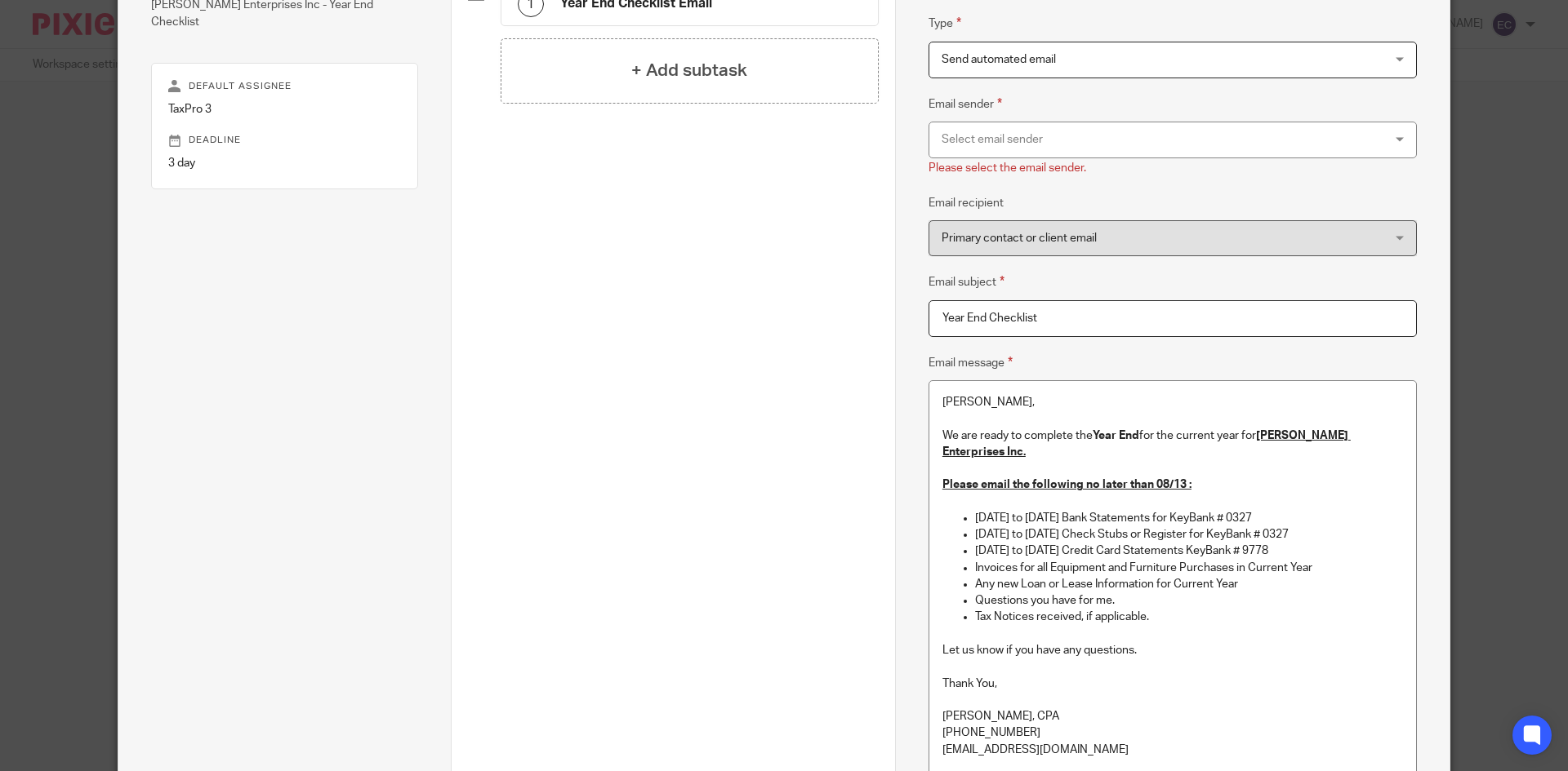
scroll to position [503, 0]
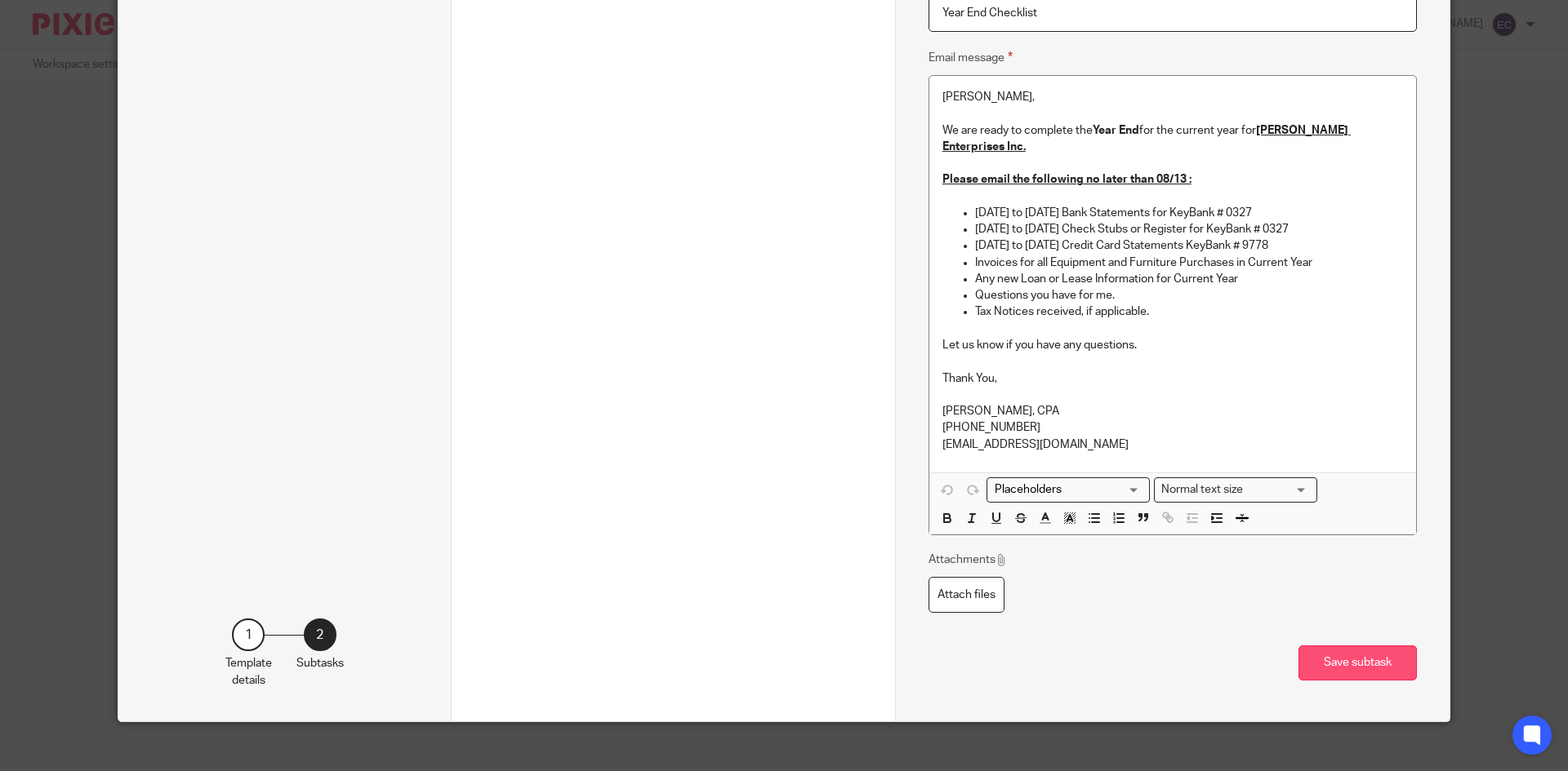
click at [1383, 649] on button "Save subtask" at bounding box center [1357, 663] width 119 height 35
click at [1375, 646] on button "Save subtask" at bounding box center [1357, 663] width 119 height 35
click at [1375, 646] on button "Save subtask" at bounding box center [1357, 663] width 119 height 35
click at [688, 477] on div "Previous Save template" at bounding box center [674, 490] width 411 height 461
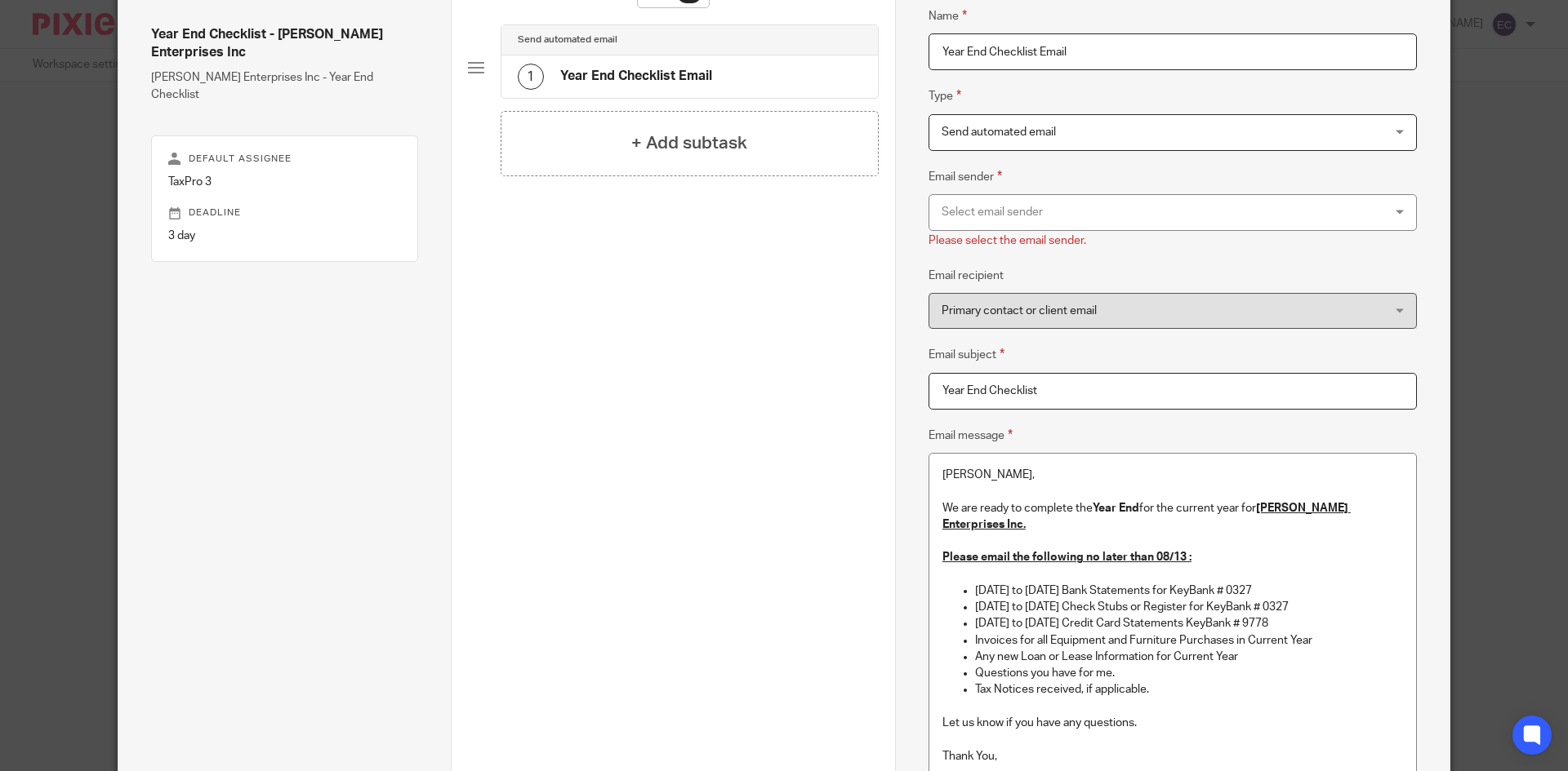
scroll to position [78, 0]
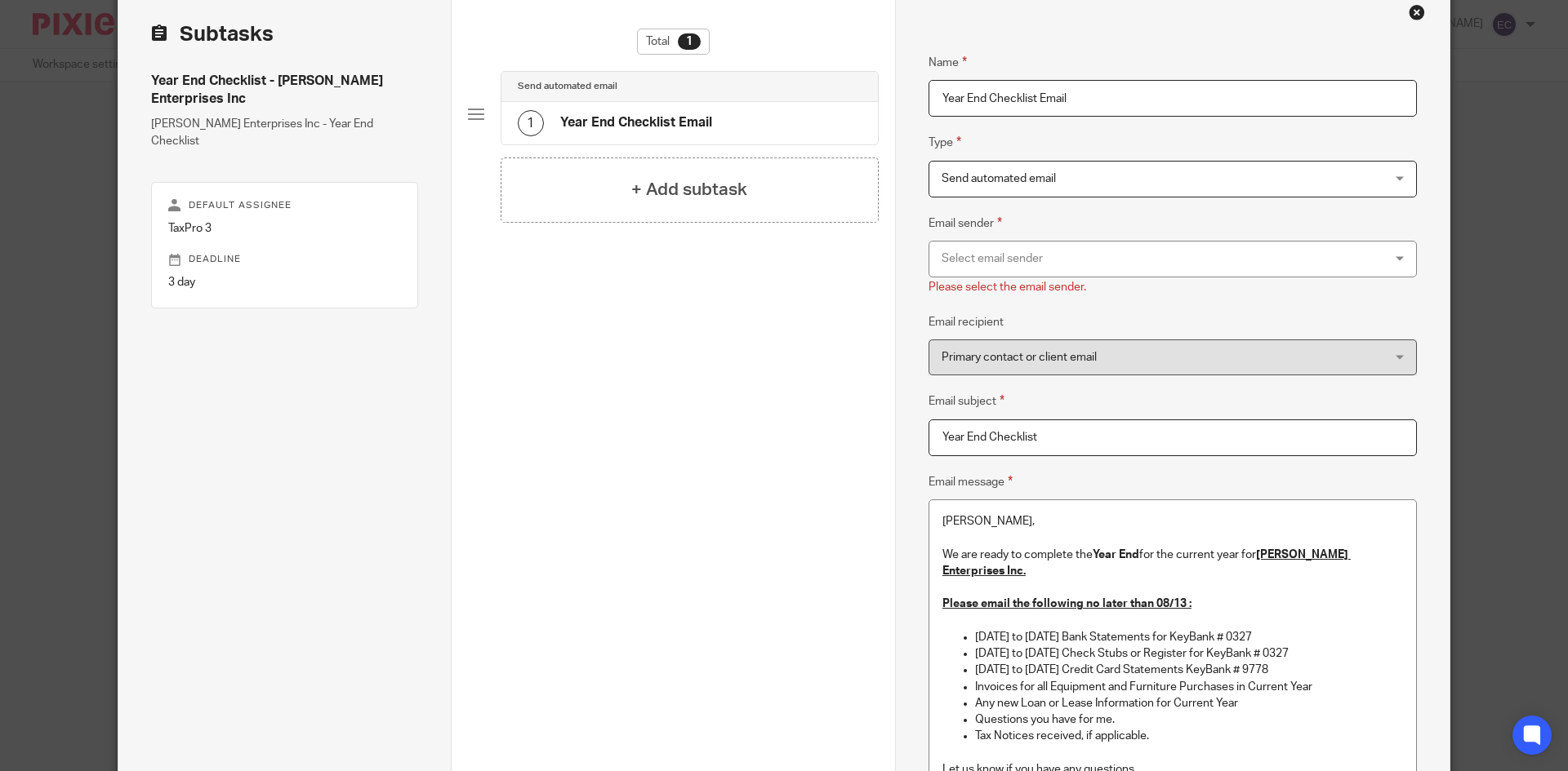
click at [1394, 254] on div "Select email sender" at bounding box center [1172, 259] width 488 height 36
click at [1484, 310] on div "Template details Name Year End Checklist - Gurda Enterprises Inc Description Gu…" at bounding box center [784, 385] width 1568 height 771
click at [1396, 182] on div "Send automated email Send automated email" at bounding box center [1172, 179] width 488 height 36
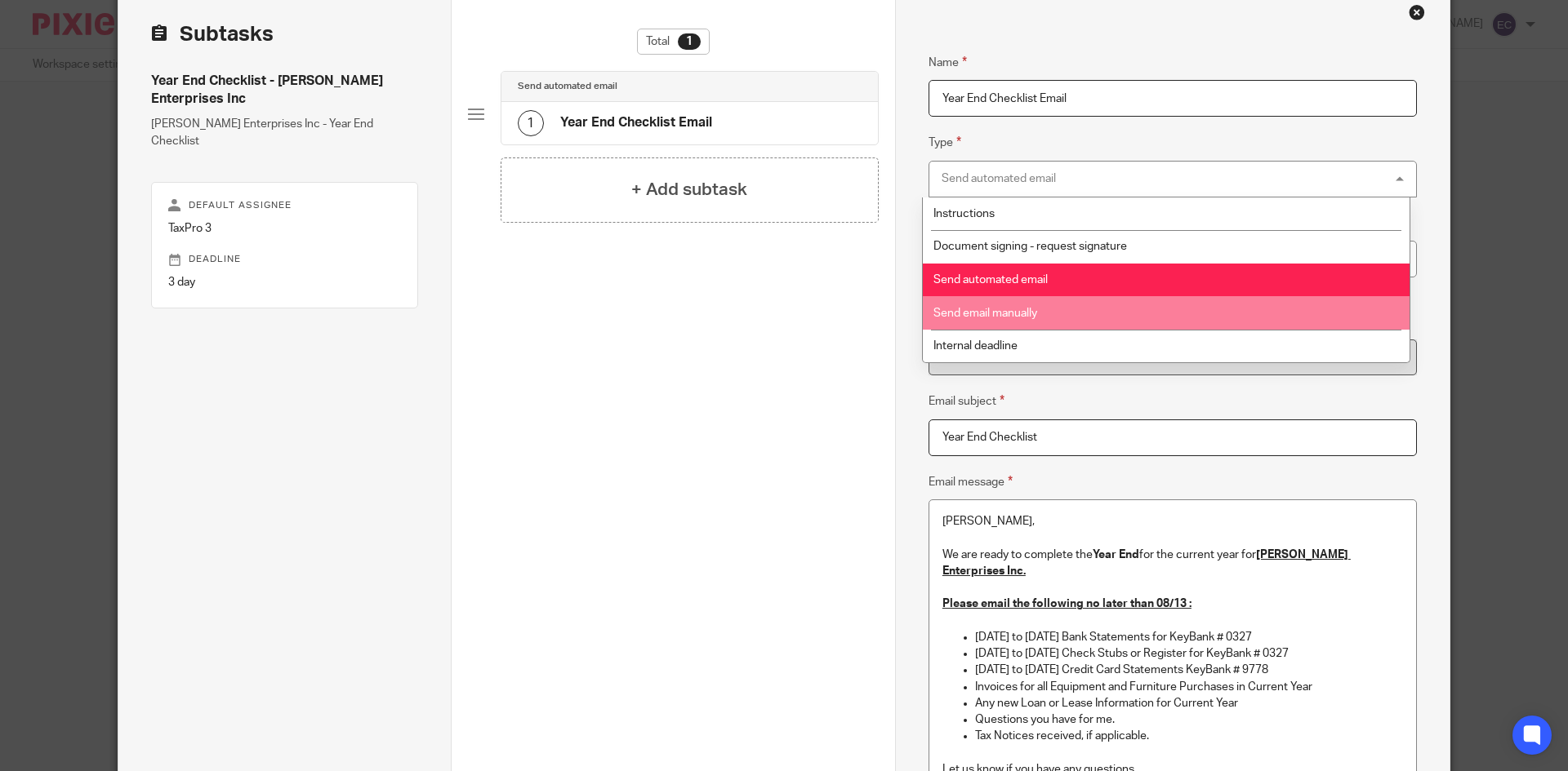
click at [1042, 309] on li "Send email manually" at bounding box center [1166, 313] width 486 height 34
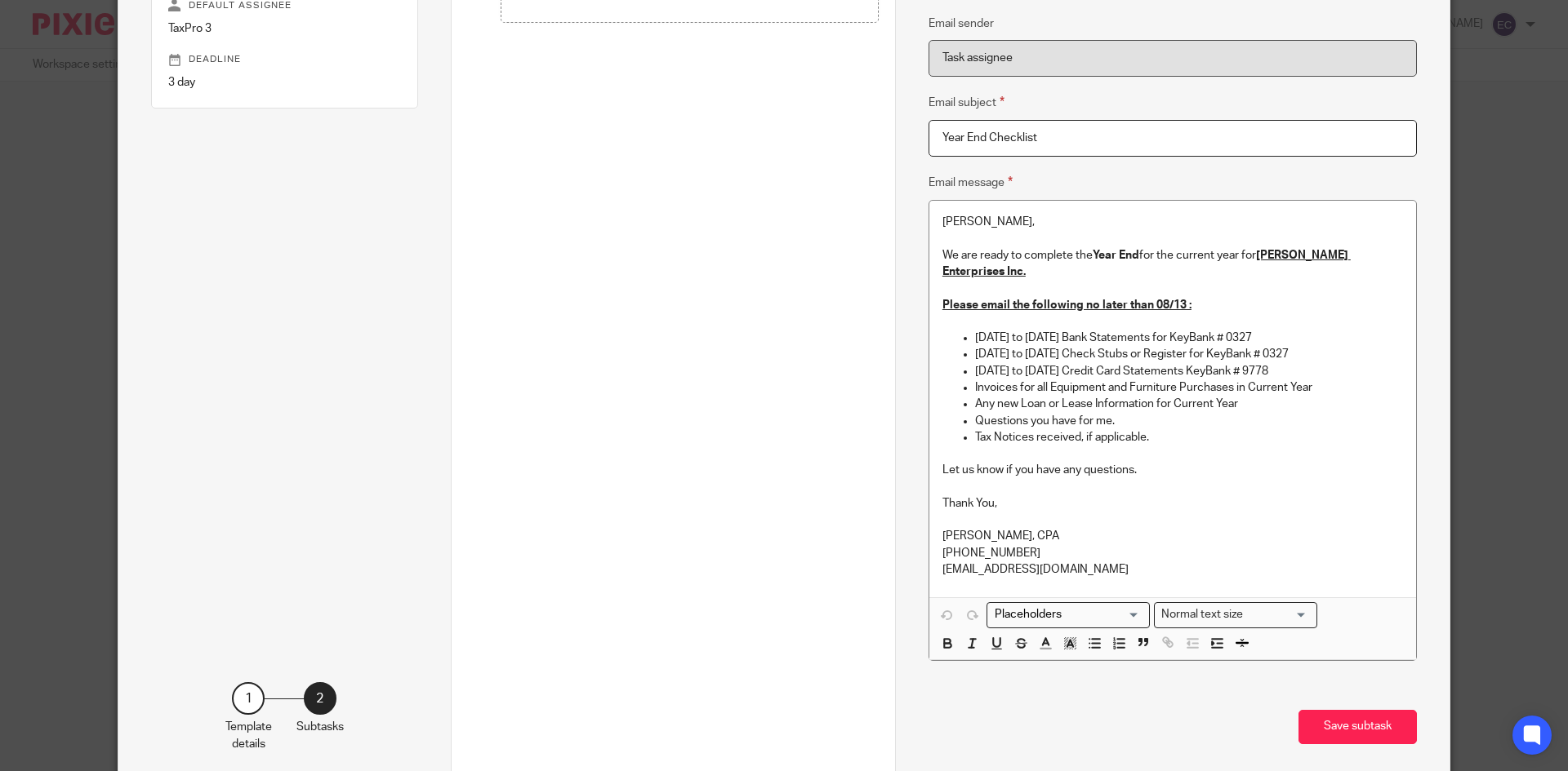
scroll to position [342, 0]
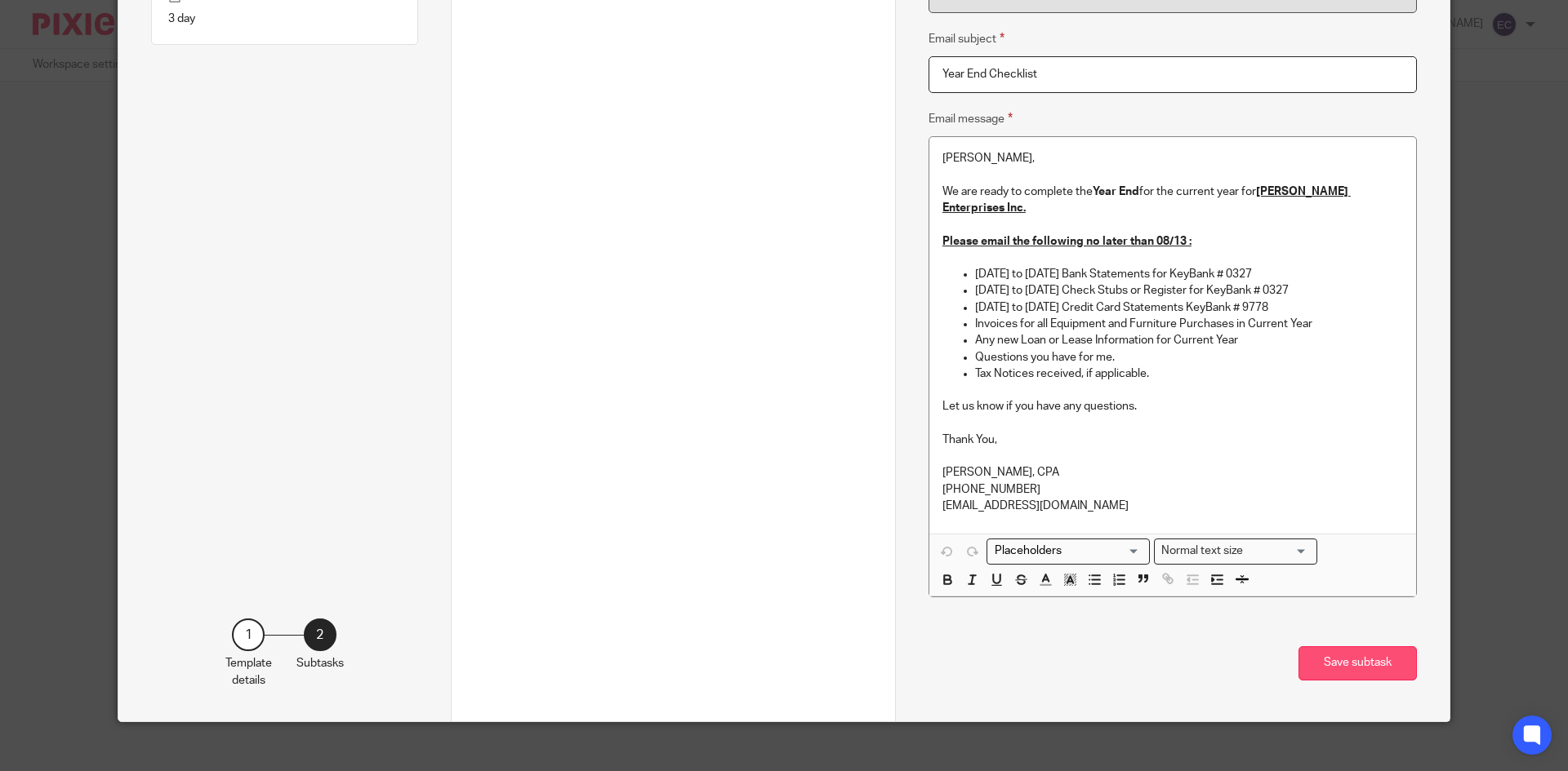
click at [1396, 647] on button "Save subtask" at bounding box center [1357, 664] width 119 height 35
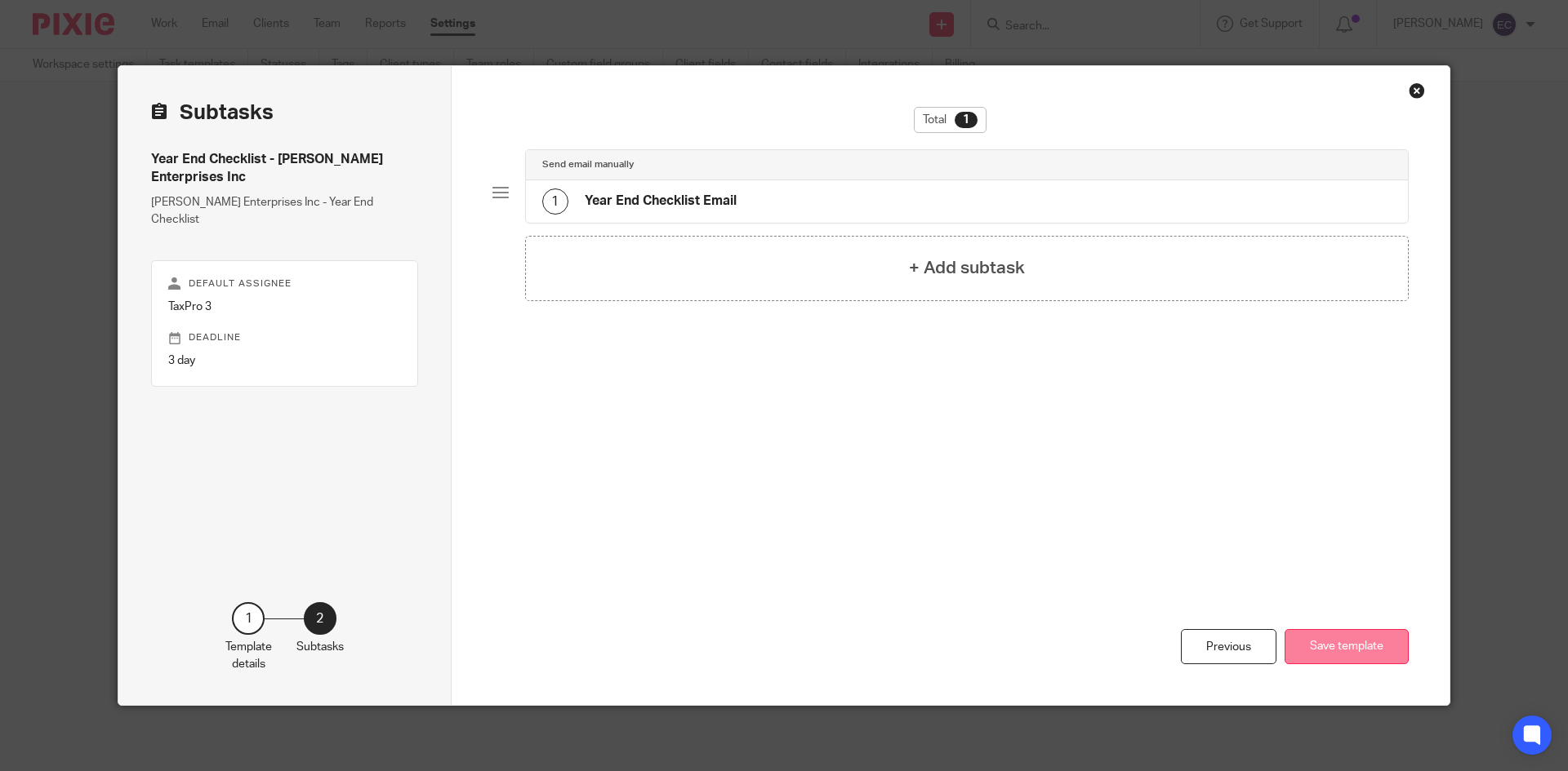
click at [1340, 654] on button "Save template" at bounding box center [1346, 647] width 124 height 35
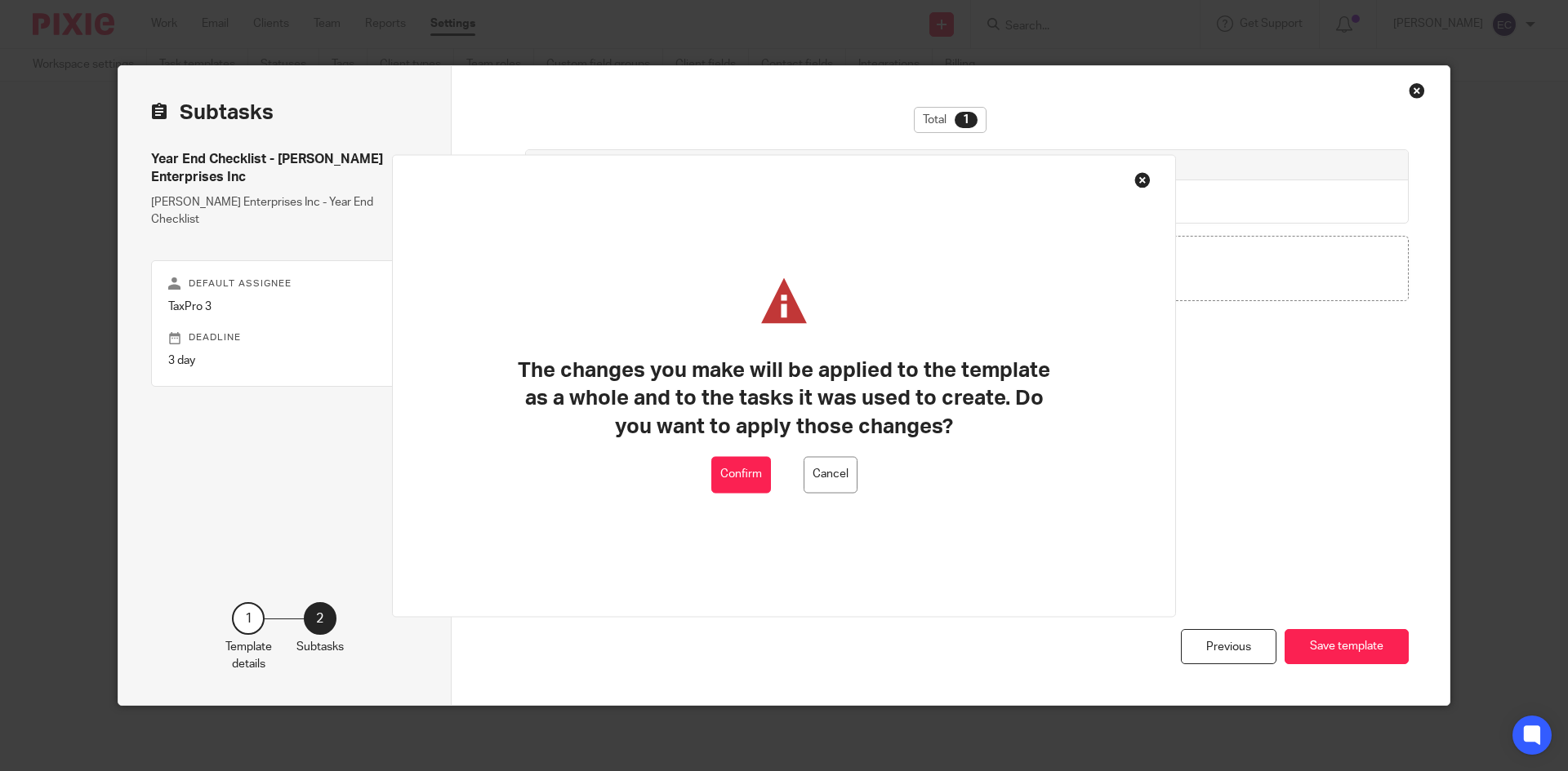
click at [743, 475] on button "Confirm" at bounding box center [740, 474] width 59 height 36
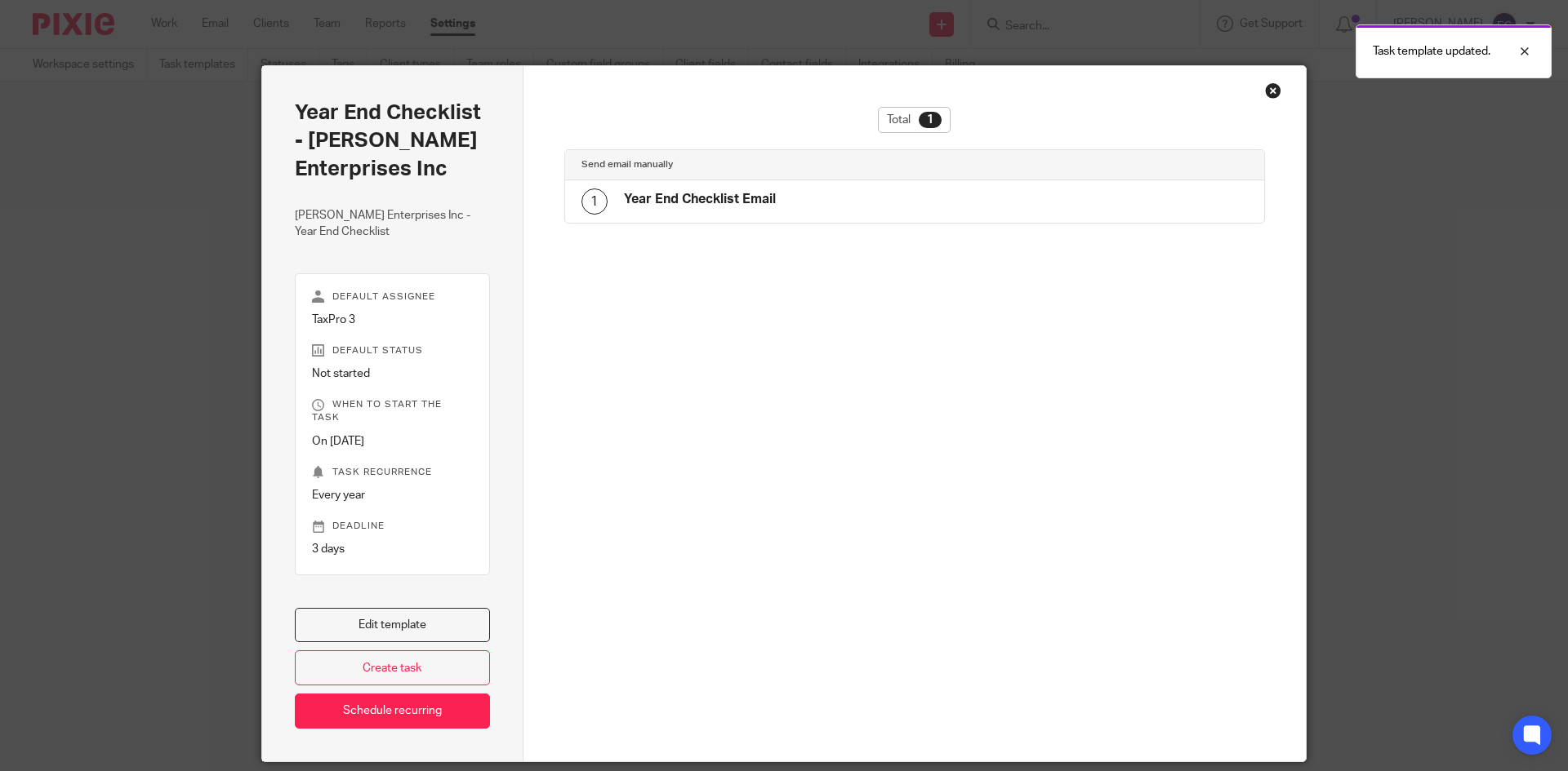
click at [1269, 91] on div "Close this dialog window" at bounding box center [1273, 90] width 16 height 16
